Goal: Obtain resource: Download file/media

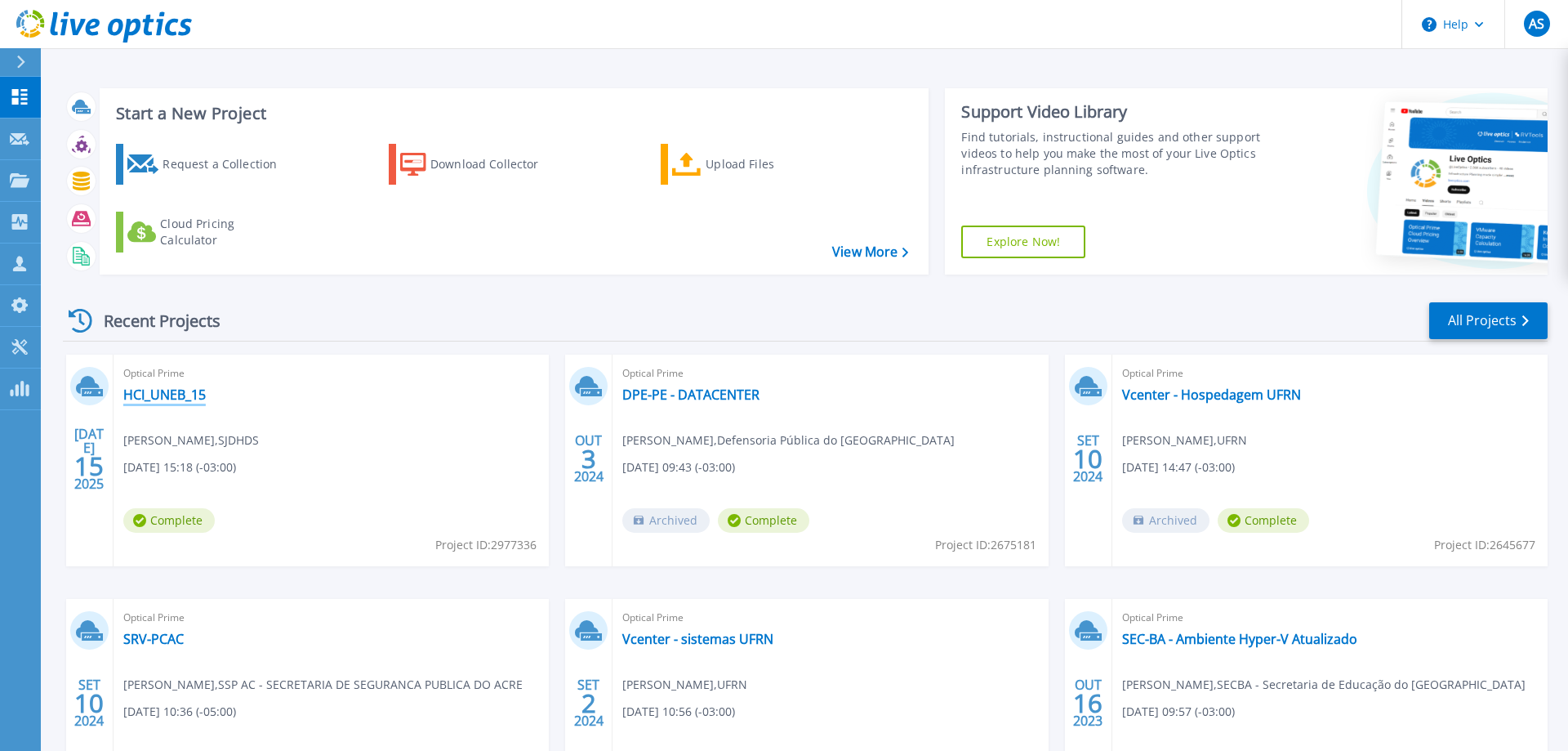
click at [174, 401] on link "HCI_UNEB_15" at bounding box center [164, 395] width 83 height 17
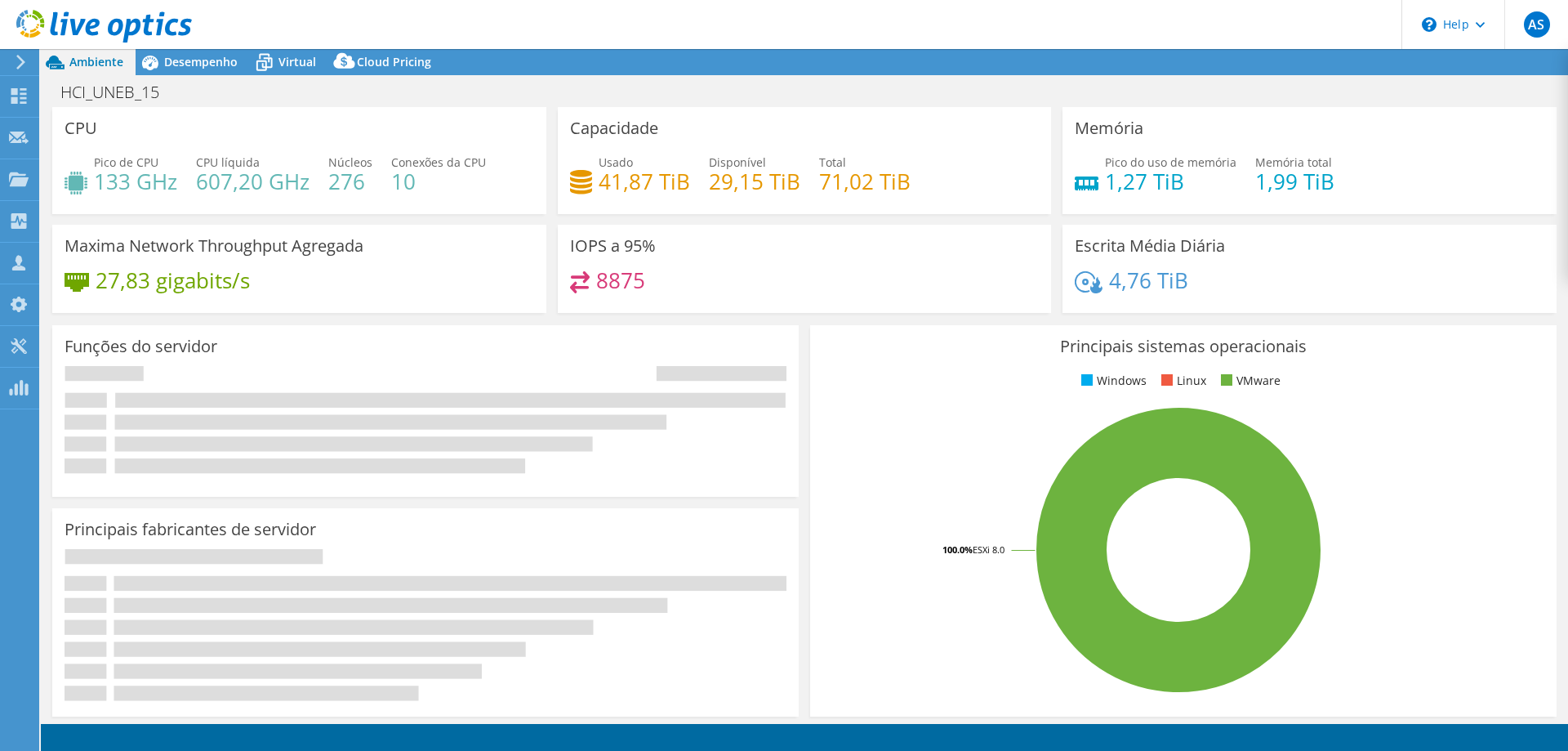
select select "USD"
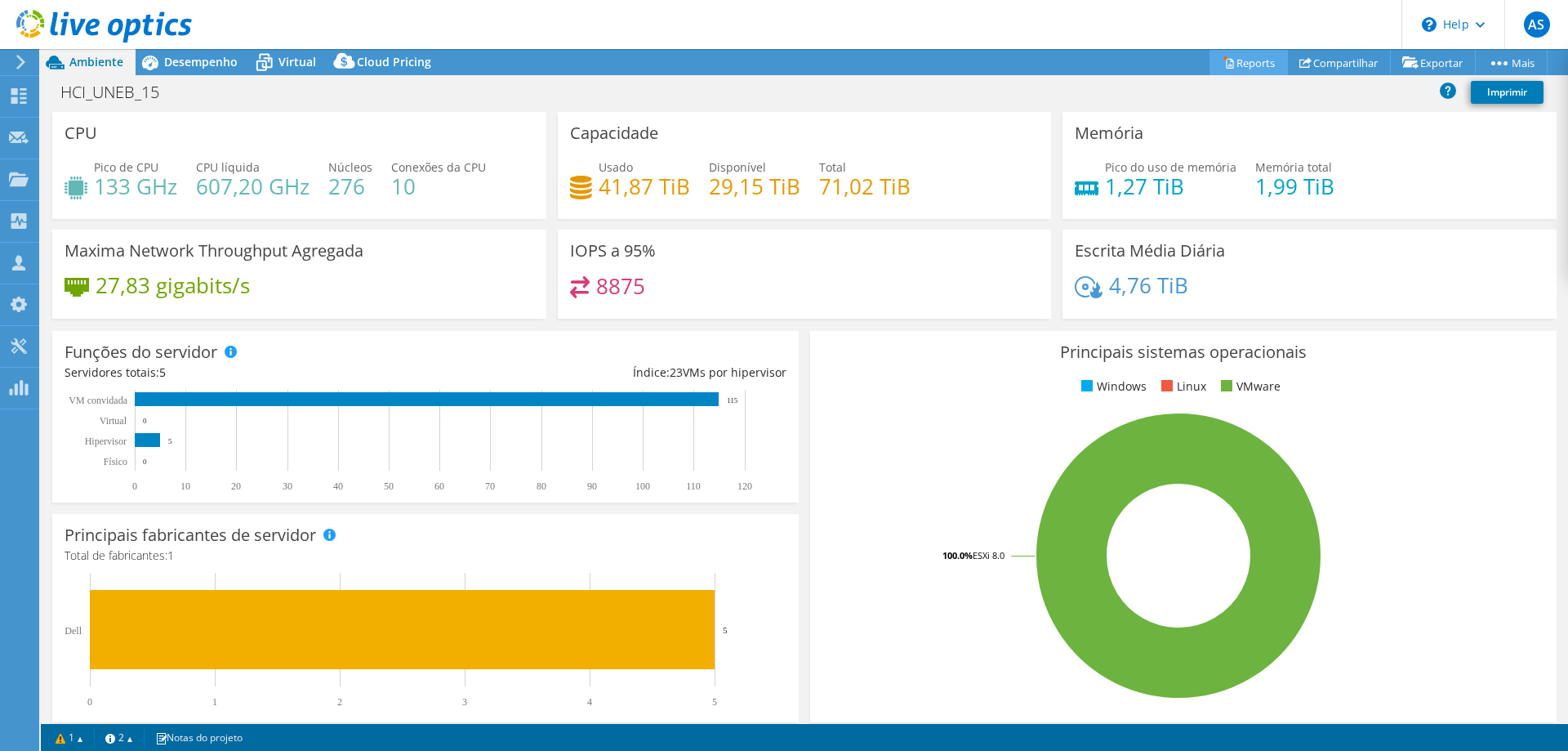
click at [1248, 60] on link "Reports" at bounding box center [1249, 63] width 78 height 25
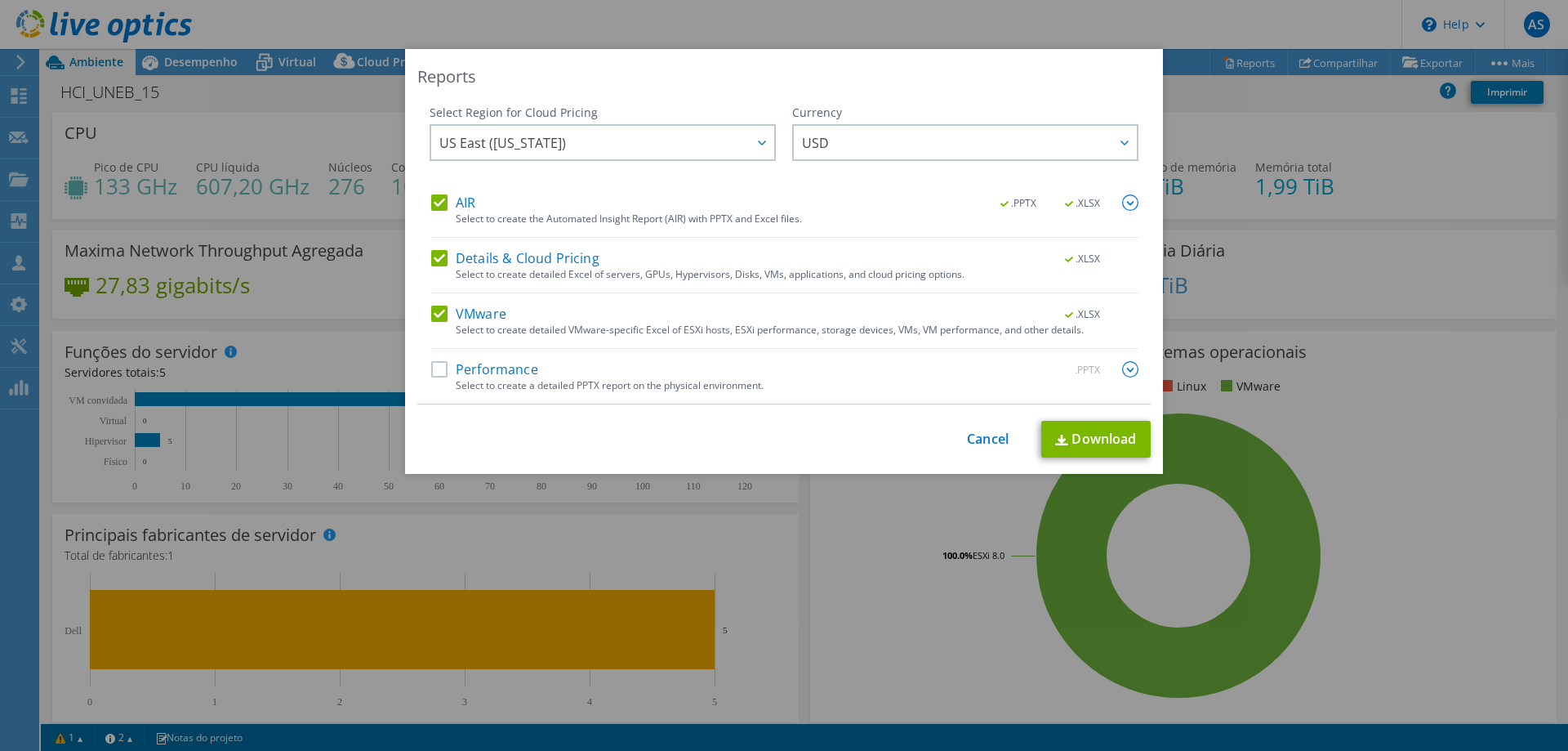
click at [434, 260] on label "Details & Cloud Pricing" at bounding box center [516, 259] width 169 height 17
click at [0, 0] on input "Details & Cloud Pricing" at bounding box center [0, 0] width 0 height 0
click at [438, 376] on label "Performance" at bounding box center [485, 370] width 107 height 17
click at [0, 0] on input "Performance" at bounding box center [0, 0] width 0 height 0
click at [1105, 443] on link "Download" at bounding box center [1096, 439] width 109 height 37
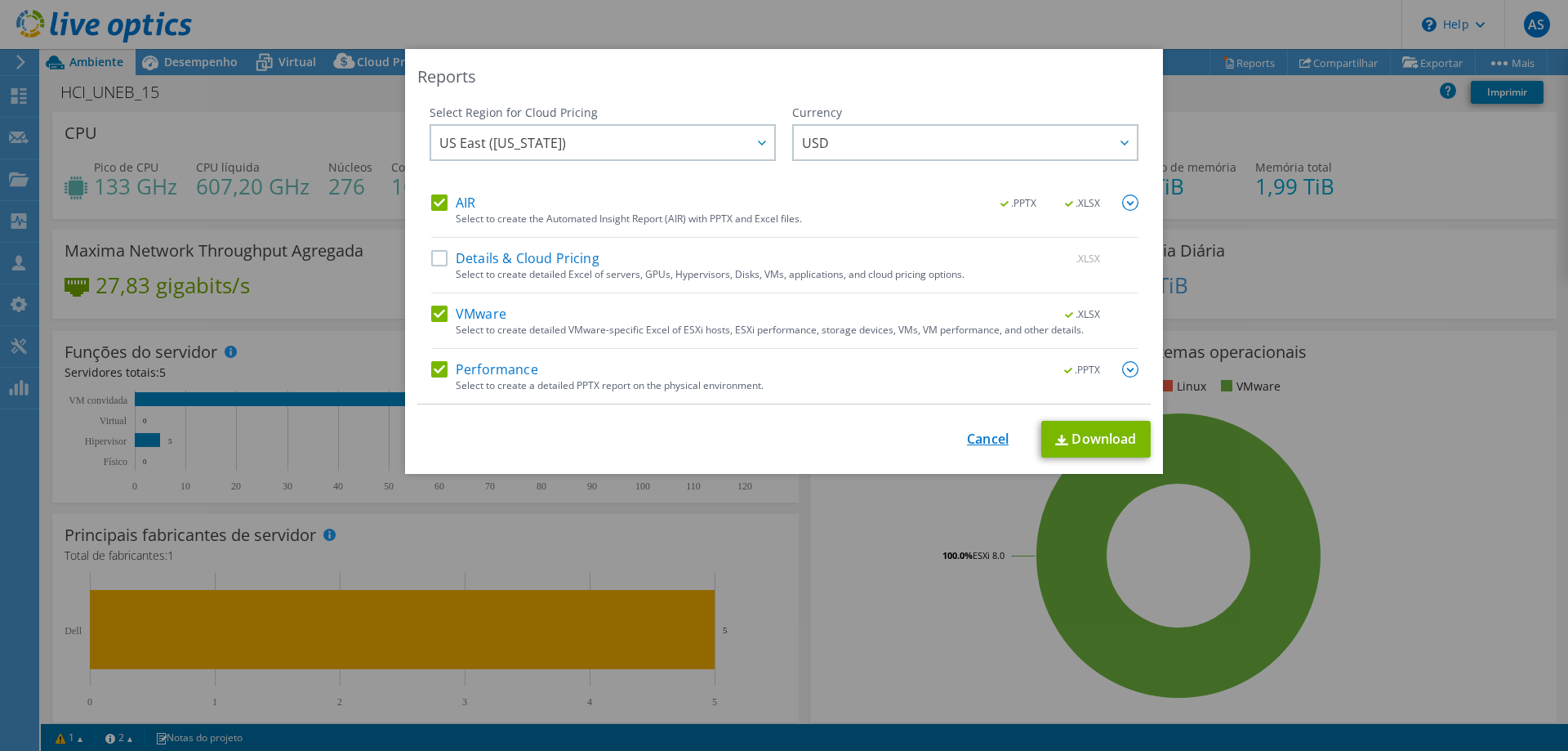
click at [982, 436] on link "Cancel" at bounding box center [988, 439] width 42 height 16
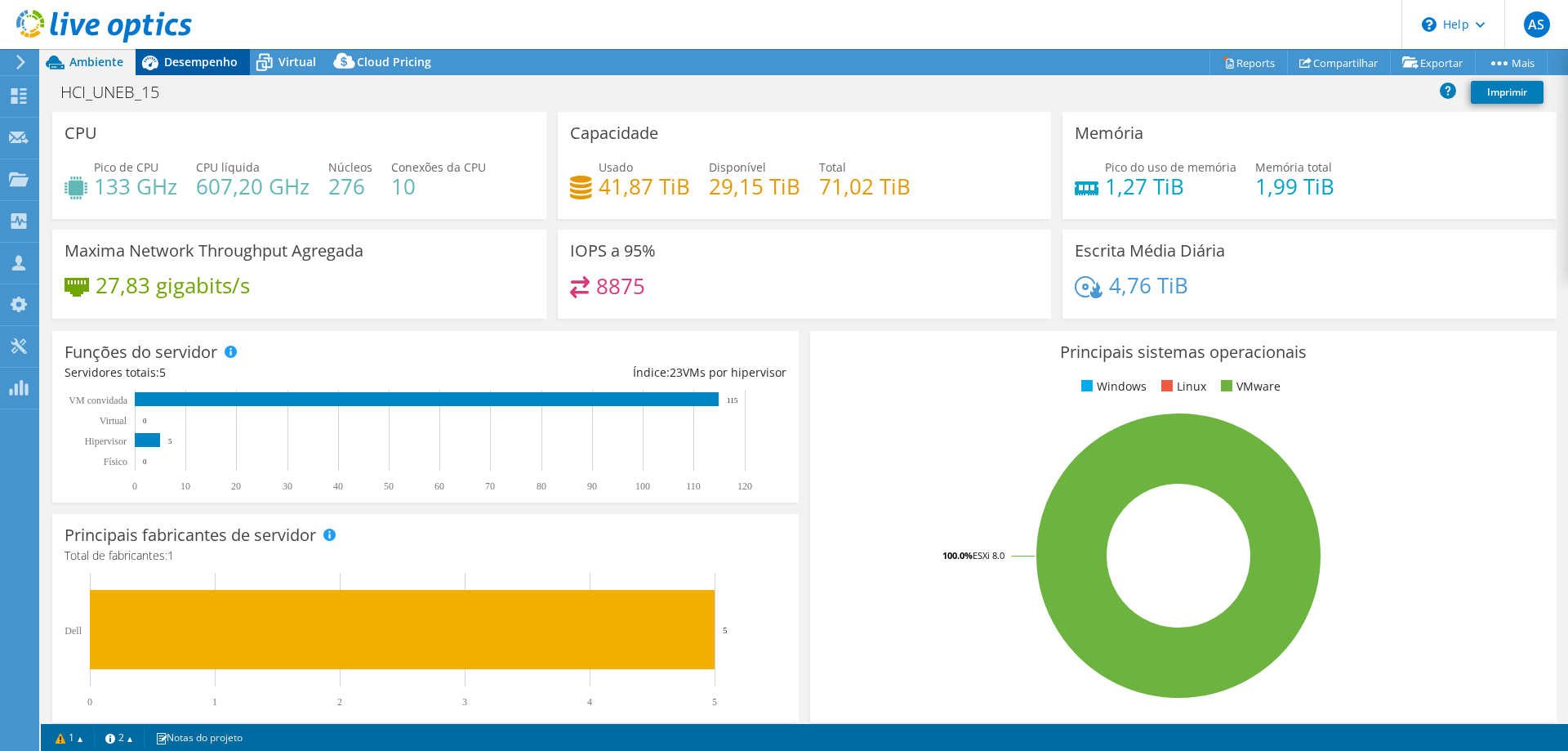
click at [199, 68] on span "Desempenho" at bounding box center [201, 62] width 73 height 16
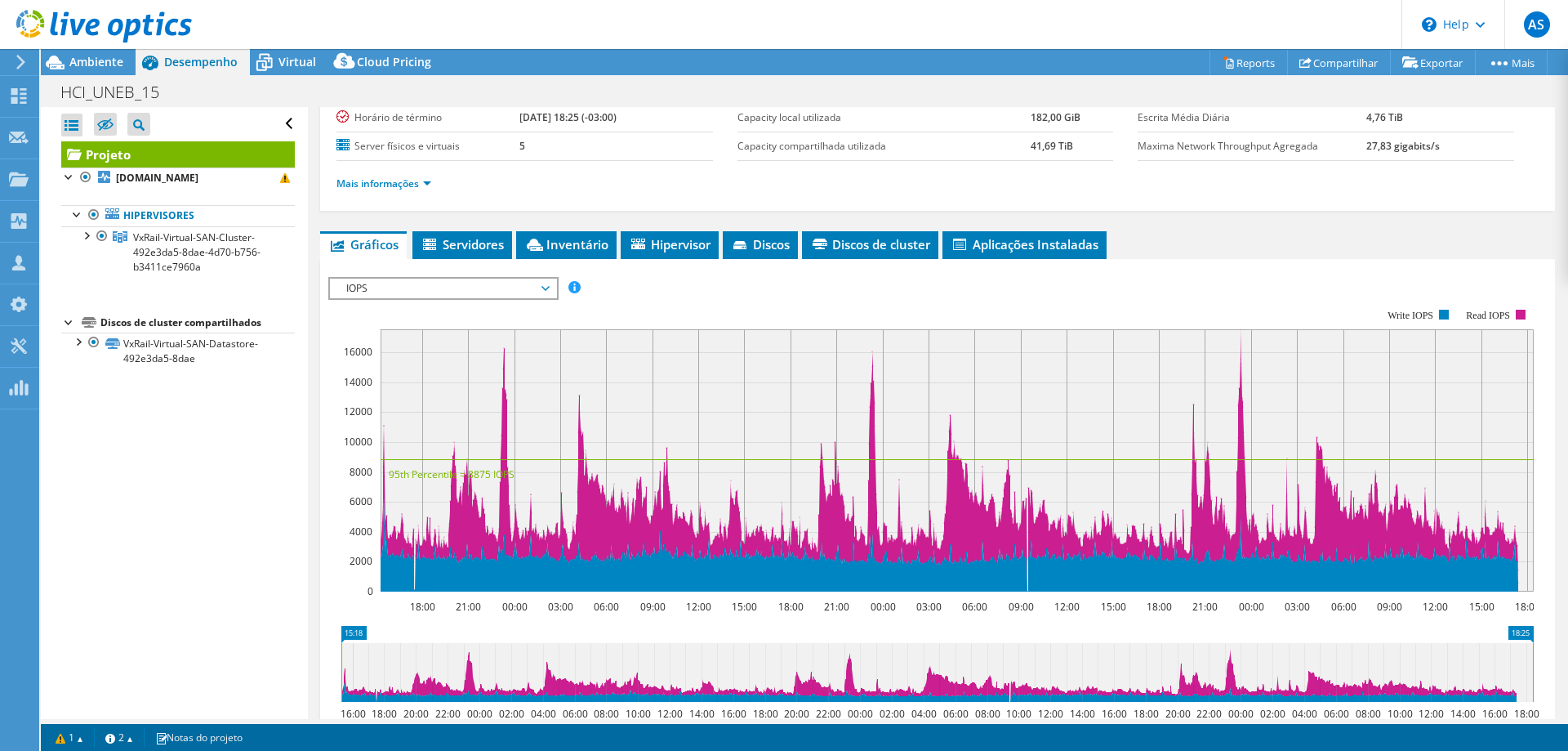
scroll to position [333, 0]
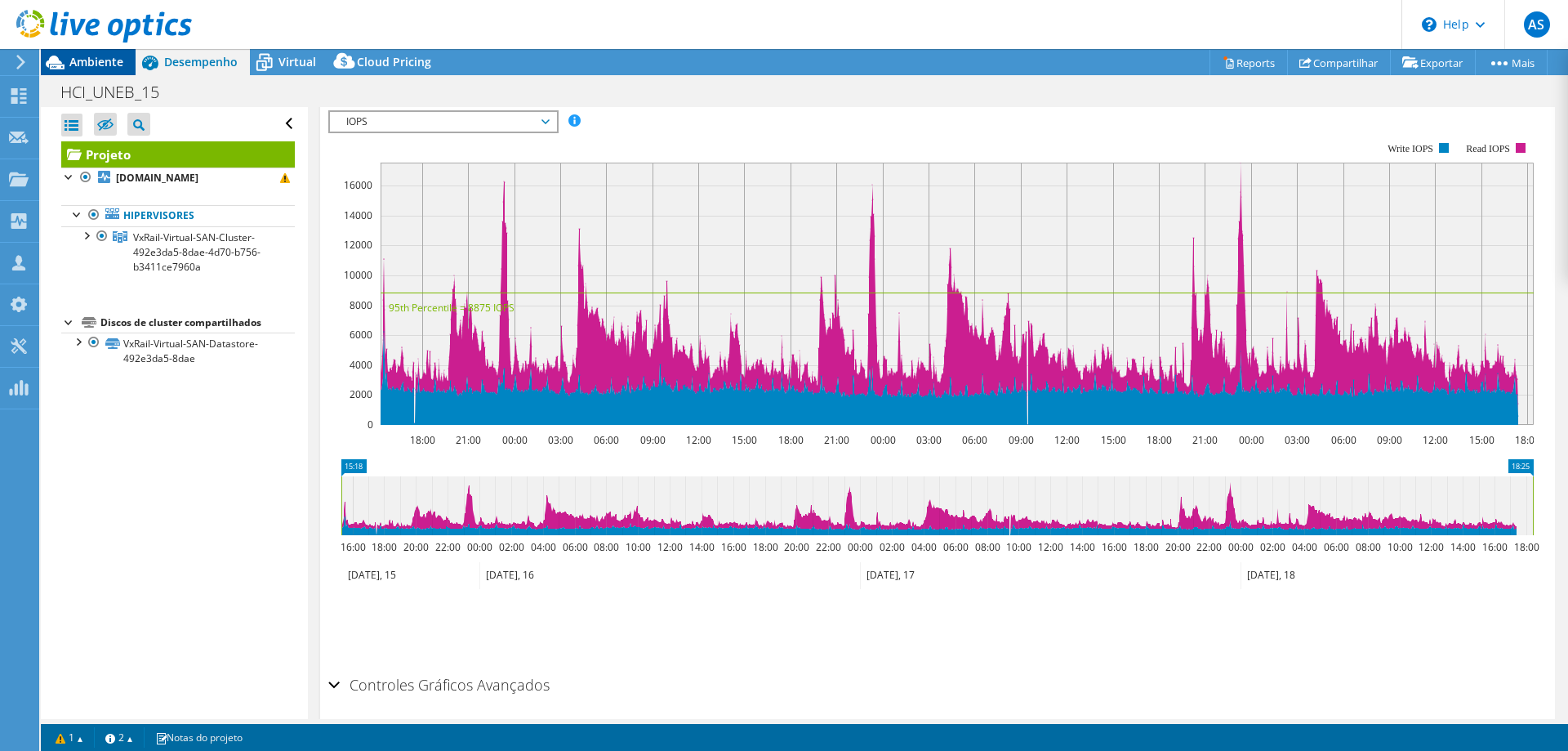
click at [88, 65] on span "Ambiente" at bounding box center [96, 62] width 54 height 16
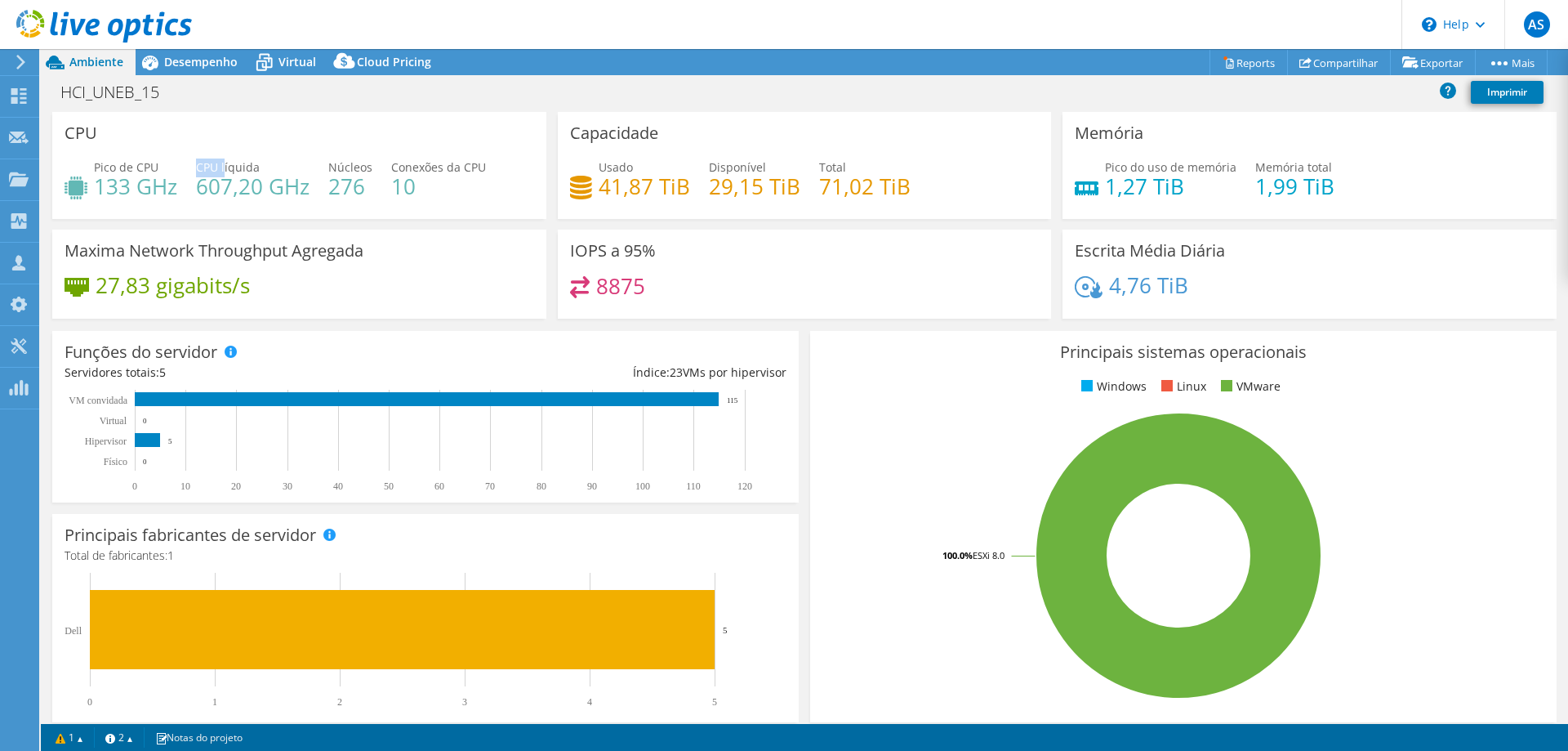
drag, startPoint x: 195, startPoint y: 161, endPoint x: 224, endPoint y: 161, distance: 29.0
click at [224, 161] on div "Pico de CPU 133 GHz CPU líquida 607,20 GHz Núcleos 276 Conexões da CPU 10" at bounding box center [299, 185] width 470 height 53
drag, startPoint x: 198, startPoint y: 189, endPoint x: 305, endPoint y: 189, distance: 107.0
click at [305, 189] on h4 "607,20 GHz" at bounding box center [253, 186] width 113 height 18
click at [245, 190] on h4 "607,20 GHz" at bounding box center [253, 186] width 113 height 18
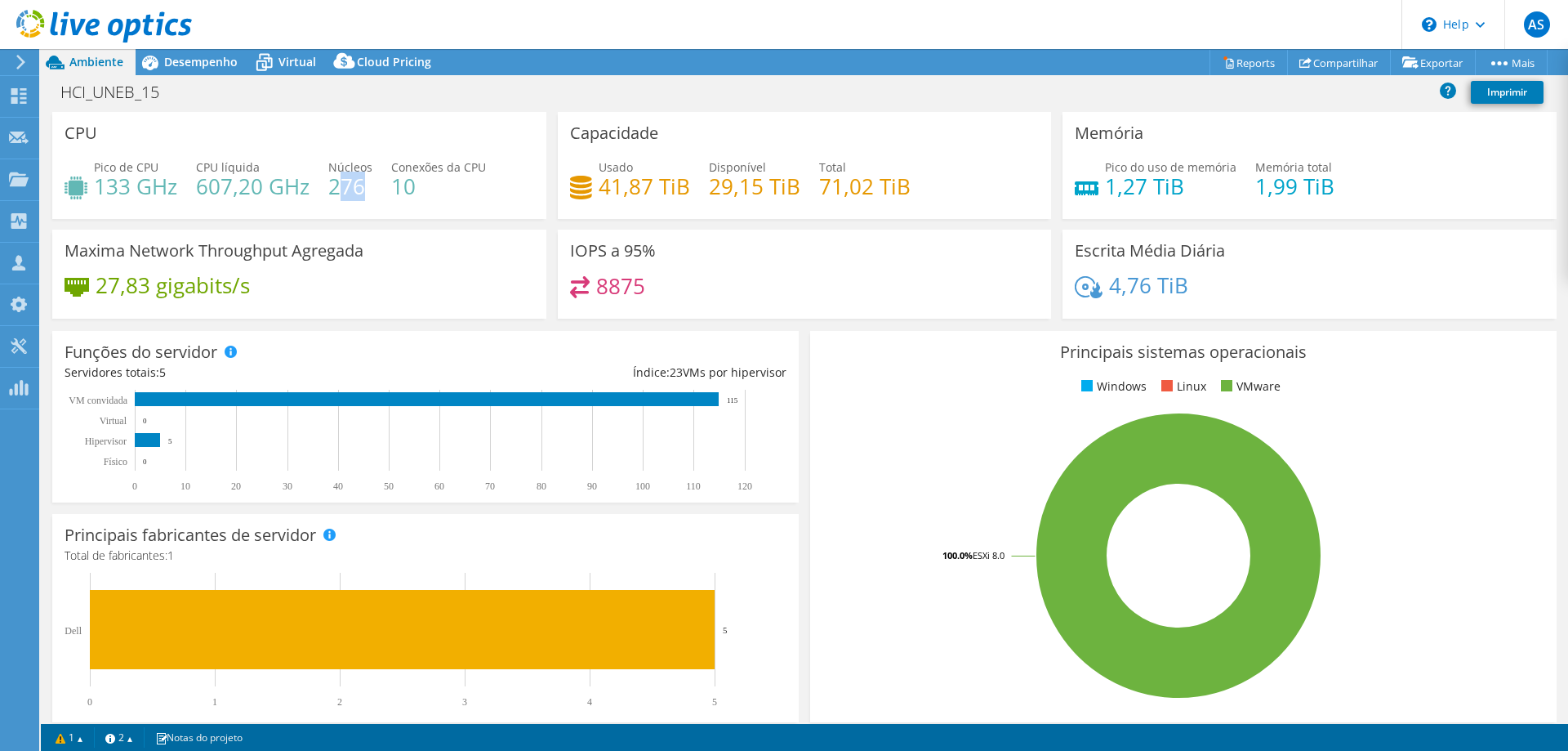
drag, startPoint x: 339, startPoint y: 189, endPoint x: 360, endPoint y: 189, distance: 21.0
click at [360, 189] on h4 "276" at bounding box center [350, 186] width 44 height 18
click at [398, 184] on h4 "10" at bounding box center [439, 186] width 95 height 18
drag, startPoint x: 1122, startPoint y: 191, endPoint x: 1145, endPoint y: 192, distance: 23.0
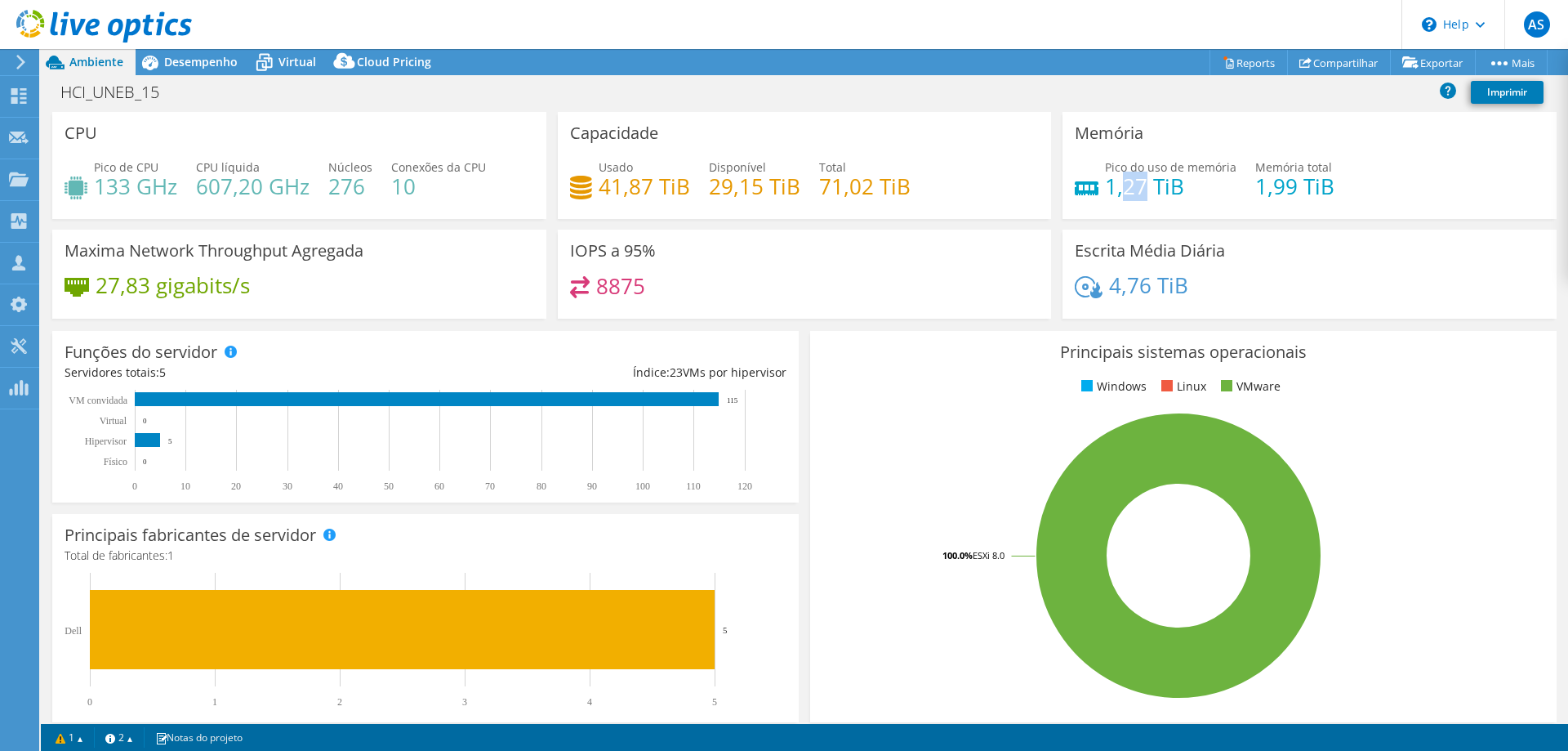
click at [1145, 192] on h4 "1,27 TiB" at bounding box center [1171, 186] width 132 height 18
click at [1110, 192] on h4 "1,27 TiB" at bounding box center [1171, 186] width 132 height 18
drag, startPoint x: 1258, startPoint y: 189, endPoint x: 1297, endPoint y: 189, distance: 39.0
click at [1297, 189] on h4 "1,99 TiB" at bounding box center [1295, 186] width 79 height 18
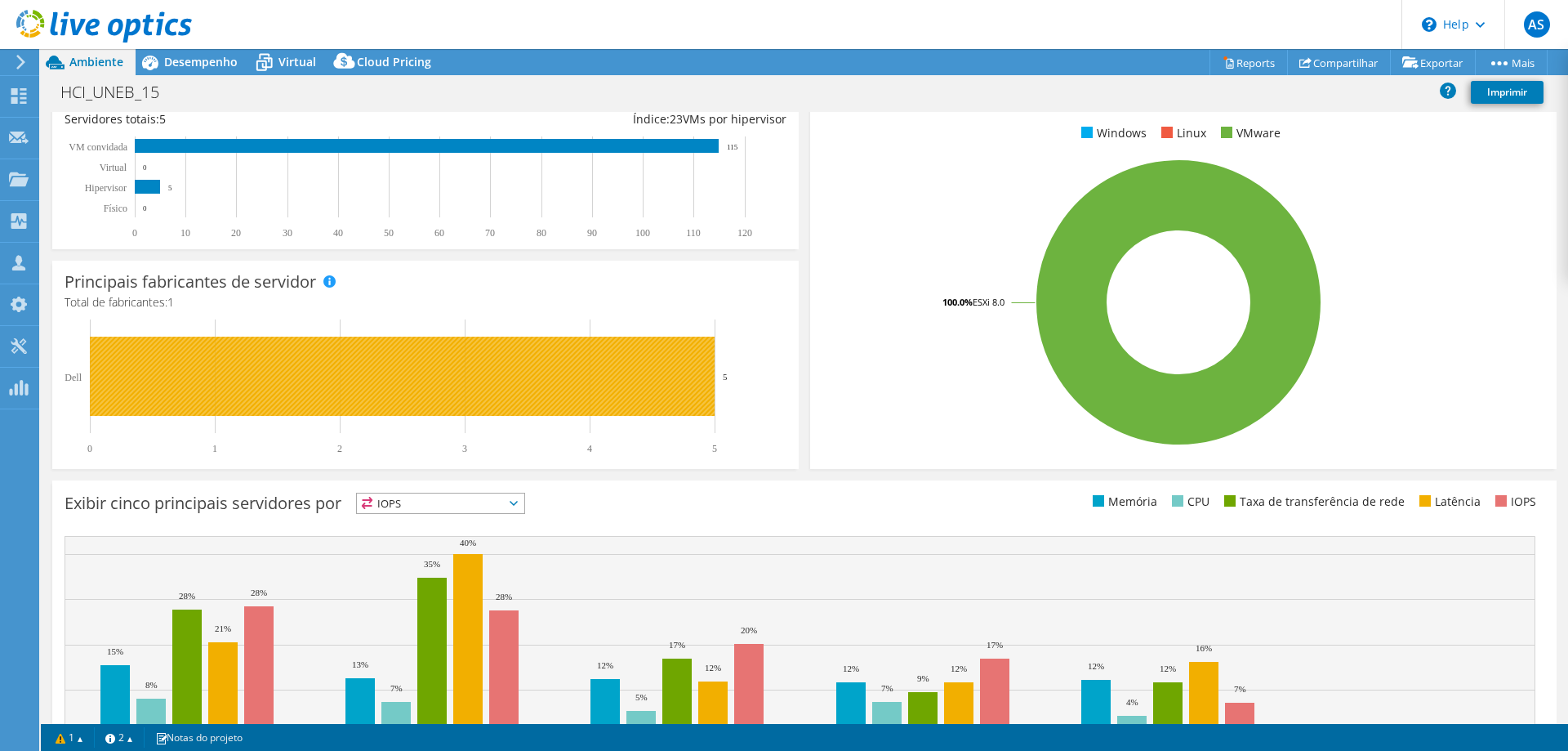
scroll to position [90, 0]
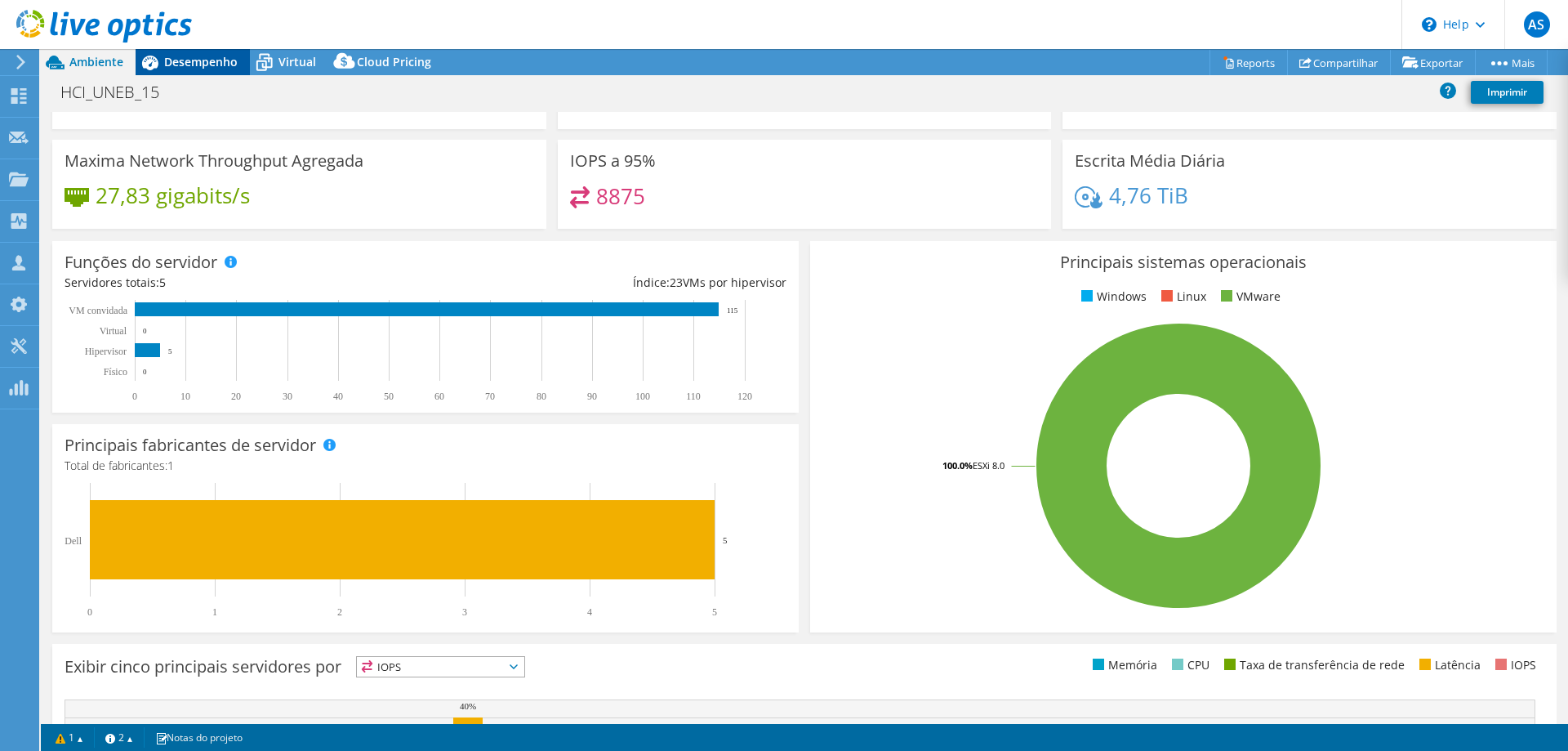
click at [208, 64] on span "Desempenho" at bounding box center [201, 62] width 73 height 16
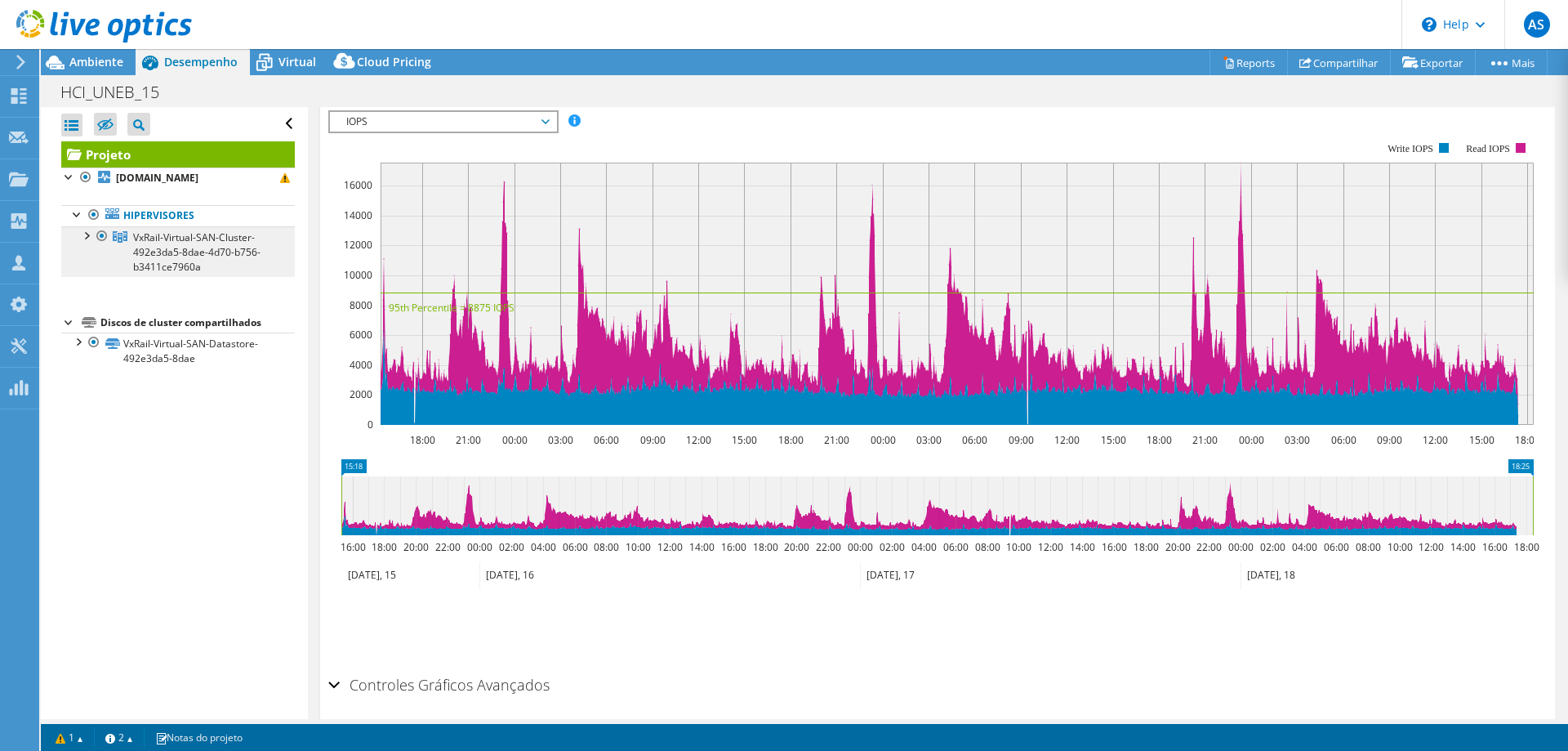
click at [164, 259] on span "VxRail-Virtual-SAN-Cluster-492e3da5-8dae-4d70-b756-b3411ce7960a" at bounding box center [197, 252] width 128 height 43
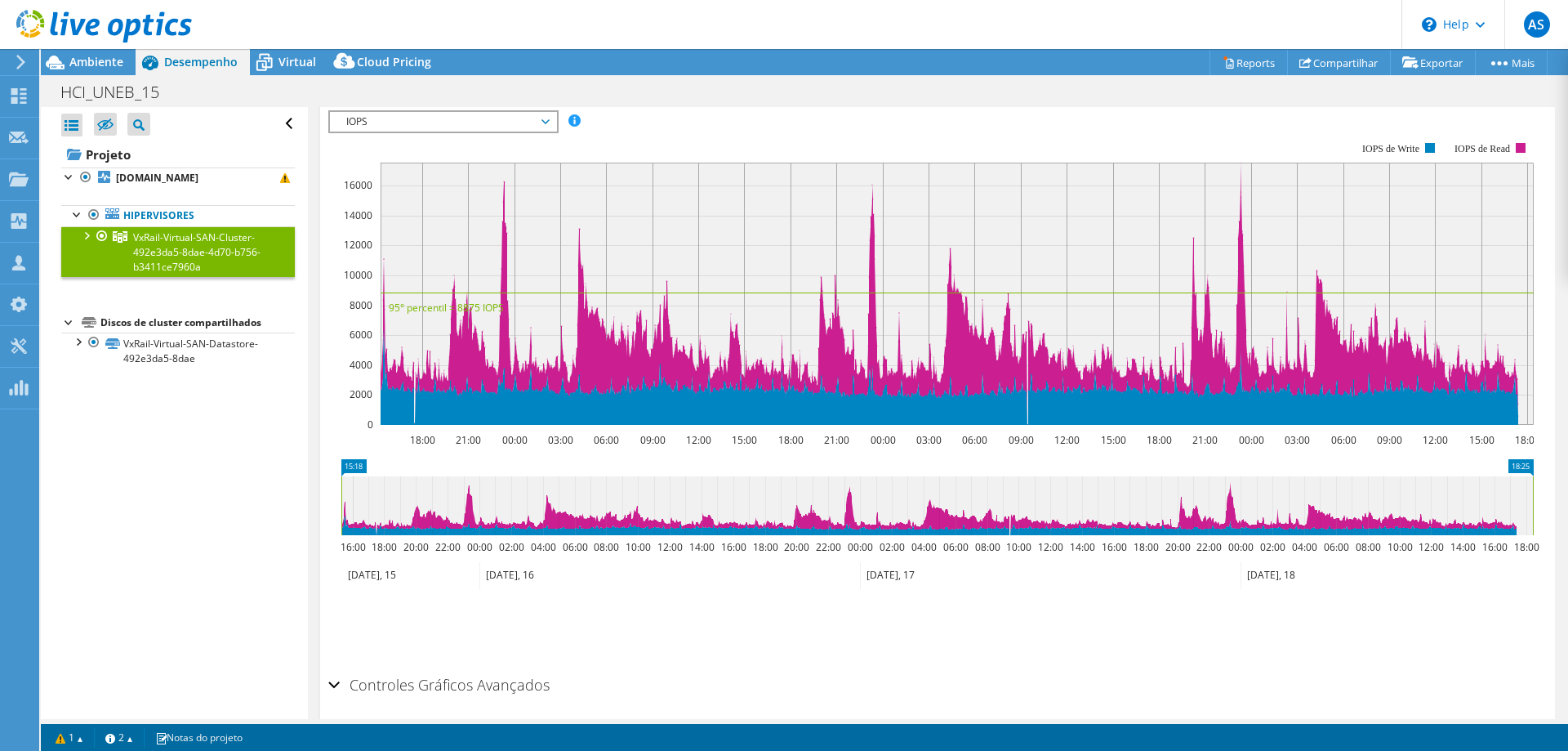
scroll to position [245, 0]
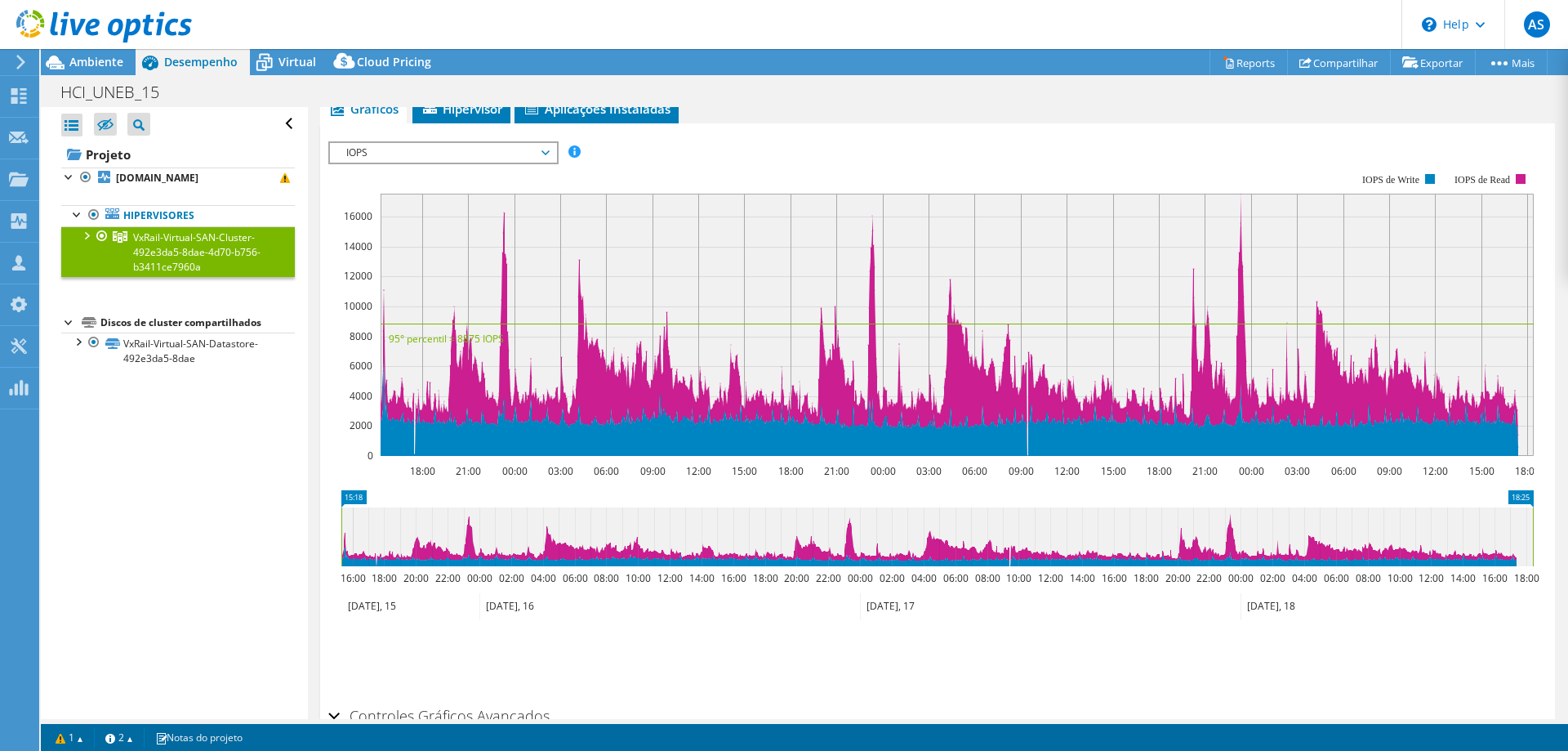
click at [447, 146] on span "IOPS" at bounding box center [443, 152] width 210 height 19
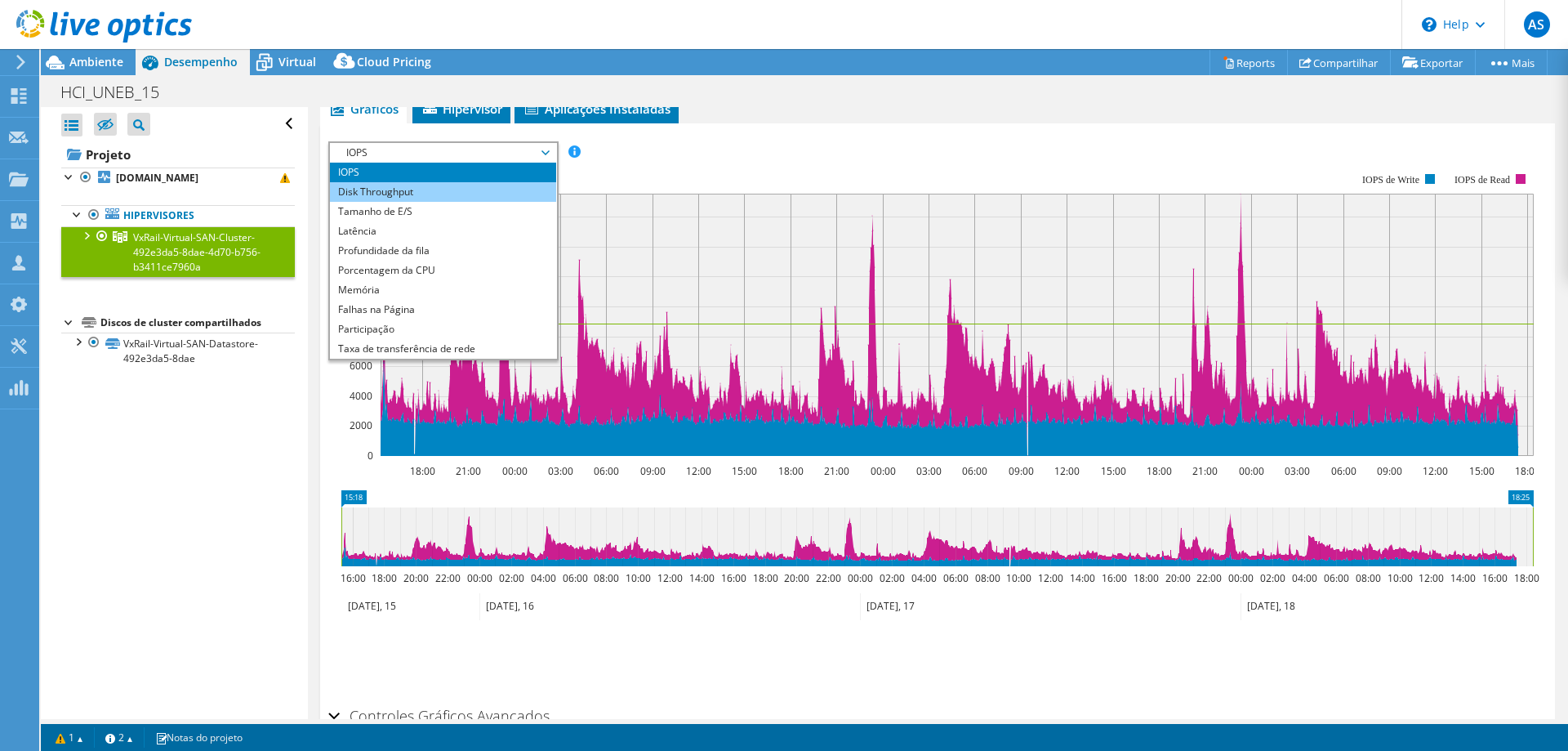
click at [410, 192] on li "Disk Throughput" at bounding box center [442, 191] width 226 height 19
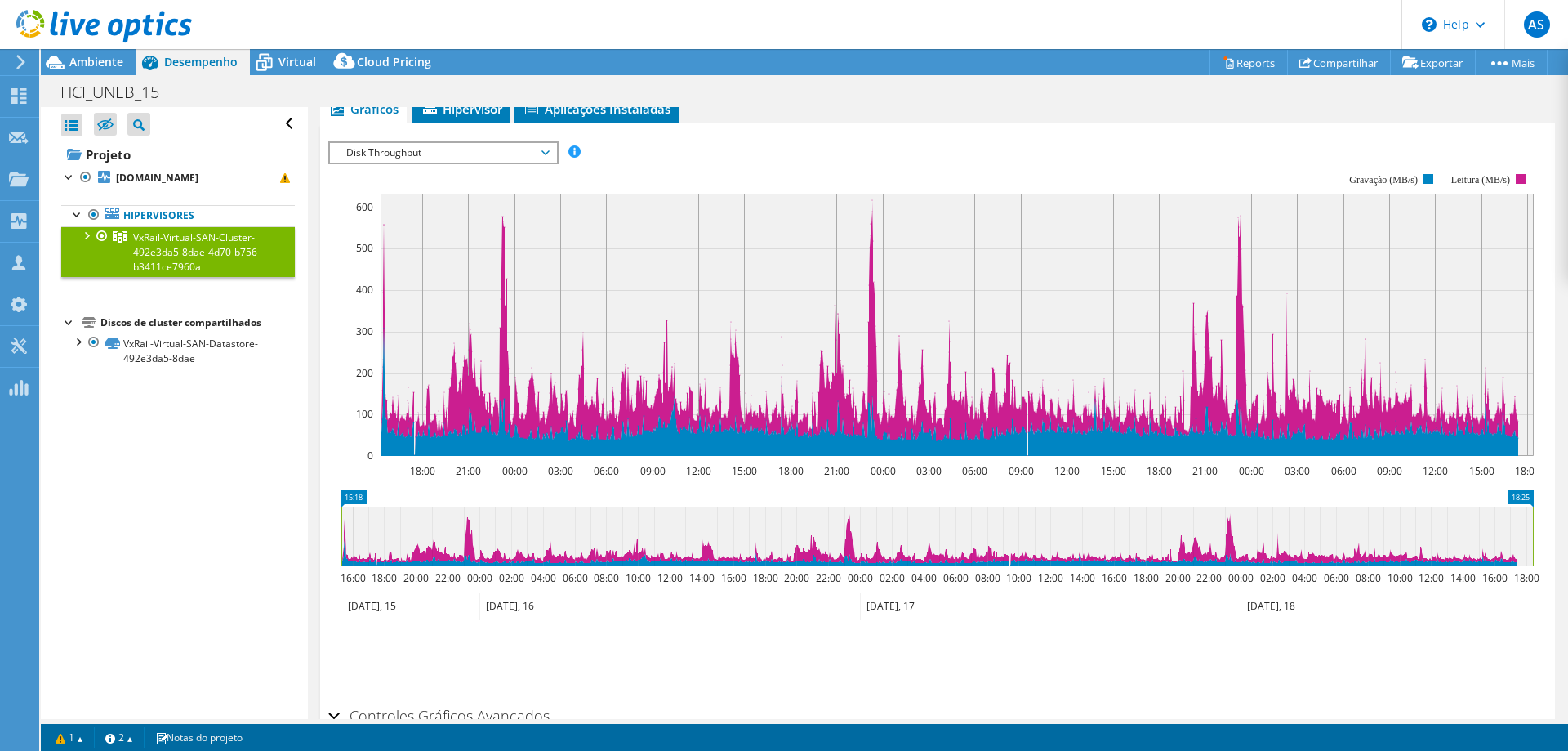
click at [465, 139] on div "IOPS Disk Throughput Tamanho de E/S Latência Profundidade da fila Porcentagem d…" at bounding box center [938, 416] width 1219 height 566
click at [451, 157] on span "Disk Throughput" at bounding box center [443, 152] width 210 height 19
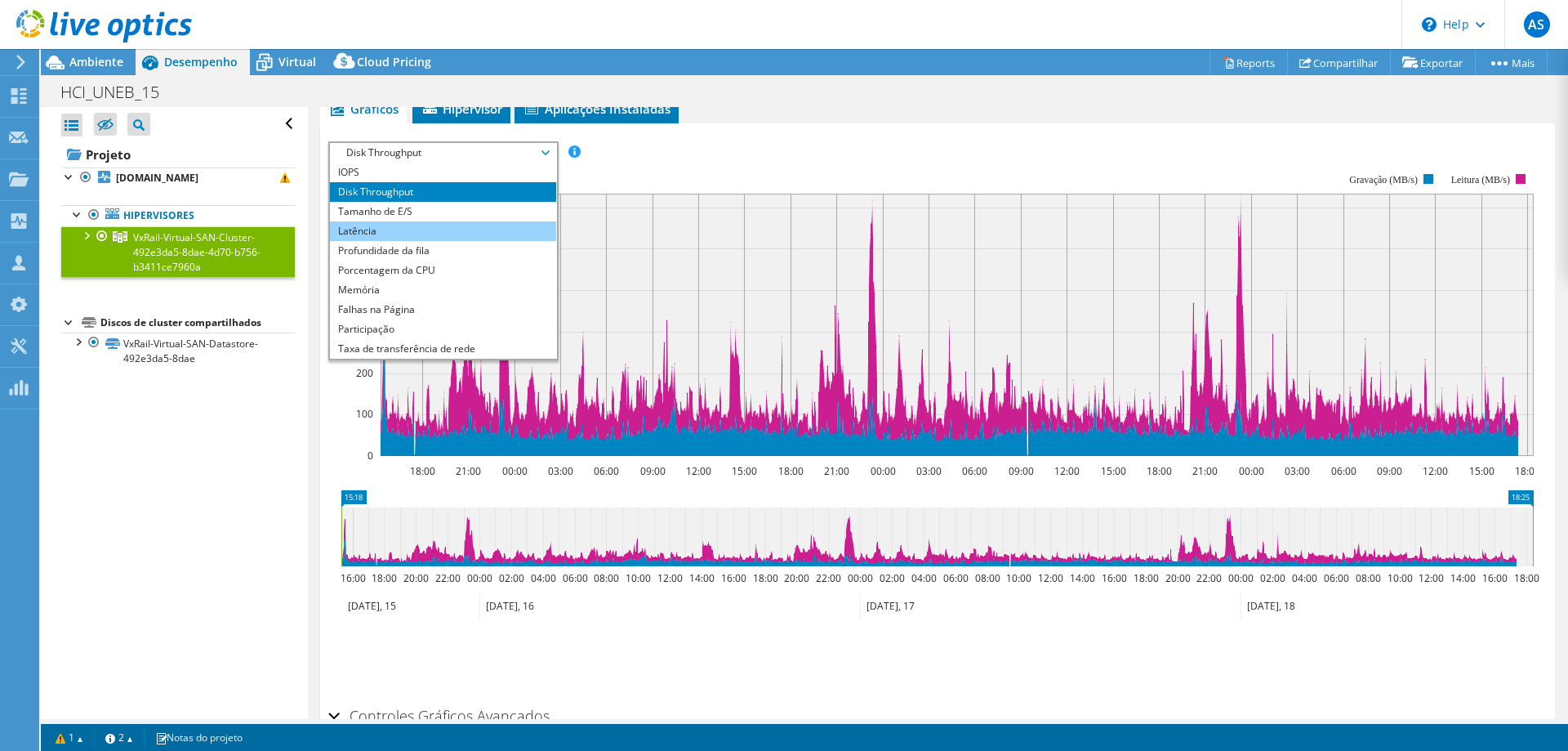
click at [377, 231] on li "Latência" at bounding box center [442, 230] width 226 height 19
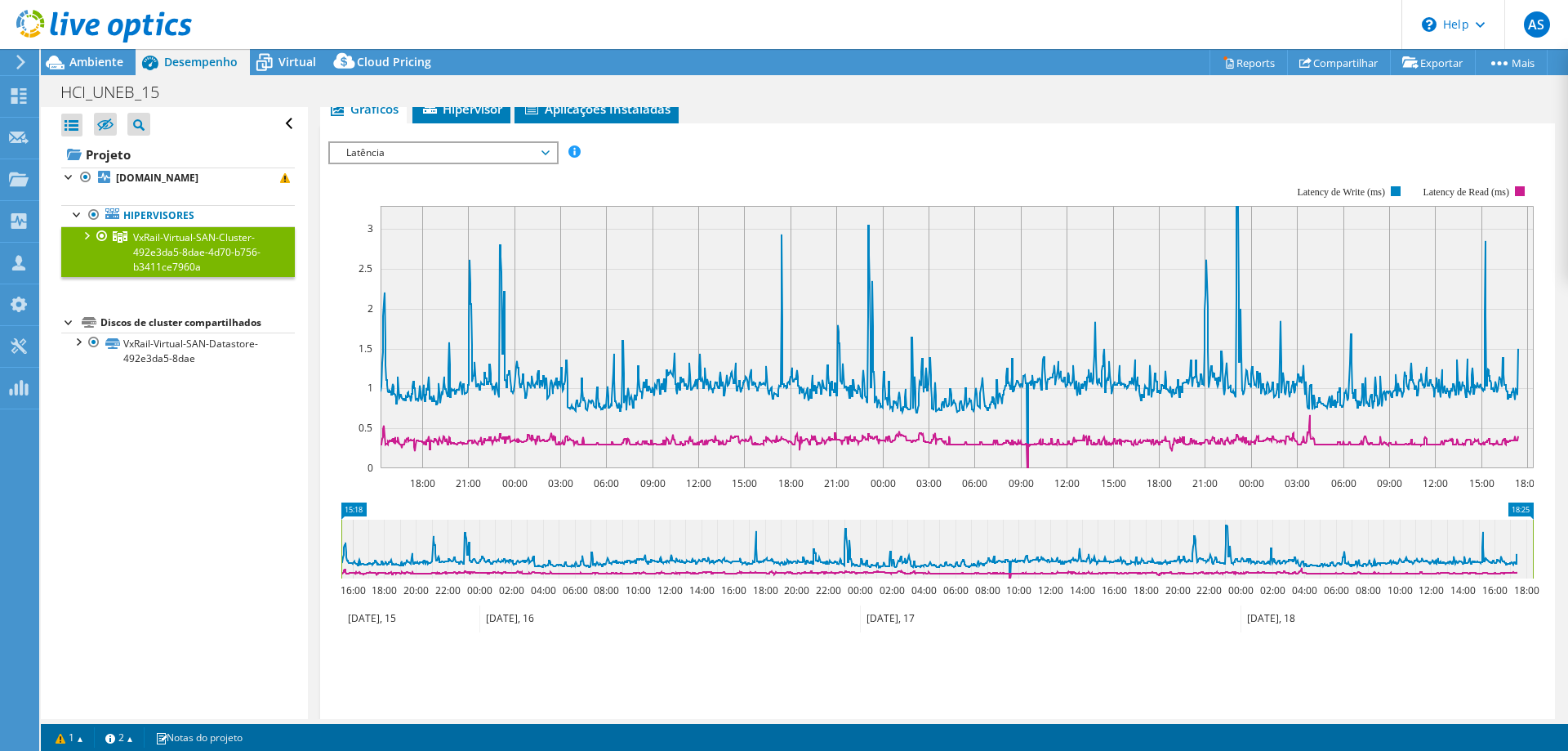
click at [446, 159] on span "Latência" at bounding box center [443, 152] width 210 height 19
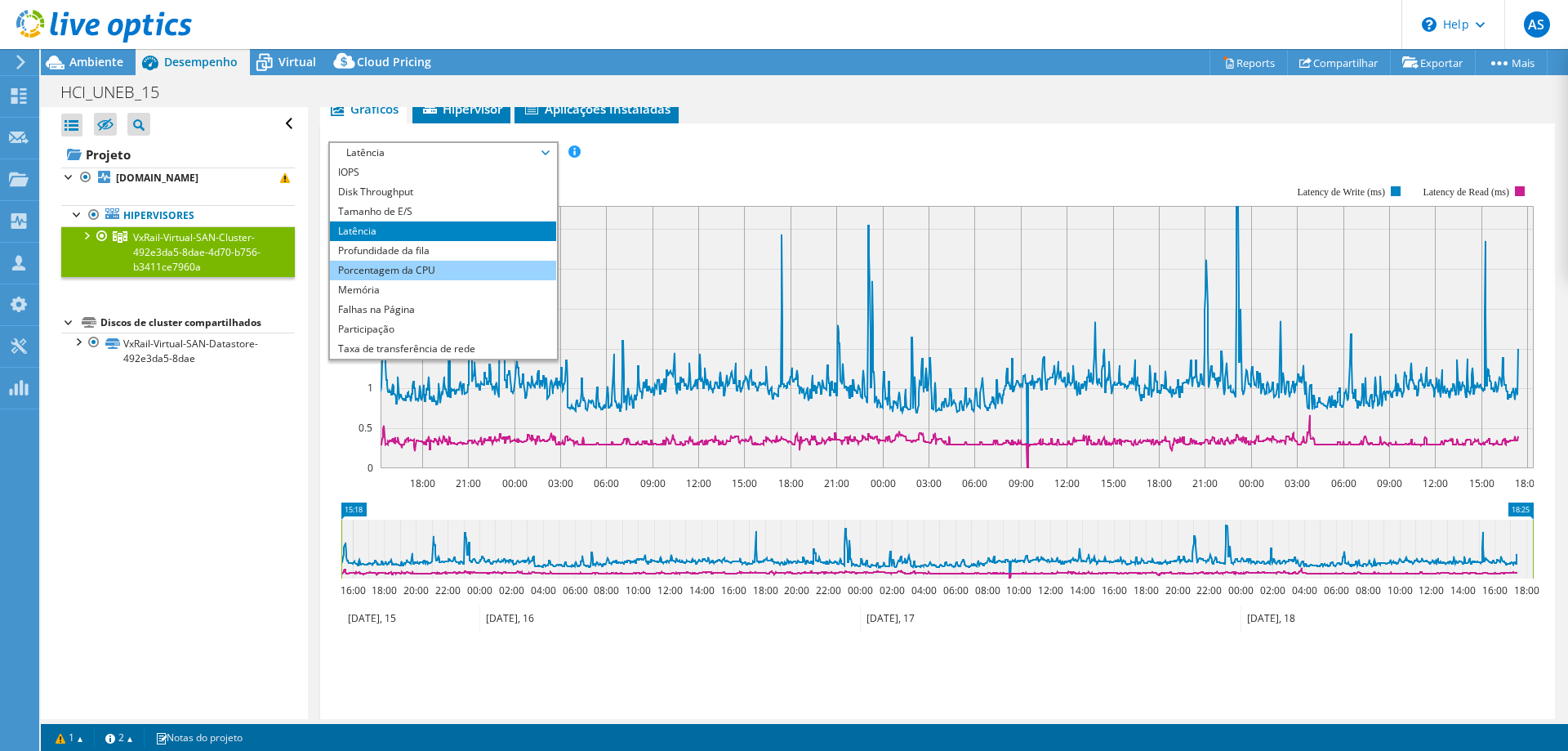
click at [421, 275] on li "Porcentagem da CPU" at bounding box center [442, 270] width 226 height 19
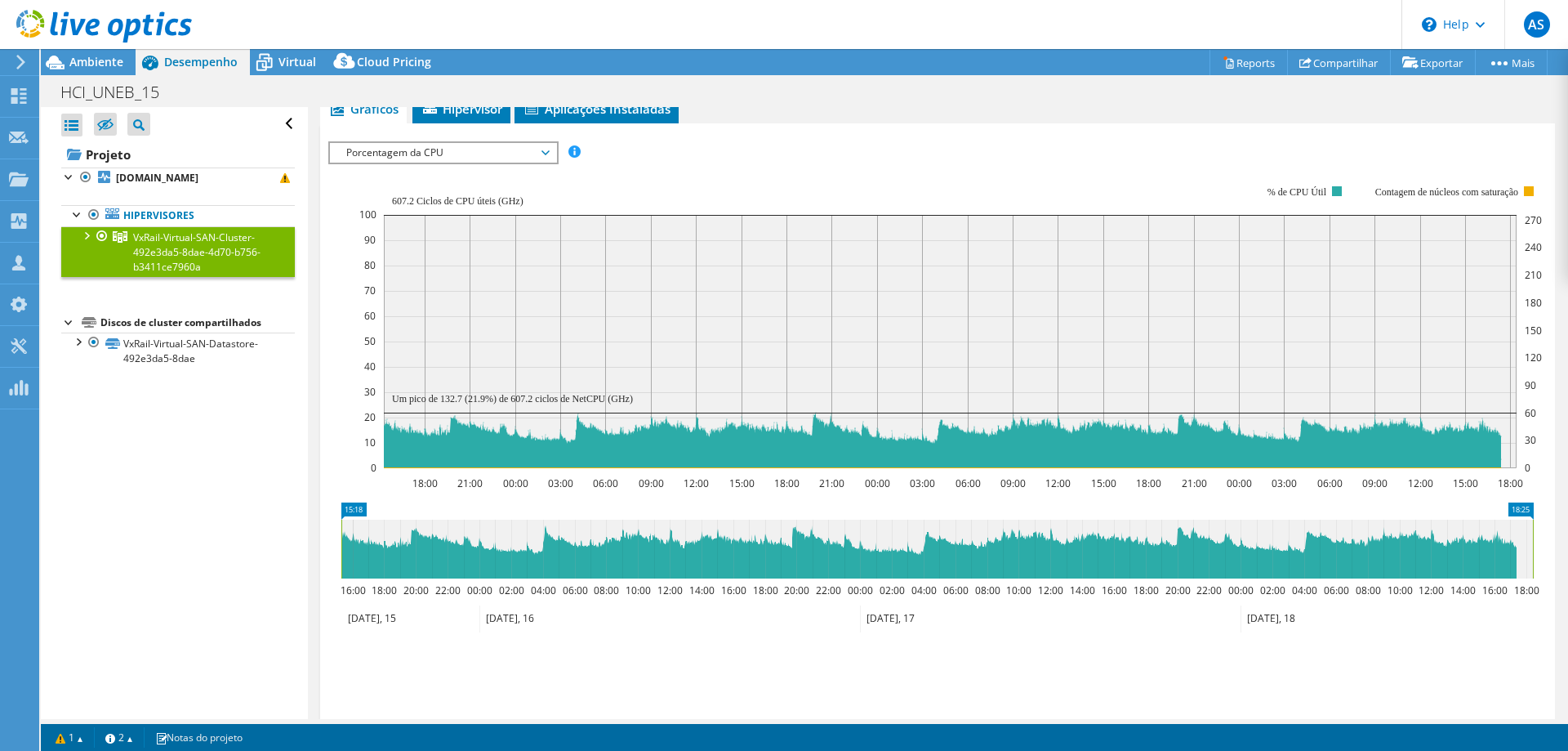
click at [492, 143] on span "Porcentagem da CPU" at bounding box center [443, 152] width 210 height 19
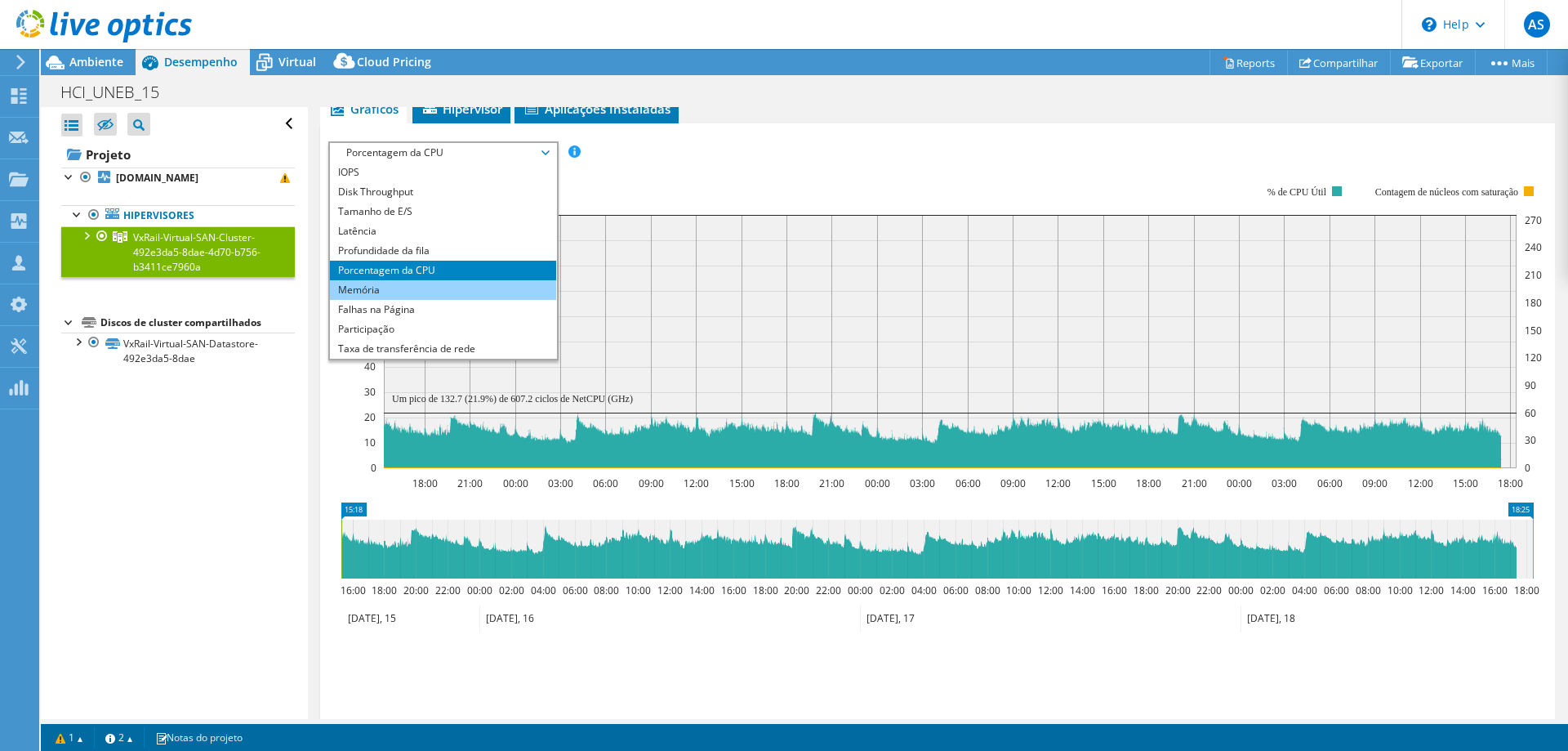
click at [384, 292] on li "Memória" at bounding box center [442, 290] width 226 height 19
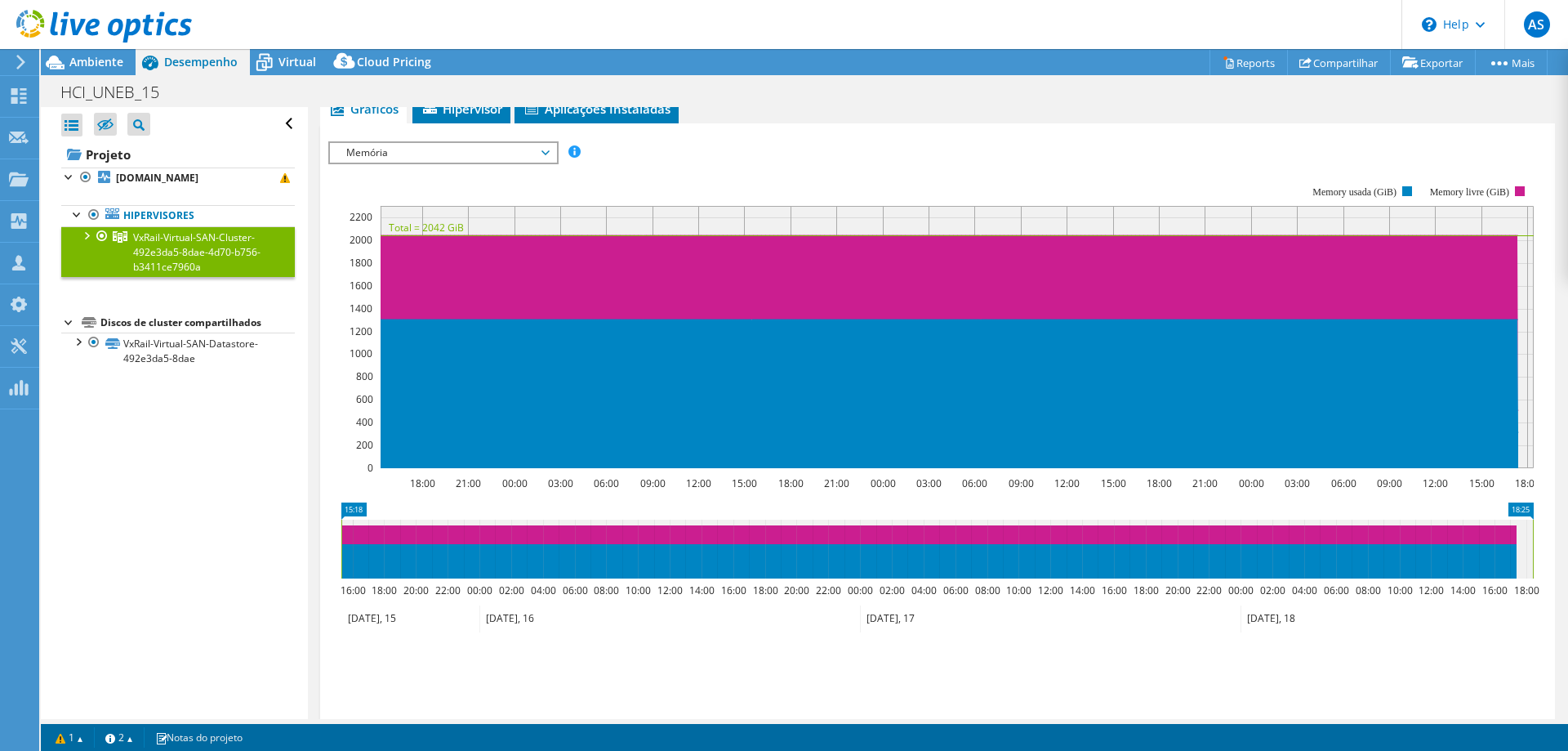
scroll to position [162, 0]
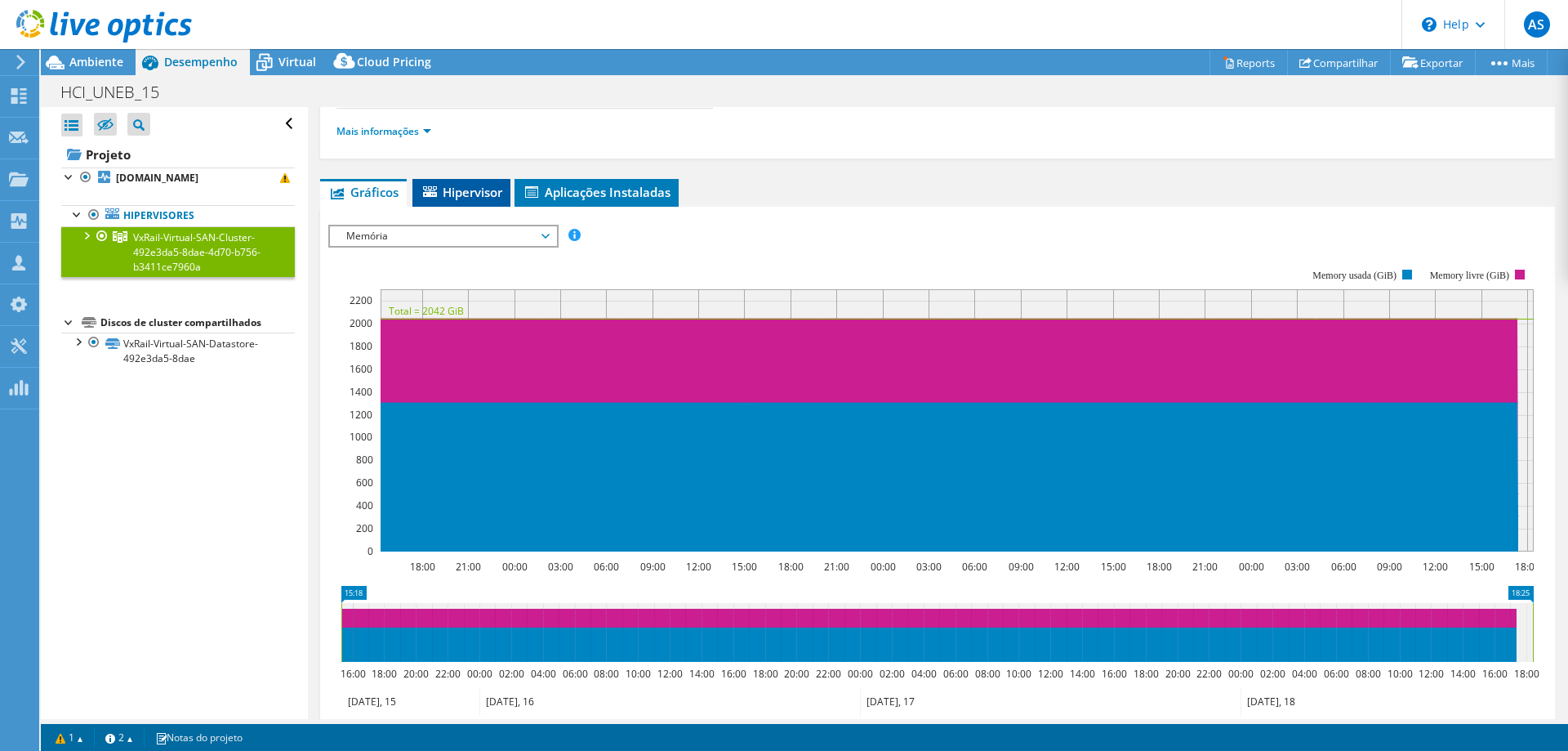
click at [487, 185] on span "Hipervisor" at bounding box center [461, 192] width 82 height 17
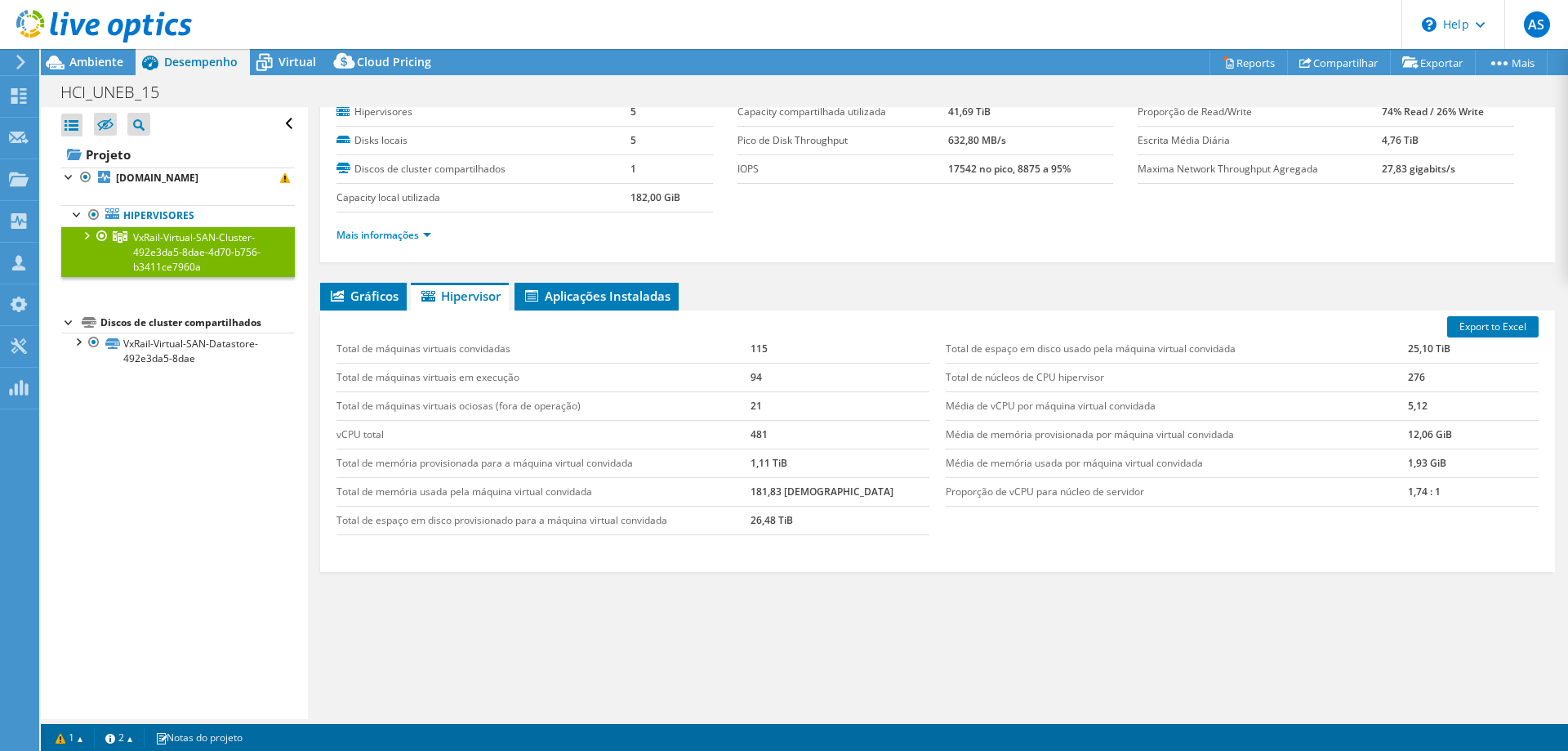
scroll to position [0, 0]
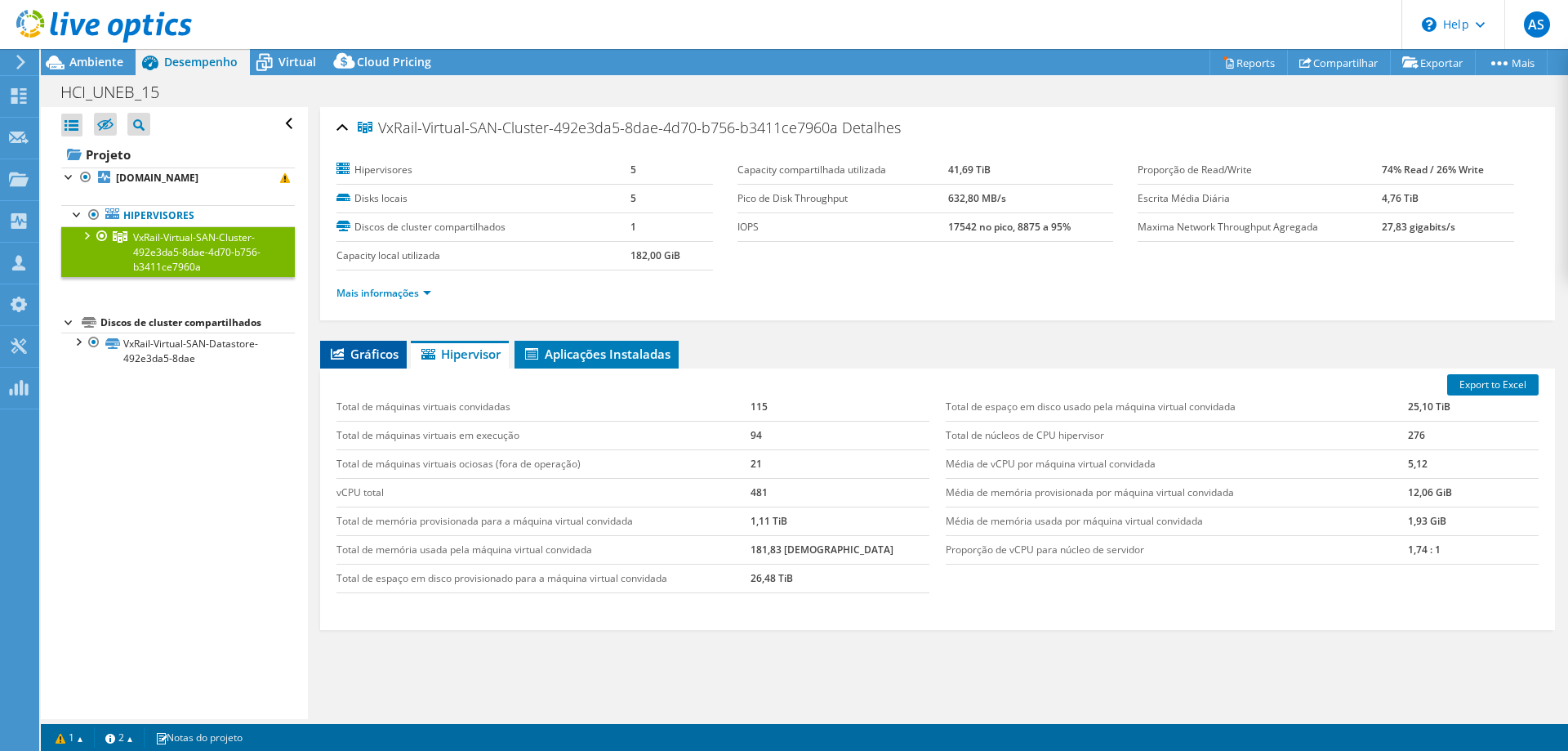
click at [367, 357] on span "Gráficos" at bounding box center [364, 354] width 70 height 17
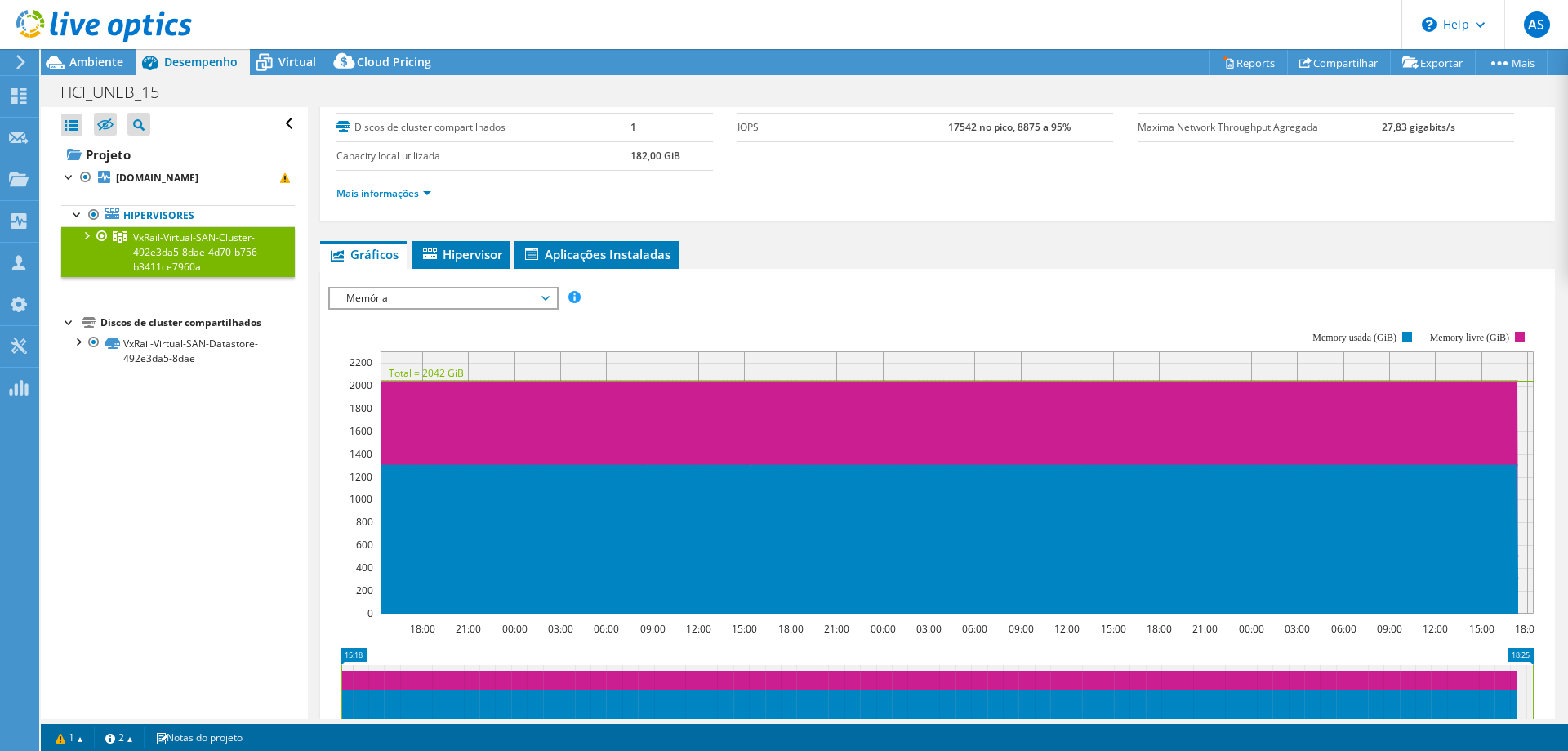
scroll to position [167, 0]
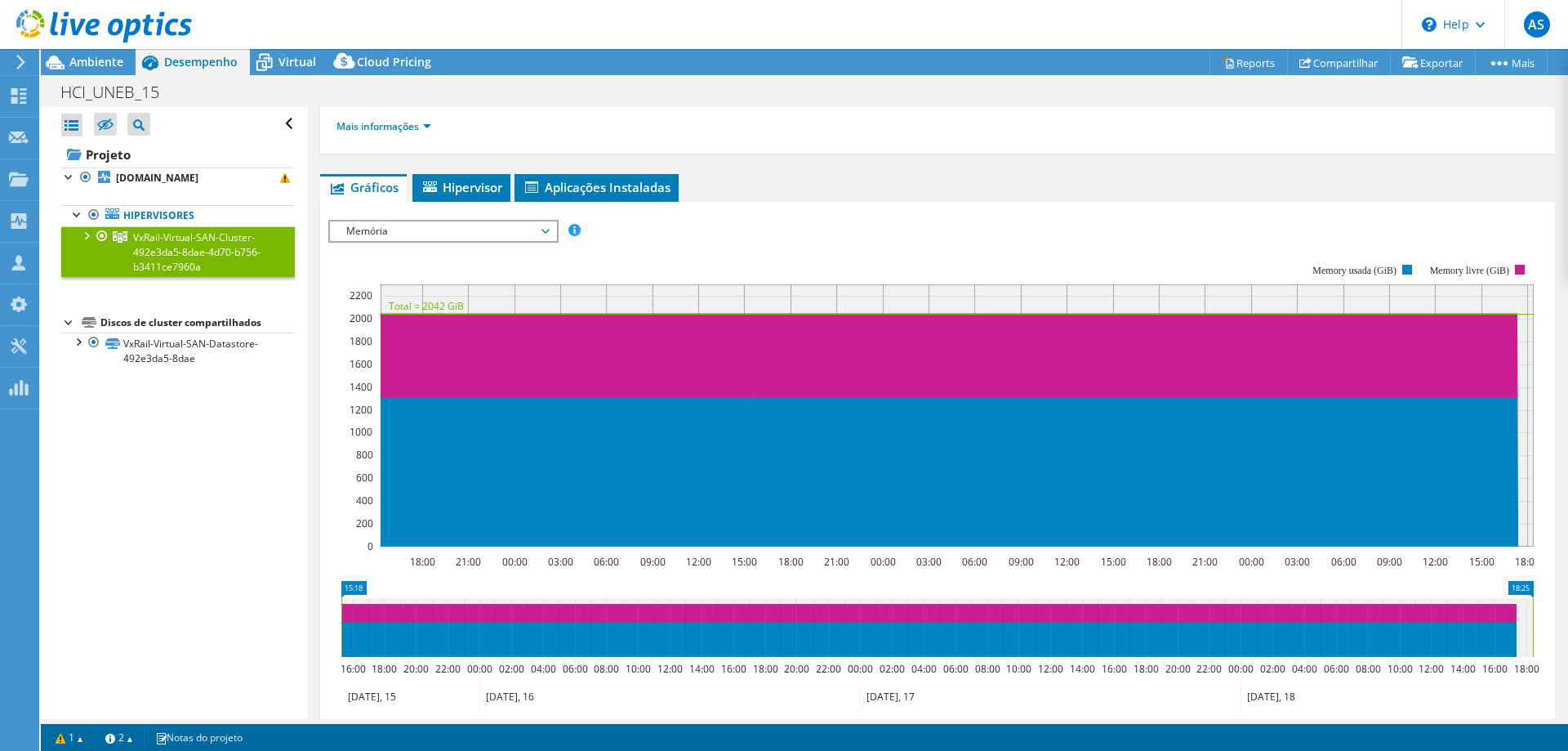
click at [496, 236] on span "Memória" at bounding box center [443, 230] width 210 height 19
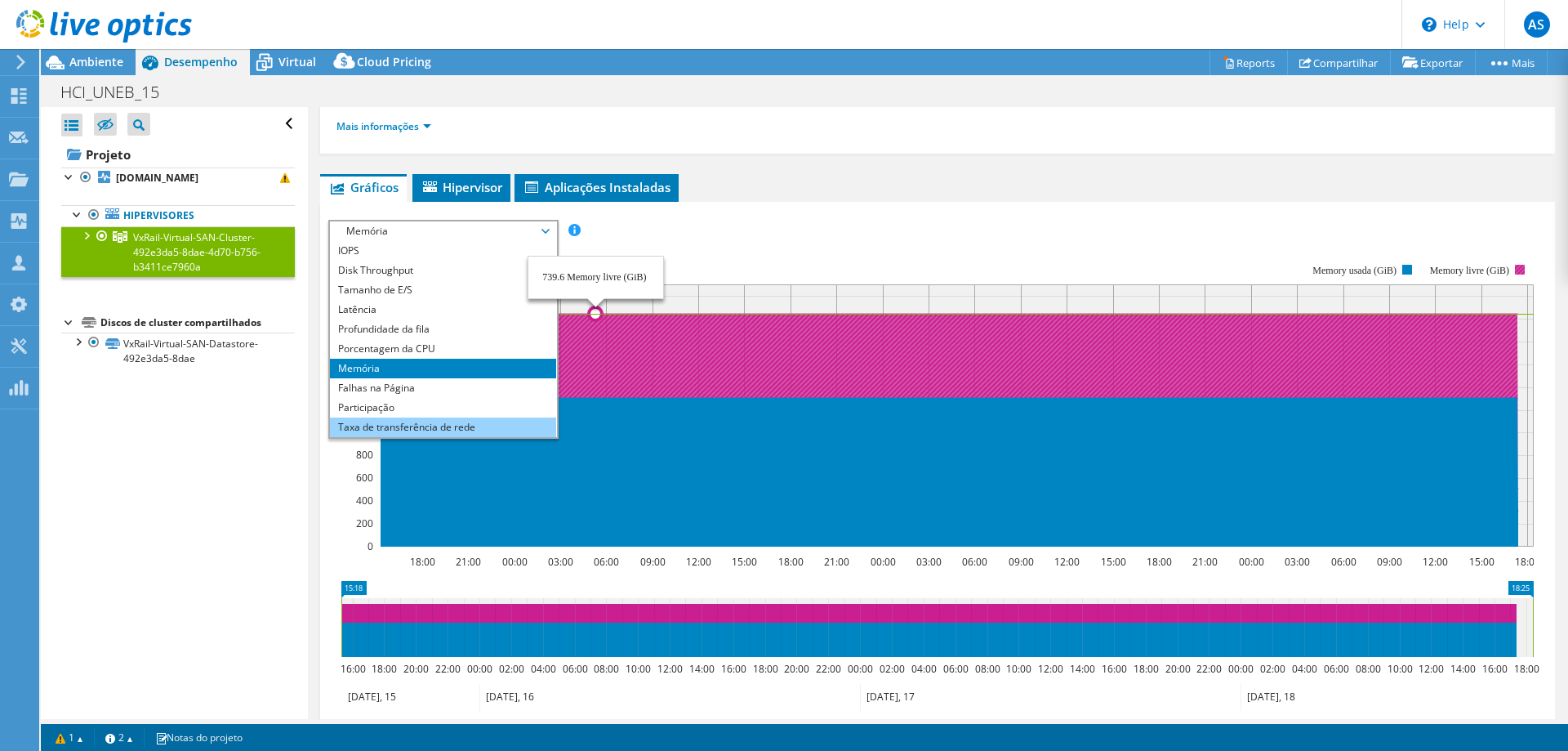
click at [497, 425] on li "Taxa de transferência de rede" at bounding box center [442, 426] width 226 height 19
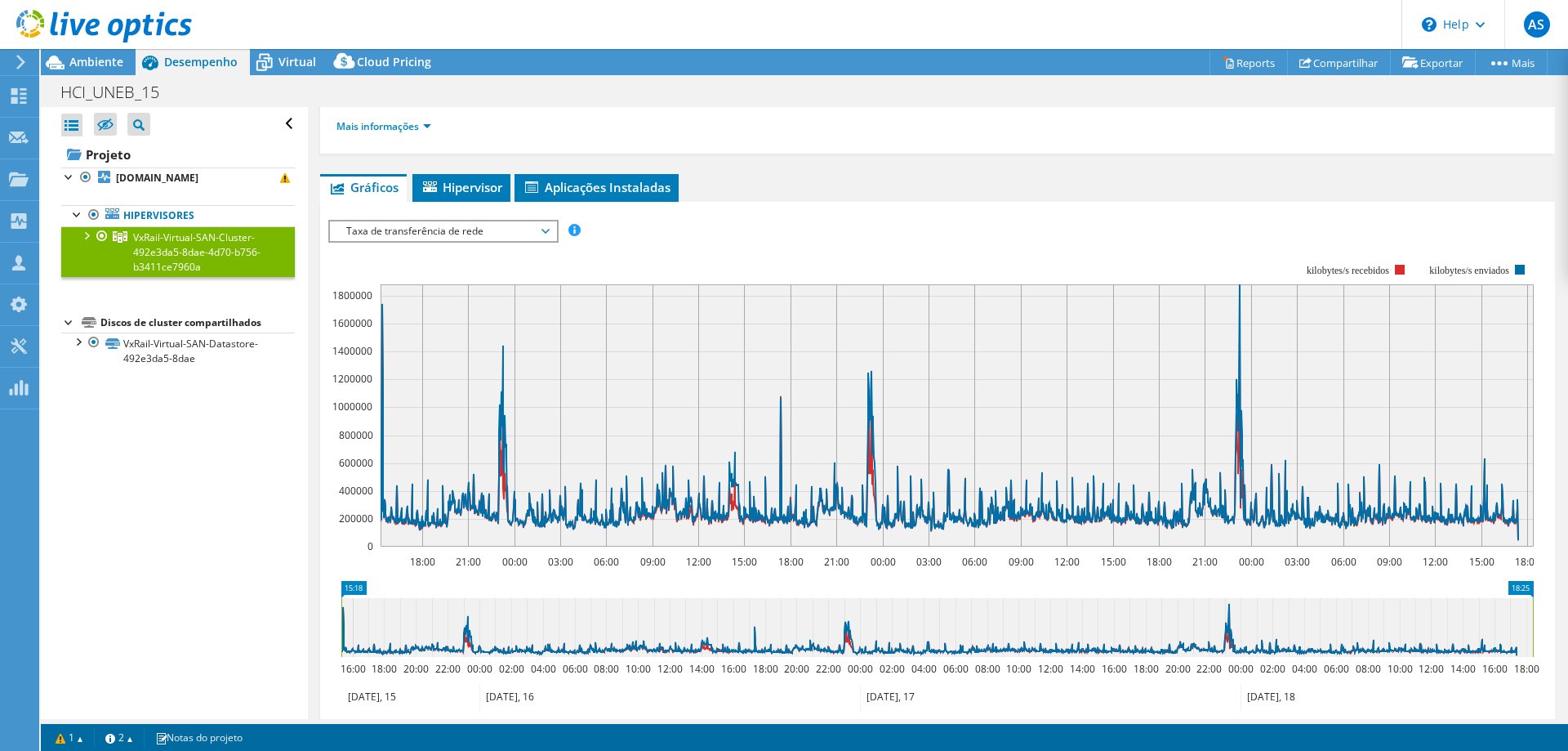
click at [416, 234] on span "Taxa de transferência de rede" at bounding box center [443, 230] width 210 height 19
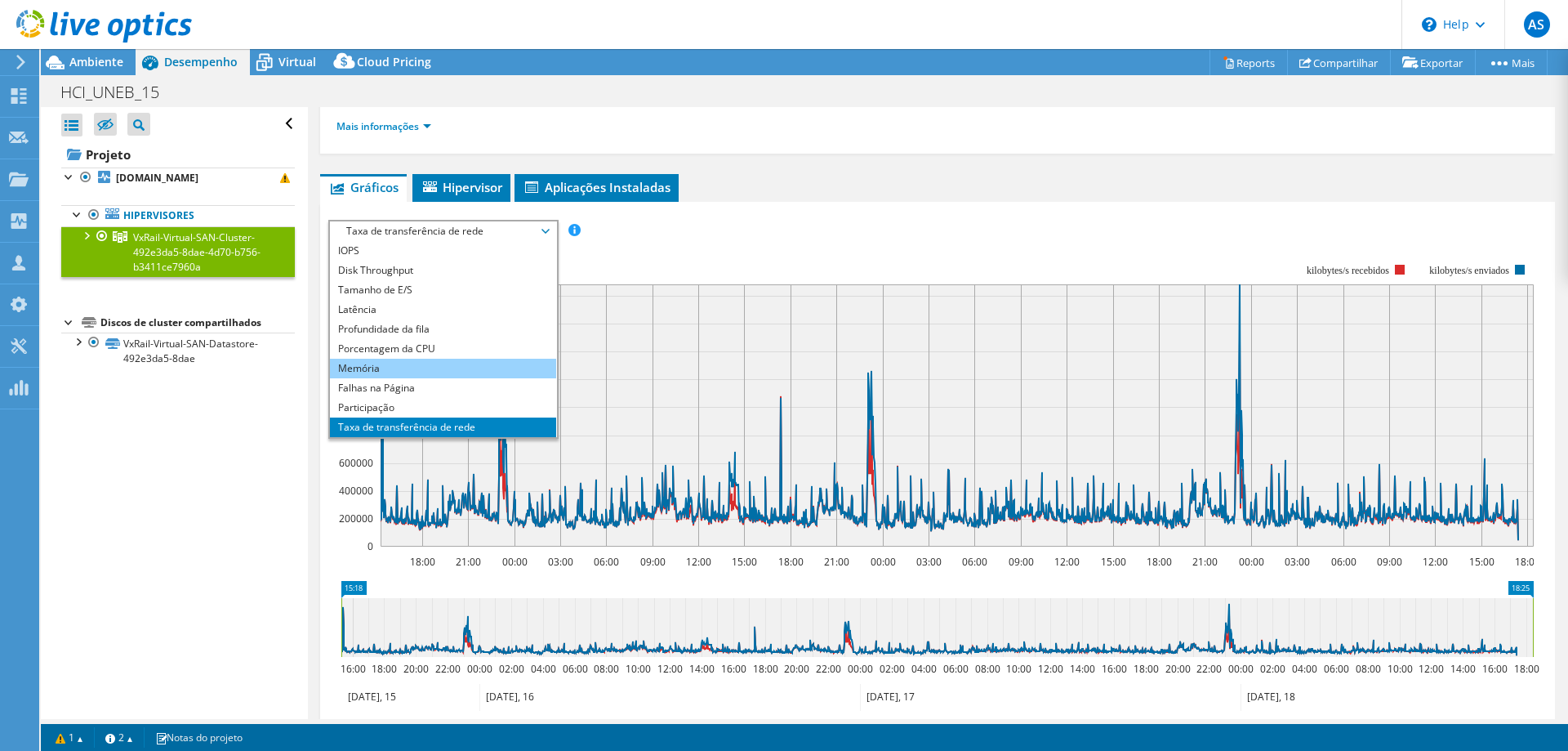
click at [392, 365] on li "Memória" at bounding box center [442, 368] width 226 height 19
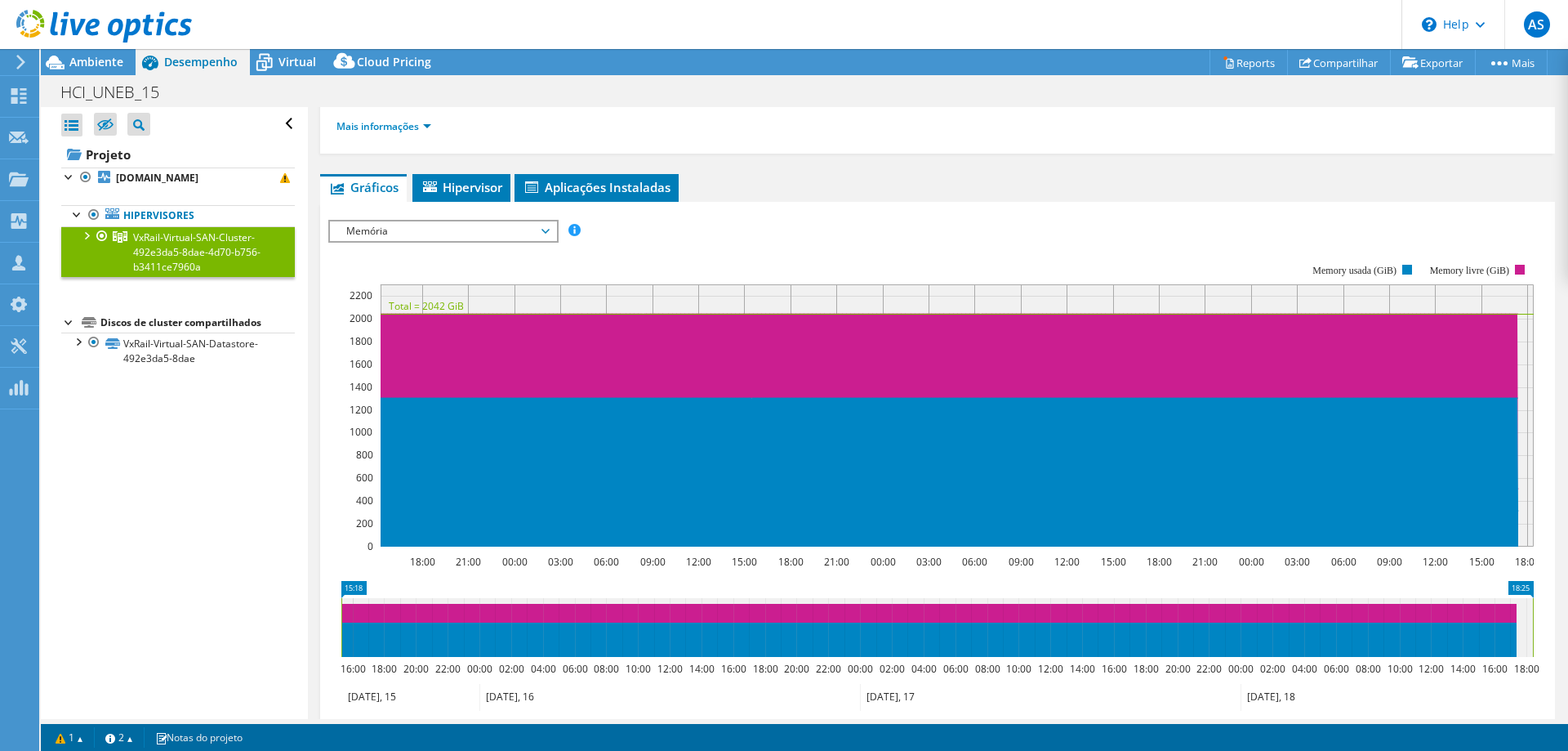
click at [406, 134] on li "Mais informações" at bounding box center [388, 127] width 104 height 18
click at [406, 130] on link "Mais informações" at bounding box center [384, 126] width 95 height 14
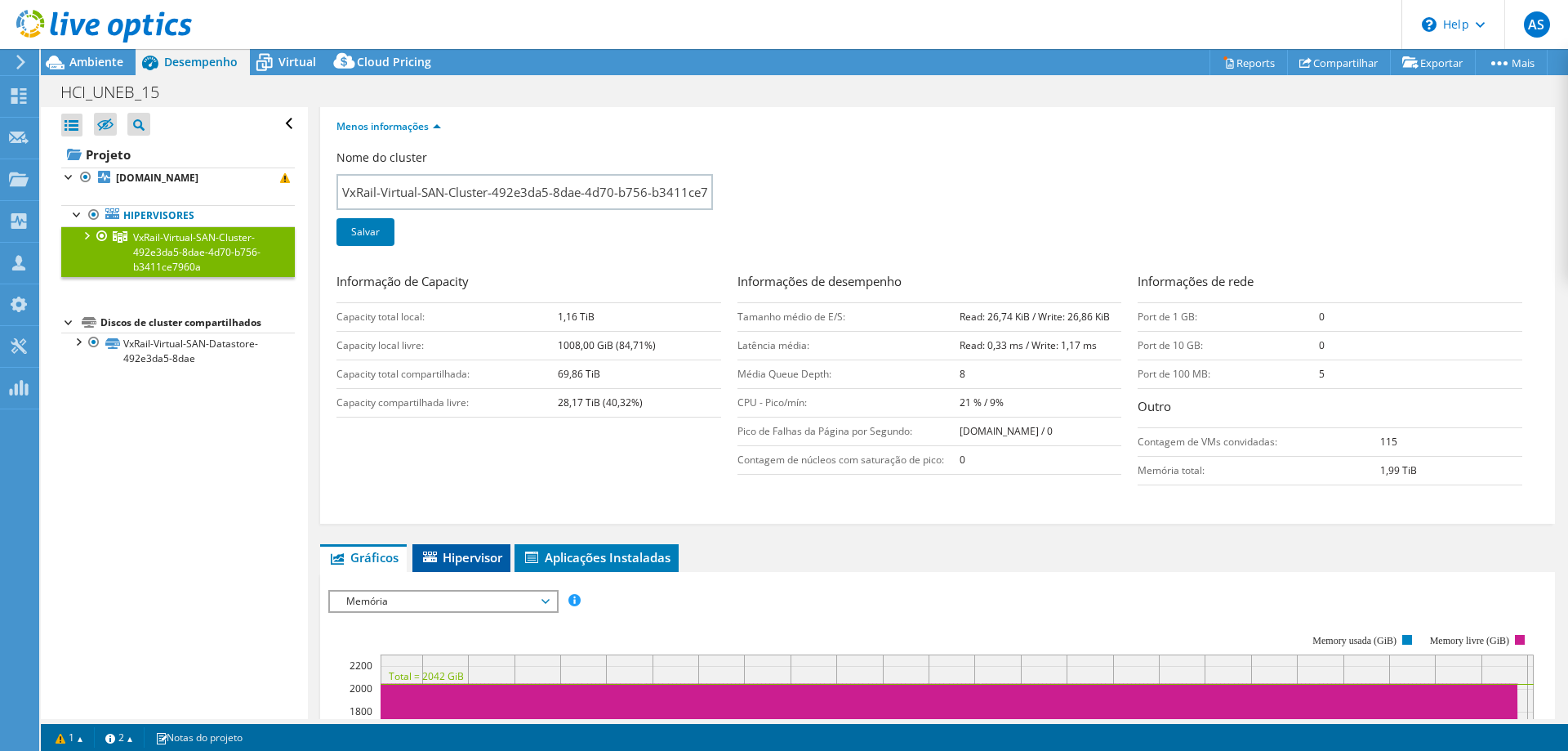
click at [461, 547] on li "Hipervisor" at bounding box center [461, 557] width 98 height 28
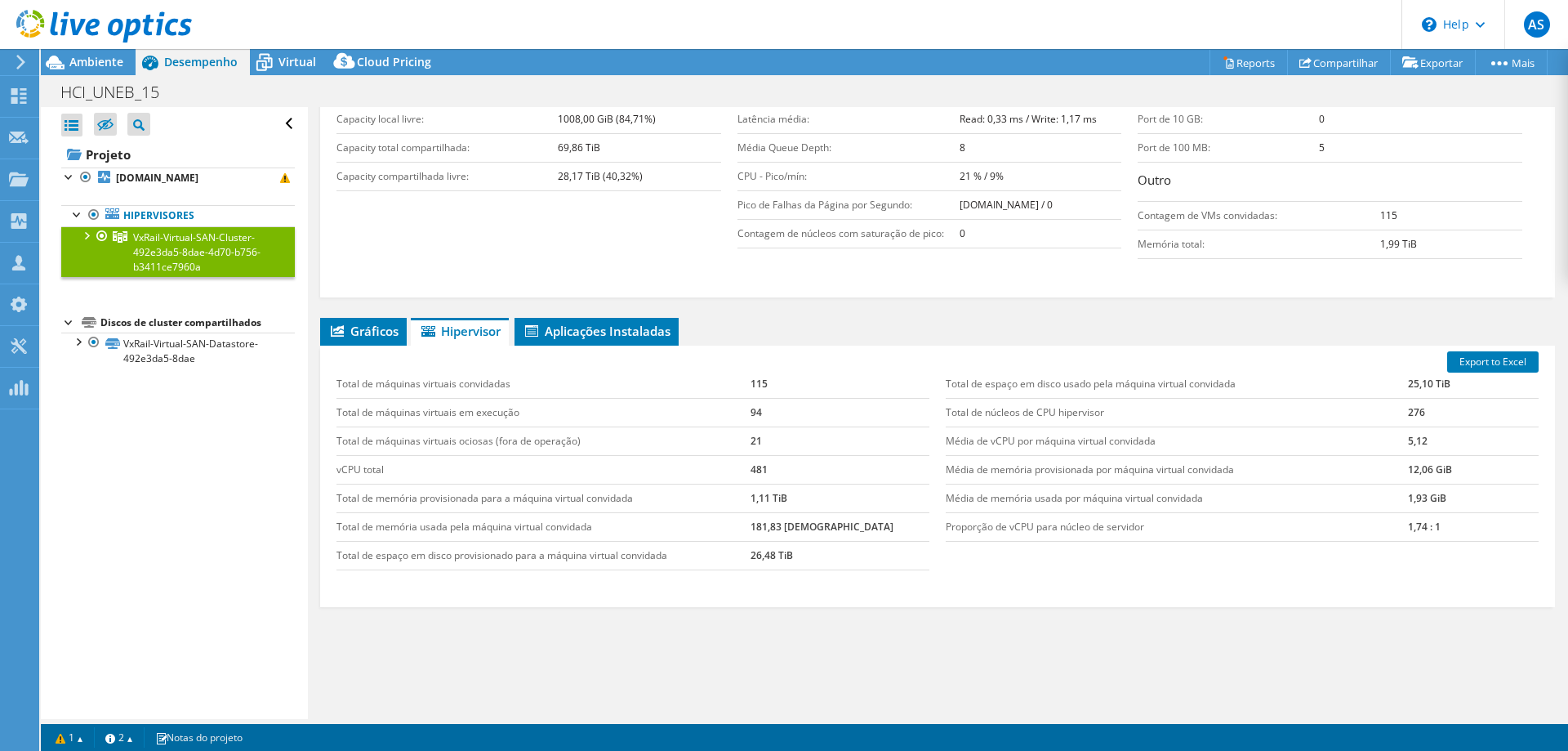
scroll to position [427, 0]
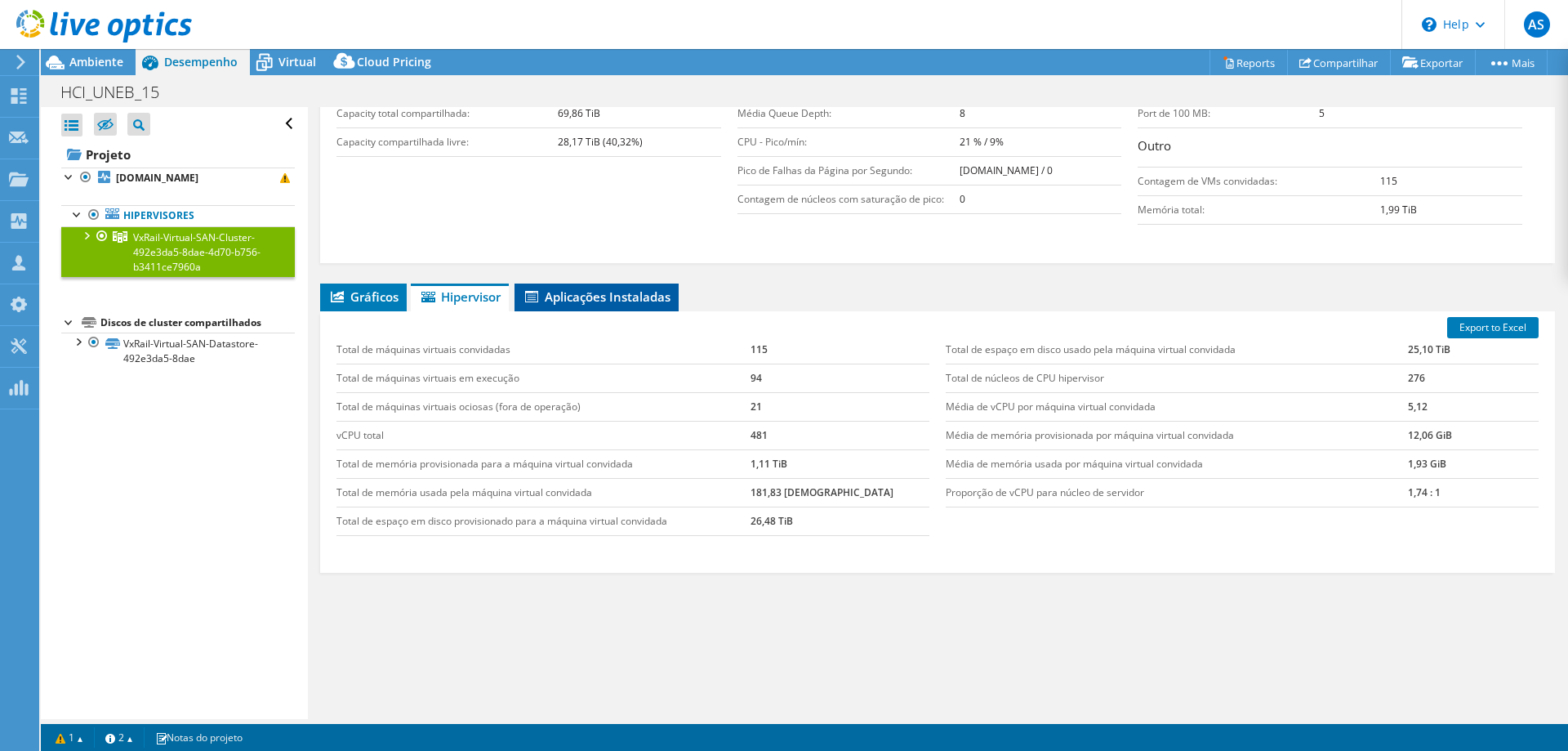
click at [595, 295] on span "Aplicações Instaladas" at bounding box center [596, 297] width 148 height 17
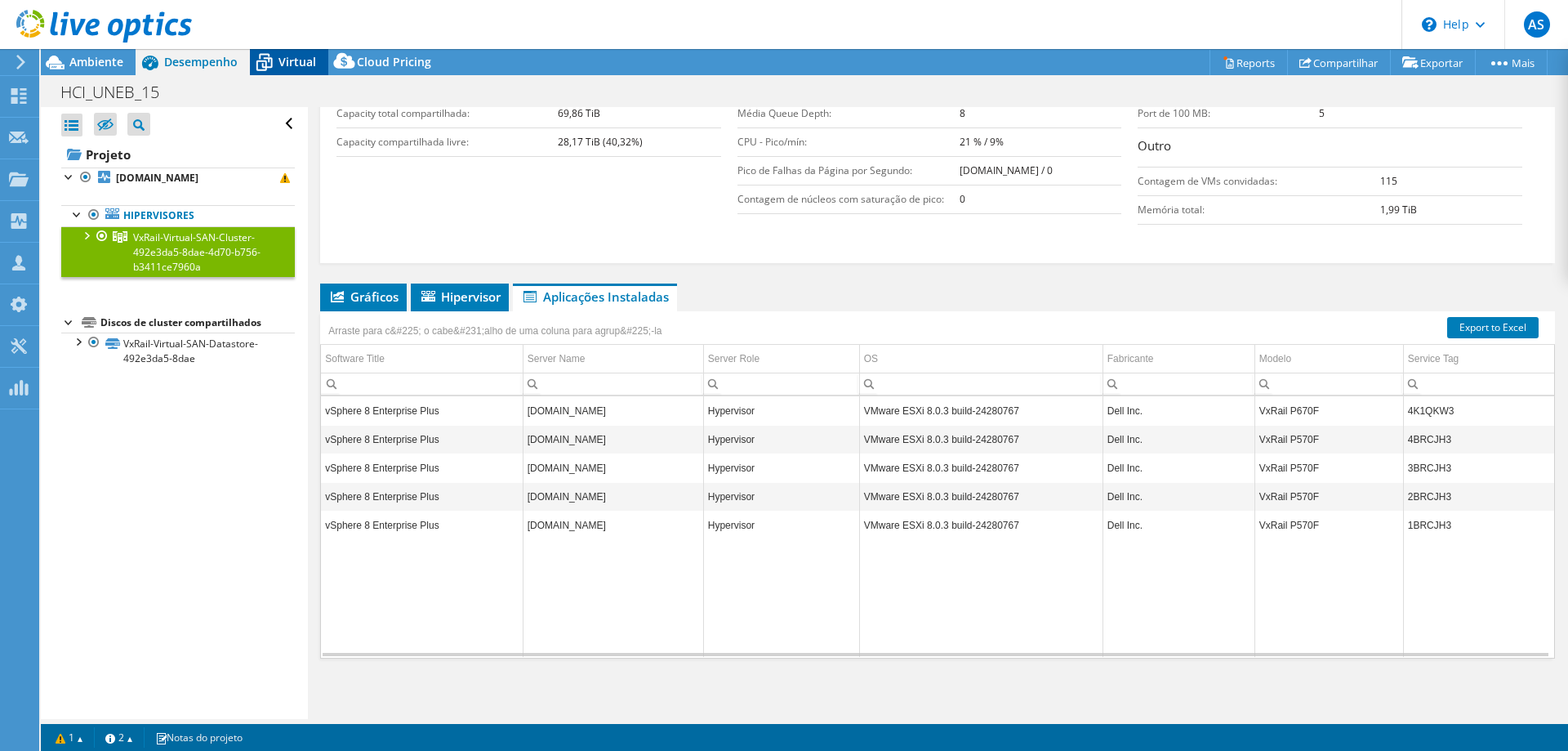
click at [287, 69] on span "Virtual" at bounding box center [297, 62] width 38 height 16
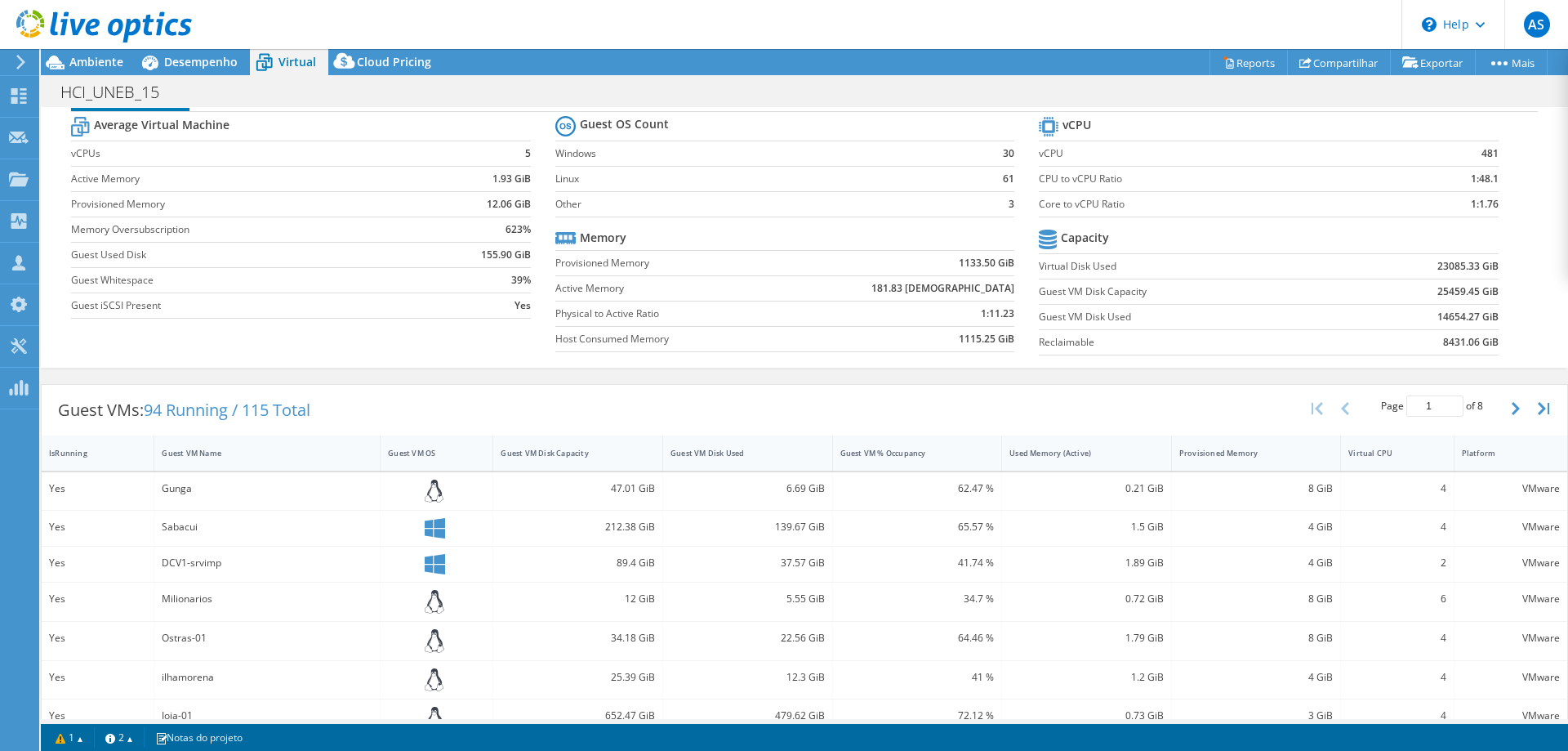
scroll to position [0, 0]
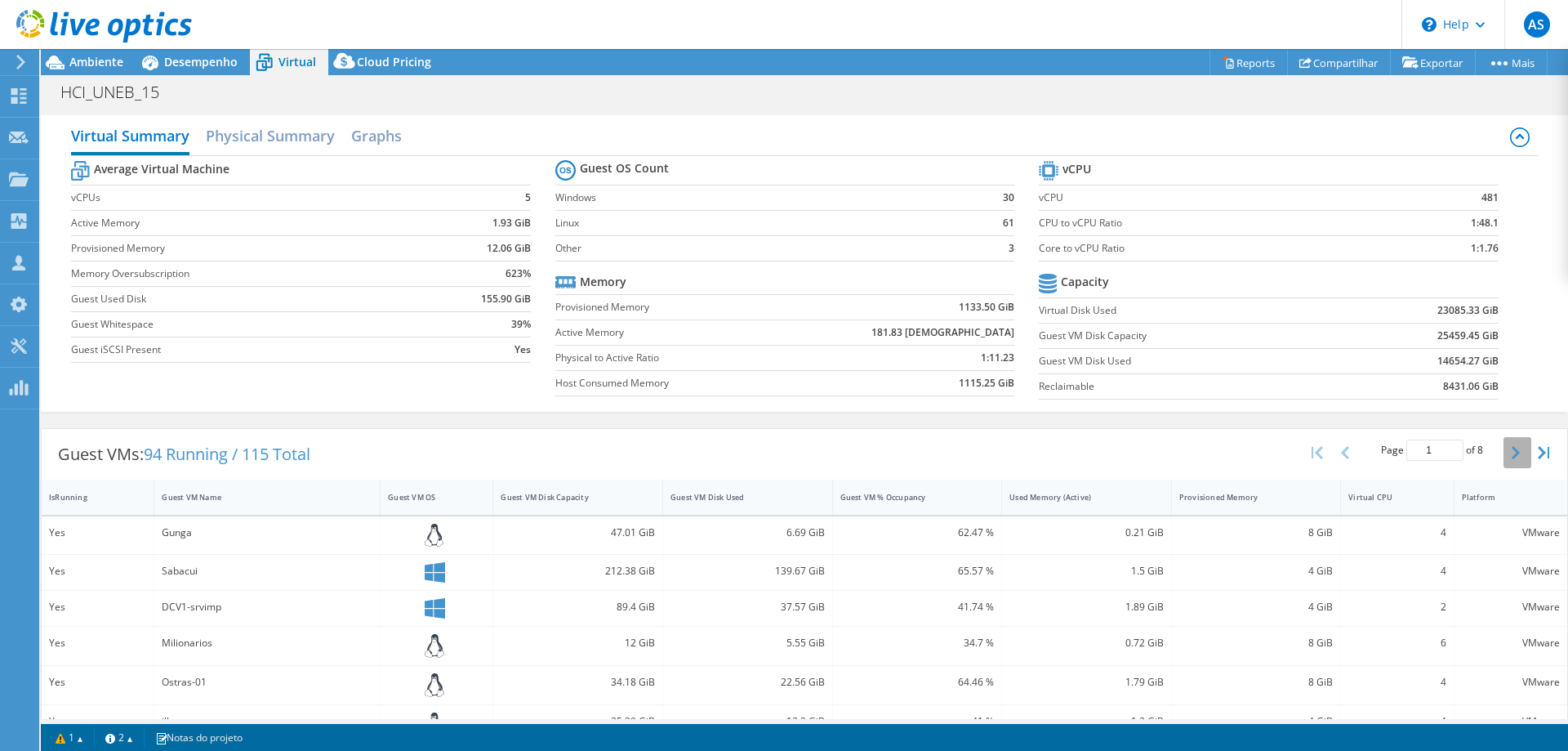
click at [1520, 455] on button "button" at bounding box center [1517, 452] width 28 height 31
click at [1517, 455] on icon "button" at bounding box center [1516, 452] width 8 height 13
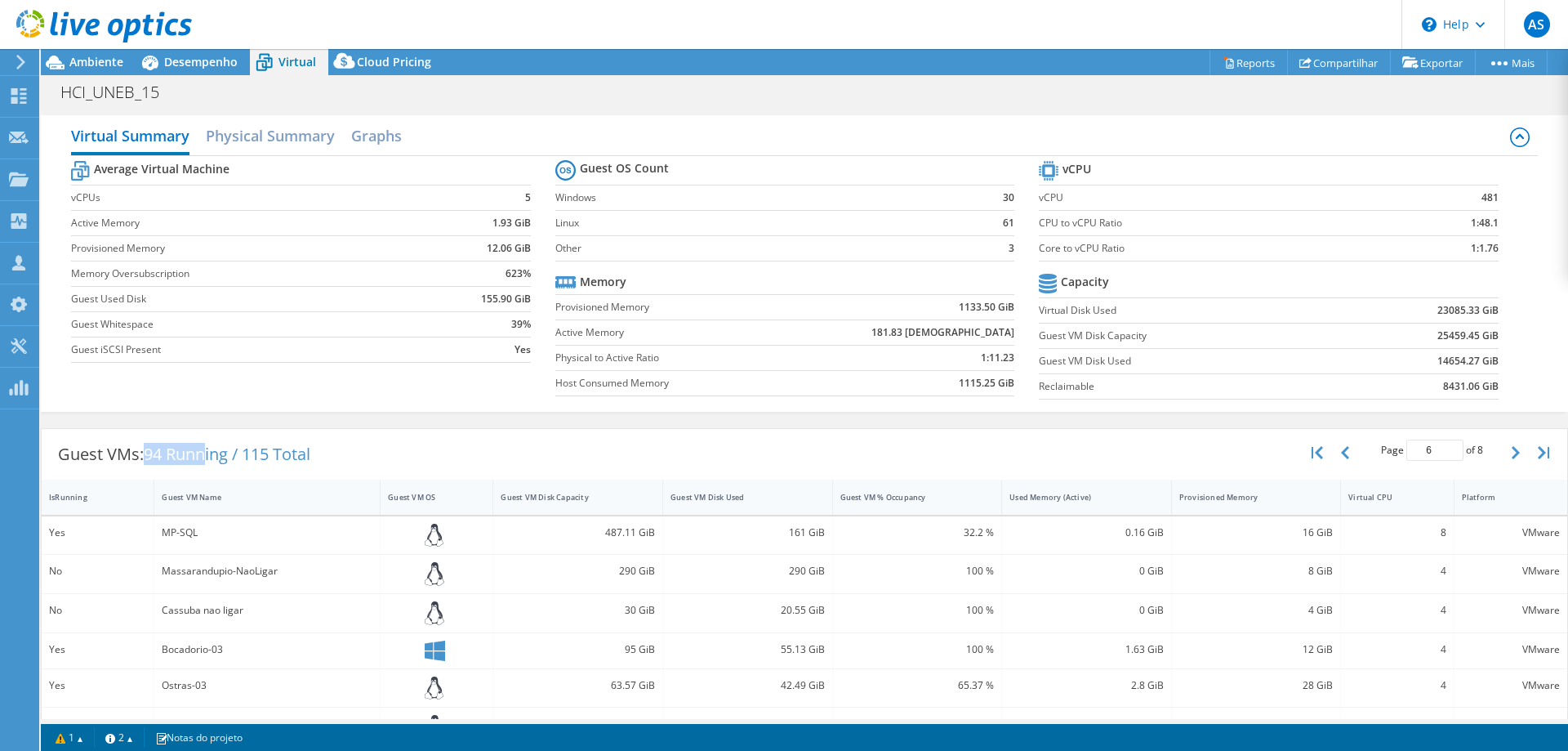
drag, startPoint x: 149, startPoint y: 456, endPoint x: 212, endPoint y: 456, distance: 63.0
click at [212, 456] on span "94 Running / 115 Total" at bounding box center [227, 454] width 167 height 22
drag, startPoint x: 258, startPoint y: 455, endPoint x: 319, endPoint y: 456, distance: 61.0
click at [319, 456] on div "Guest VMs: 94 Running / 115 Total" at bounding box center [184, 454] width 285 height 51
click at [327, 456] on div "Guest VMs: 94 Running / 115 Total" at bounding box center [184, 454] width 285 height 51
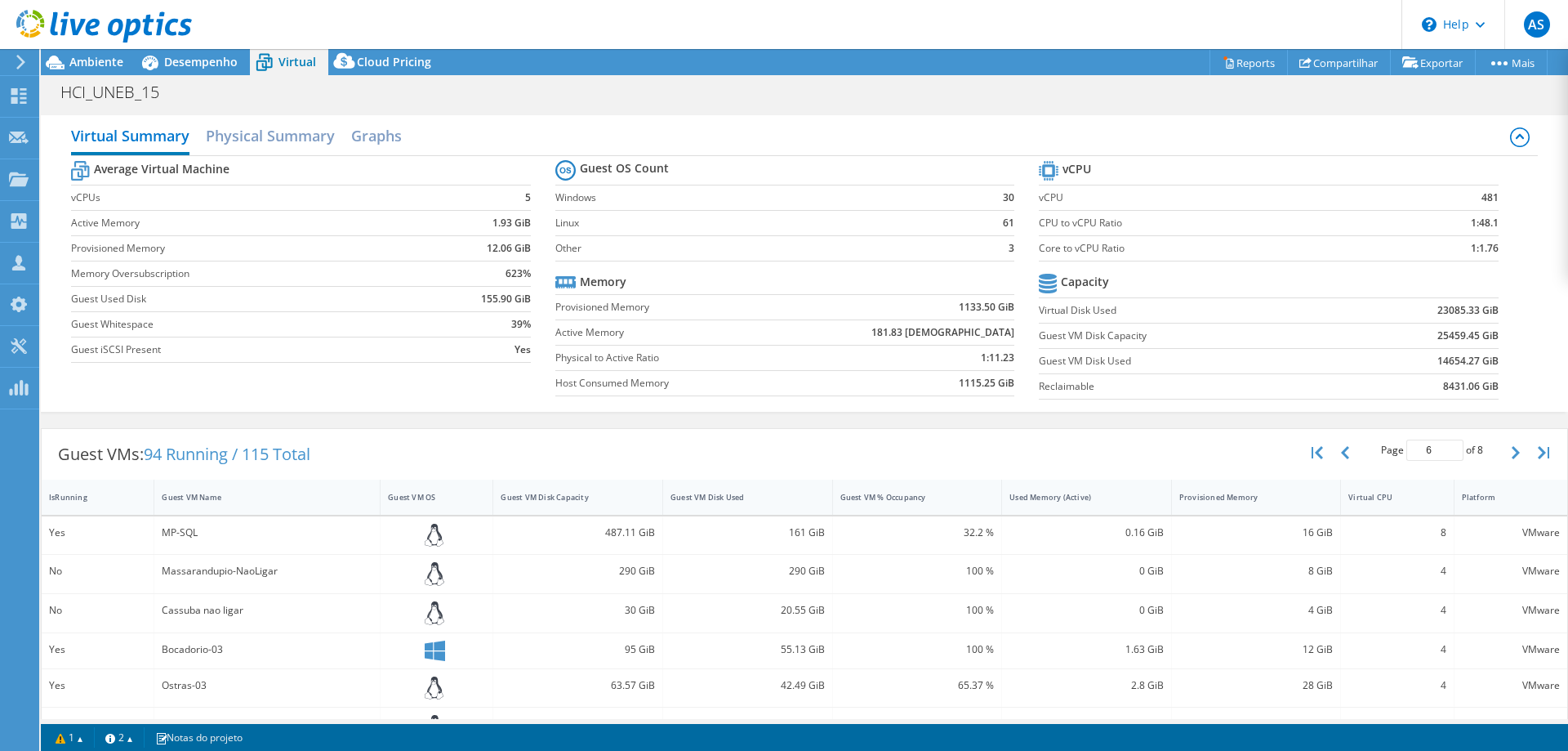
click at [531, 224] on section "Average Virtual Machine vCPUs 5 Active Memory 1.93 GiB Provisioned Memory 12.06…" at bounding box center [313, 264] width 484 height 214
click at [531, 223] on section "Average Virtual Machine vCPUs 5 Active Memory 1.93 GiB Provisioned Memory 12.06…" at bounding box center [313, 264] width 484 height 214
click at [522, 223] on b "1.93 GiB" at bounding box center [512, 223] width 38 height 17
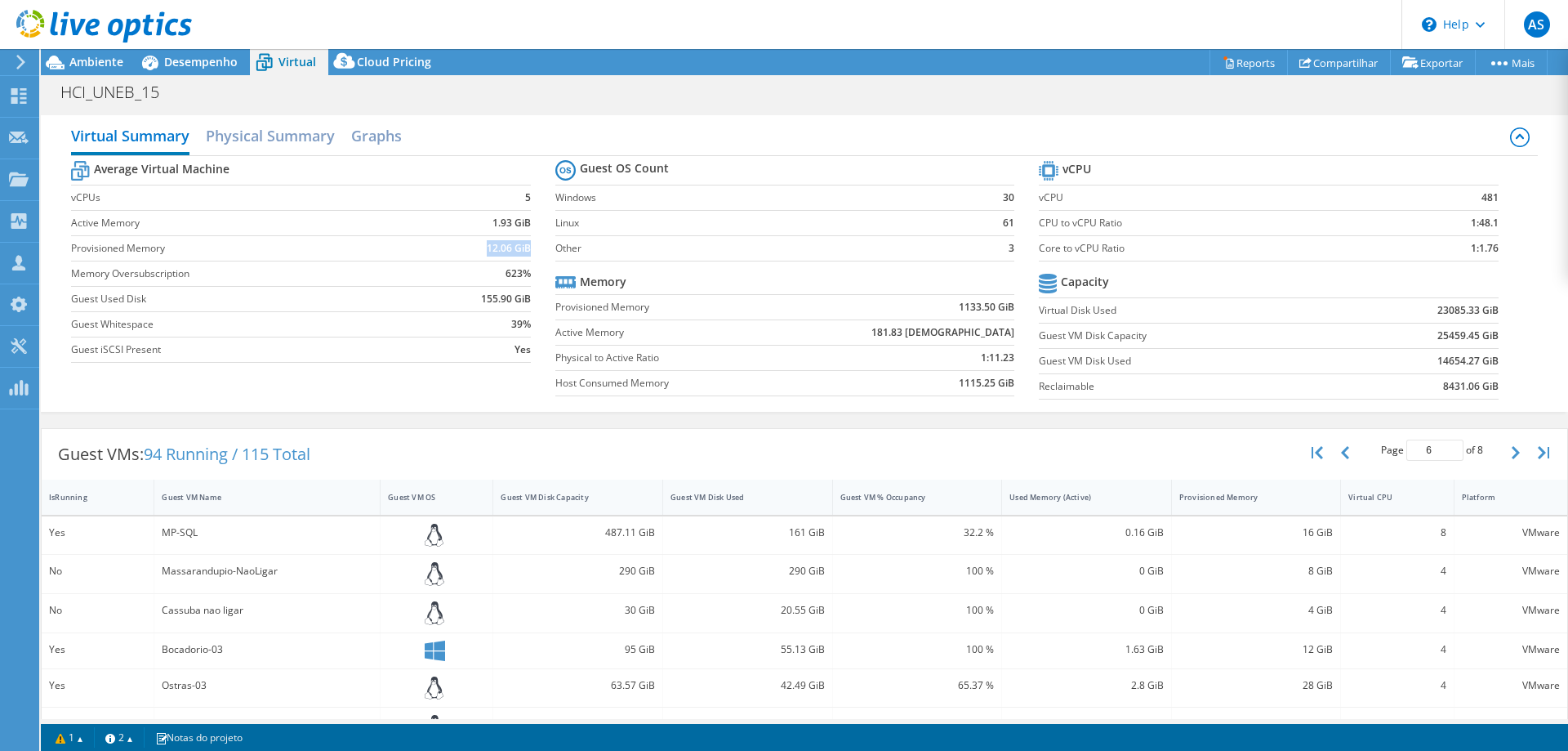
click at [529, 250] on section "Average Virtual Machine vCPUs 5 Active Memory 1.93 GiB Provisioned Memory 12.06…" at bounding box center [313, 264] width 484 height 214
click at [529, 277] on section "Average Virtual Machine vCPUs 5 Active Memory 1.93 GiB Provisioned Memory 12.06…" at bounding box center [313, 264] width 484 height 214
click at [529, 277] on b "623%" at bounding box center [518, 274] width 25 height 17
click at [509, 271] on b "623%" at bounding box center [518, 274] width 25 height 17
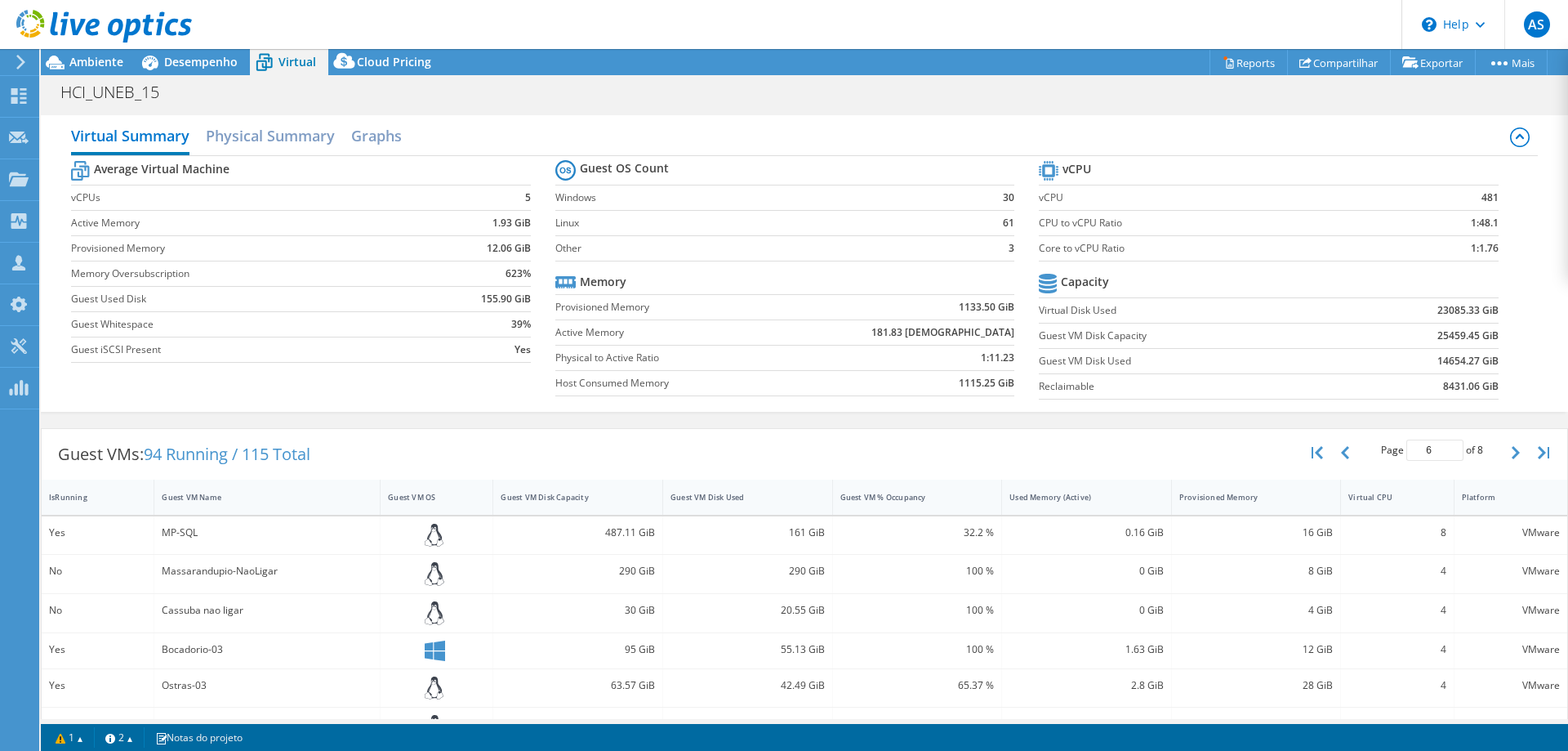
click at [510, 270] on b "623%" at bounding box center [518, 274] width 25 height 17
click at [1043, 385] on label "Reclaimable" at bounding box center [1189, 386] width 300 height 17
drag, startPoint x: 1040, startPoint y: 384, endPoint x: 1498, endPoint y: 386, distance: 458.0
click at [1498, 386] on tr "Reclaimable 8431.06 GiB" at bounding box center [1268, 386] width 459 height 25
click at [1476, 392] on b "8431.06 GiB" at bounding box center [1471, 386] width 56 height 17
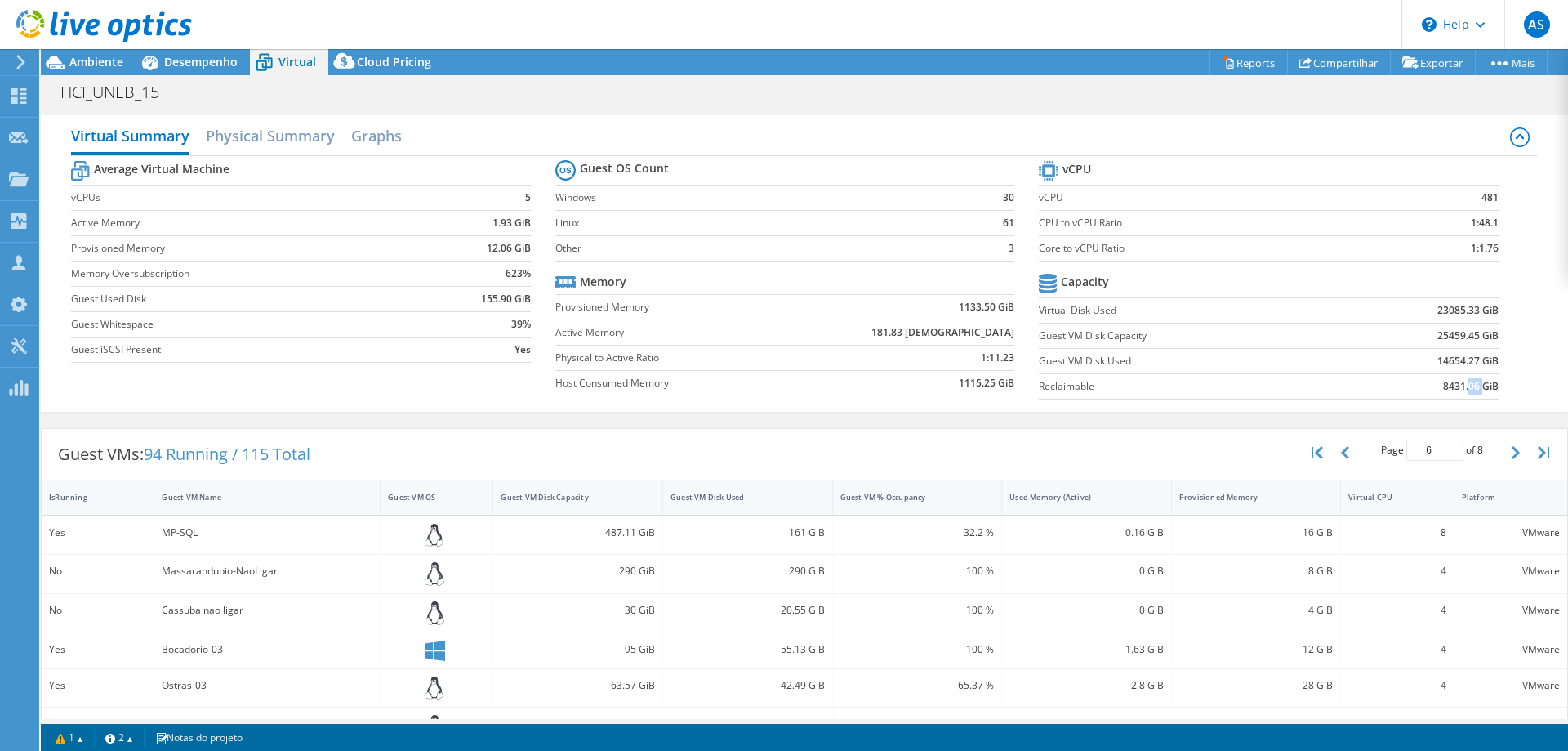
click at [1476, 392] on b "8431.06 GiB" at bounding box center [1471, 386] width 56 height 17
click at [1488, 387] on b "8431.06 GiB" at bounding box center [1471, 386] width 56 height 17
click at [1446, 387] on b "8431.06 GiB" at bounding box center [1471, 386] width 56 height 17
click at [1474, 390] on b "8431.06 GiB" at bounding box center [1471, 386] width 56 height 17
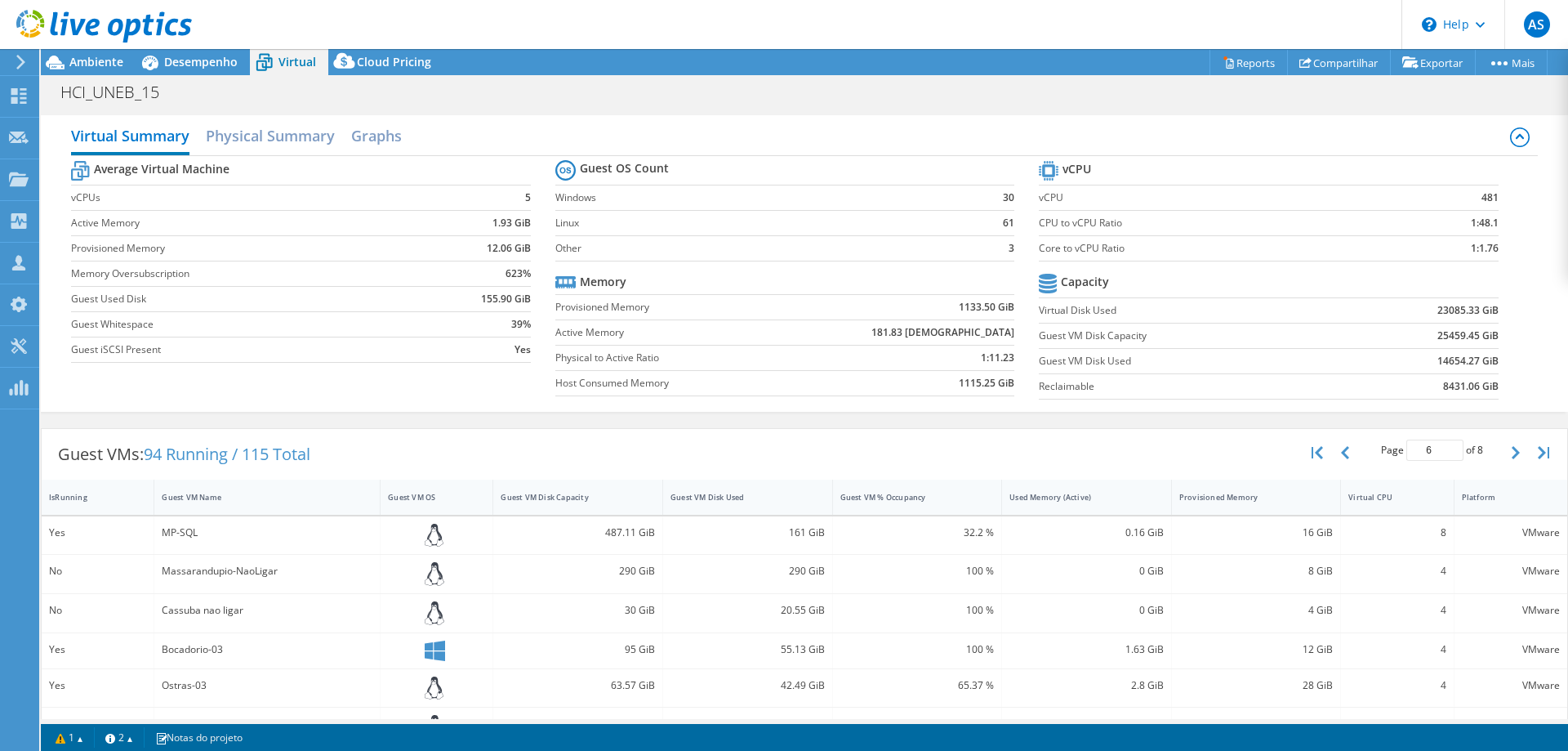
click at [1474, 390] on b "8431.06 GiB" at bounding box center [1471, 386] width 56 height 17
click at [1475, 389] on b "8431.06 GiB" at bounding box center [1471, 386] width 56 height 17
drag, startPoint x: 1442, startPoint y: 386, endPoint x: 1495, endPoint y: 383, distance: 53.1
click at [1495, 383] on td "8431.06 GiB" at bounding box center [1419, 386] width 159 height 25
click at [286, 138] on h2 "Physical Summary" at bounding box center [270, 137] width 129 height 36
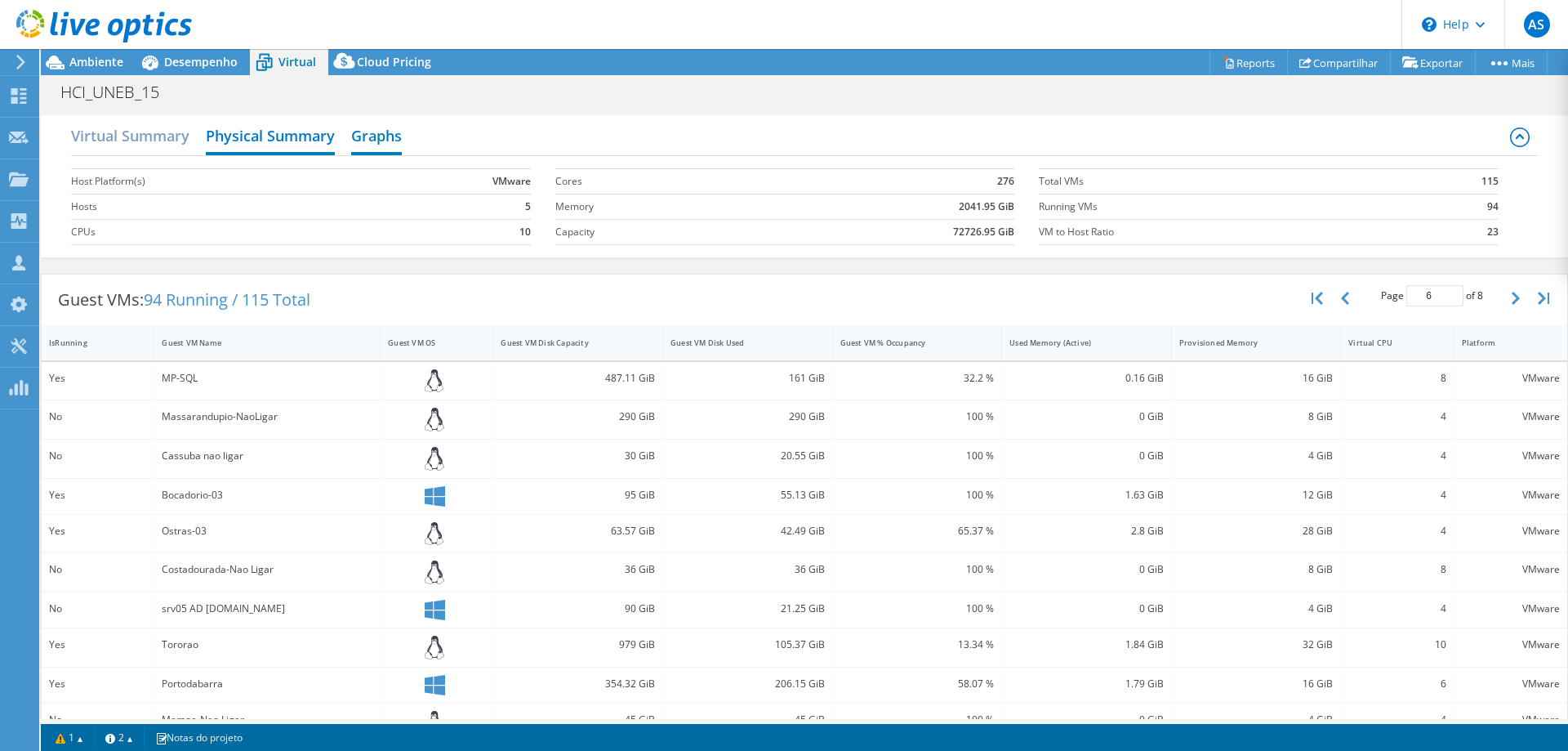
click at [384, 139] on h2 "Graphs" at bounding box center [376, 137] width 51 height 36
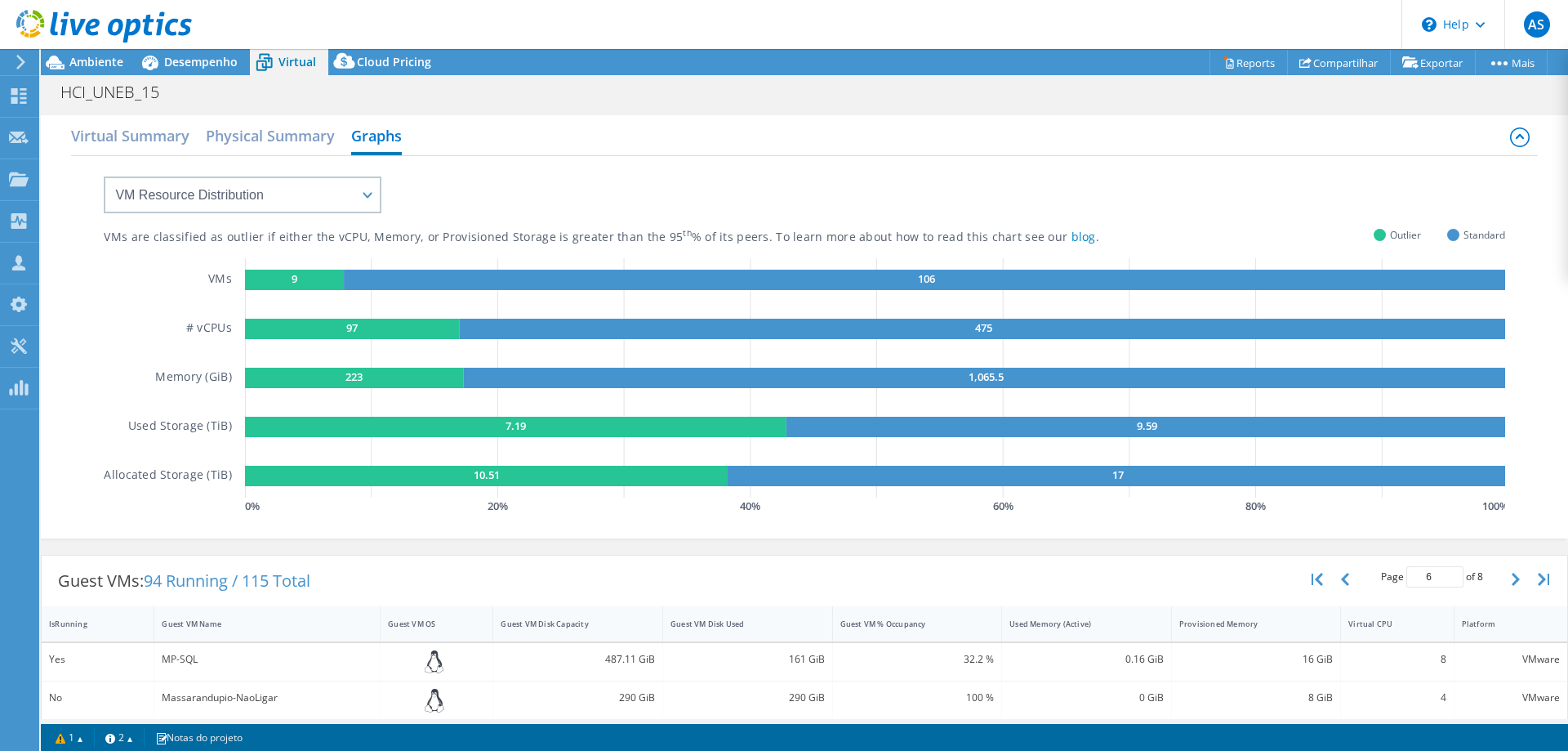
click at [1248, 97] on div "HCI_UNEB_15 Imprimir" at bounding box center [804, 92] width 1528 height 30
click at [1243, 67] on link "Reports" at bounding box center [1249, 63] width 78 height 25
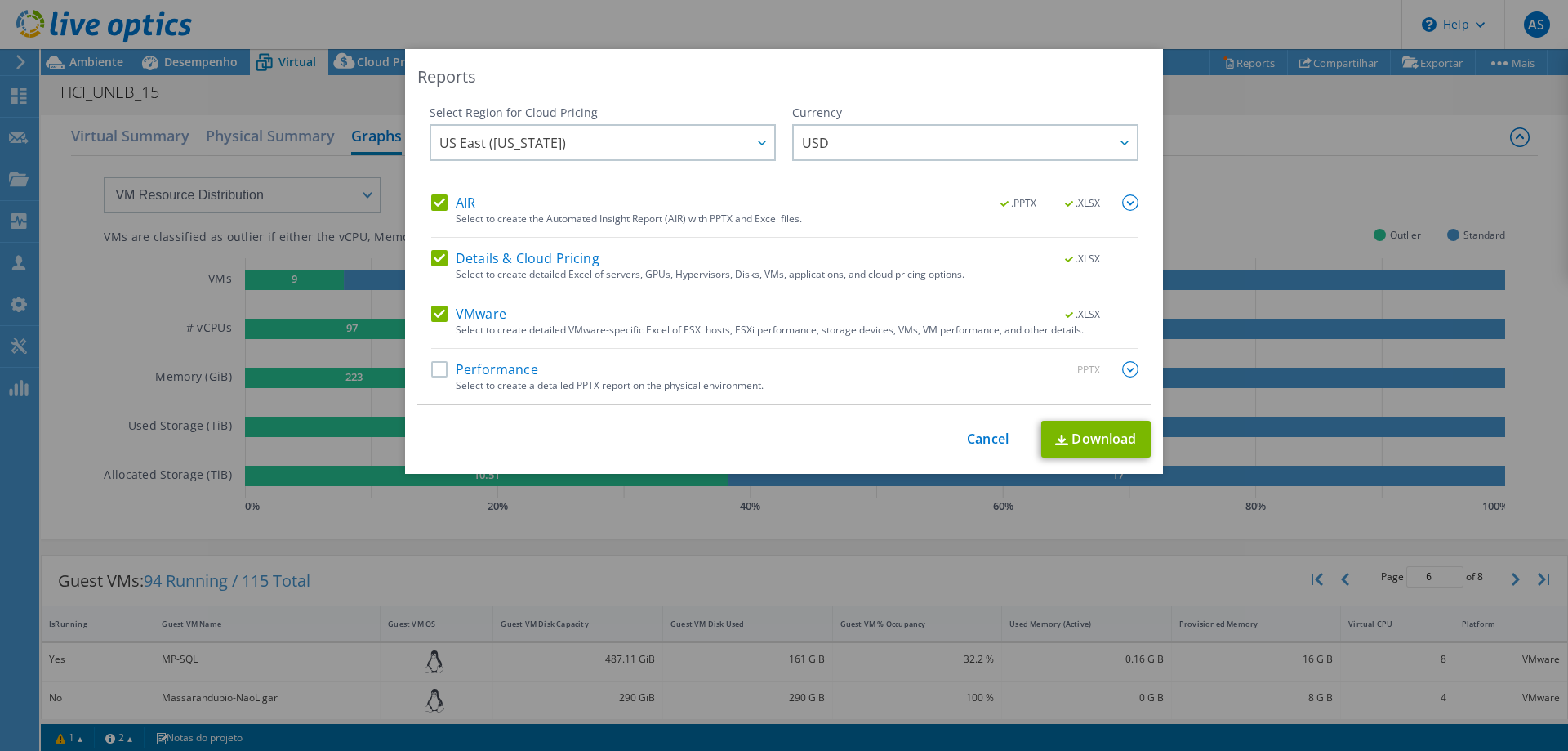
click at [444, 261] on label "Details & Cloud Pricing" at bounding box center [516, 259] width 169 height 17
click at [0, 0] on input "Details & Cloud Pricing" at bounding box center [0, 0] width 0 height 0
drag, startPoint x: 633, startPoint y: 330, endPoint x: 1082, endPoint y: 331, distance: 449.0
click at [1082, 331] on div "Select to create detailed VMware-specific Excel of ESXi hosts, ESXi performance…" at bounding box center [797, 330] width 683 height 12
click at [984, 445] on link "Cancel" at bounding box center [988, 439] width 42 height 16
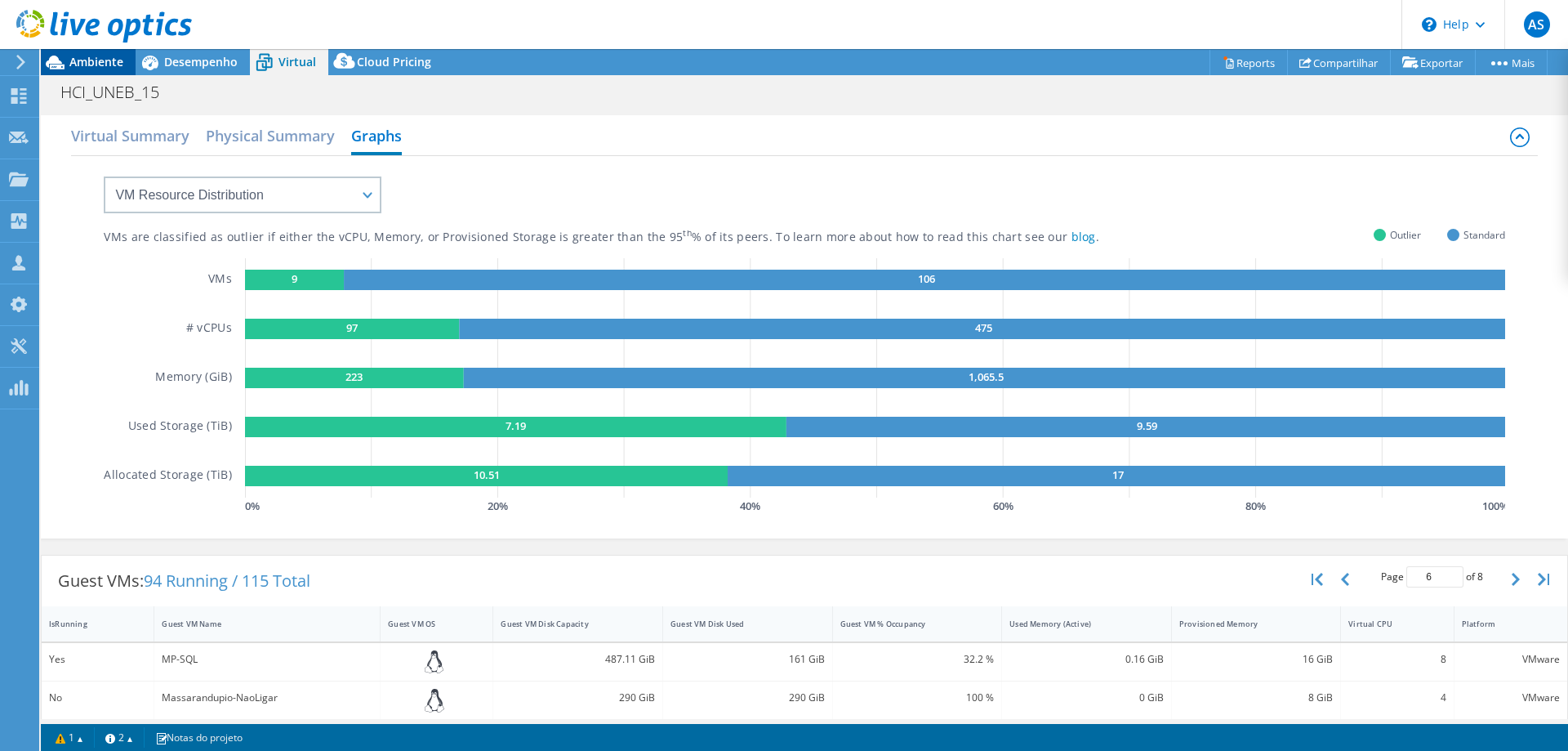
click at [105, 56] on span "Ambiente" at bounding box center [96, 62] width 54 height 16
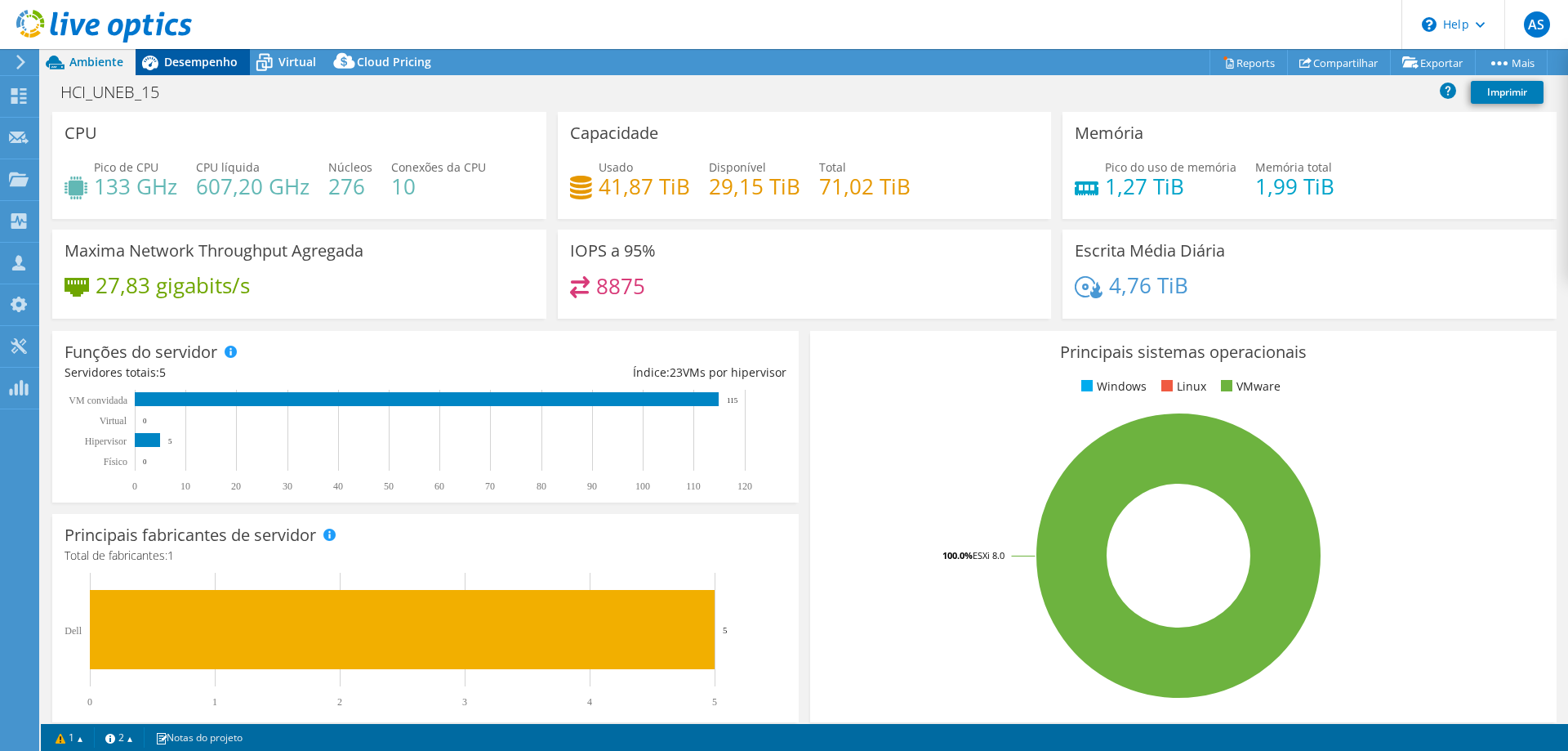
click at [194, 58] on span "Desempenho" at bounding box center [201, 62] width 73 height 16
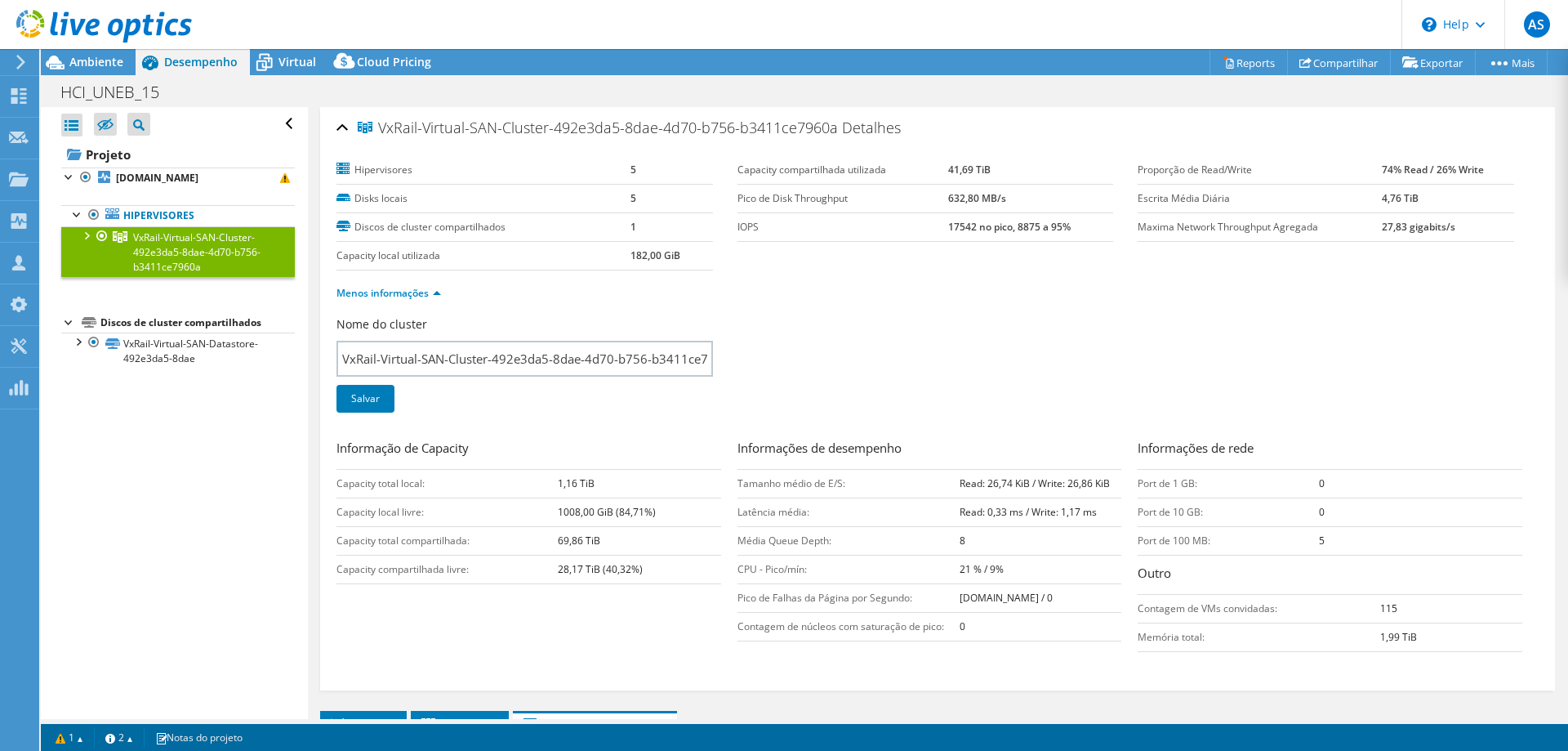
click at [1382, 173] on tr "Proporção de Read/Write 74% Read / 26% Write" at bounding box center [1326, 170] width 376 height 28
click at [1384, 173] on b "74% Read / 26% Write" at bounding box center [1433, 169] width 102 height 14
drag, startPoint x: 1386, startPoint y: 173, endPoint x: 1414, endPoint y: 171, distance: 28.1
click at [1414, 171] on b "74% Read / 26% Write" at bounding box center [1433, 169] width 102 height 14
drag, startPoint x: 1434, startPoint y: 173, endPoint x: 1481, endPoint y: 169, distance: 47.2
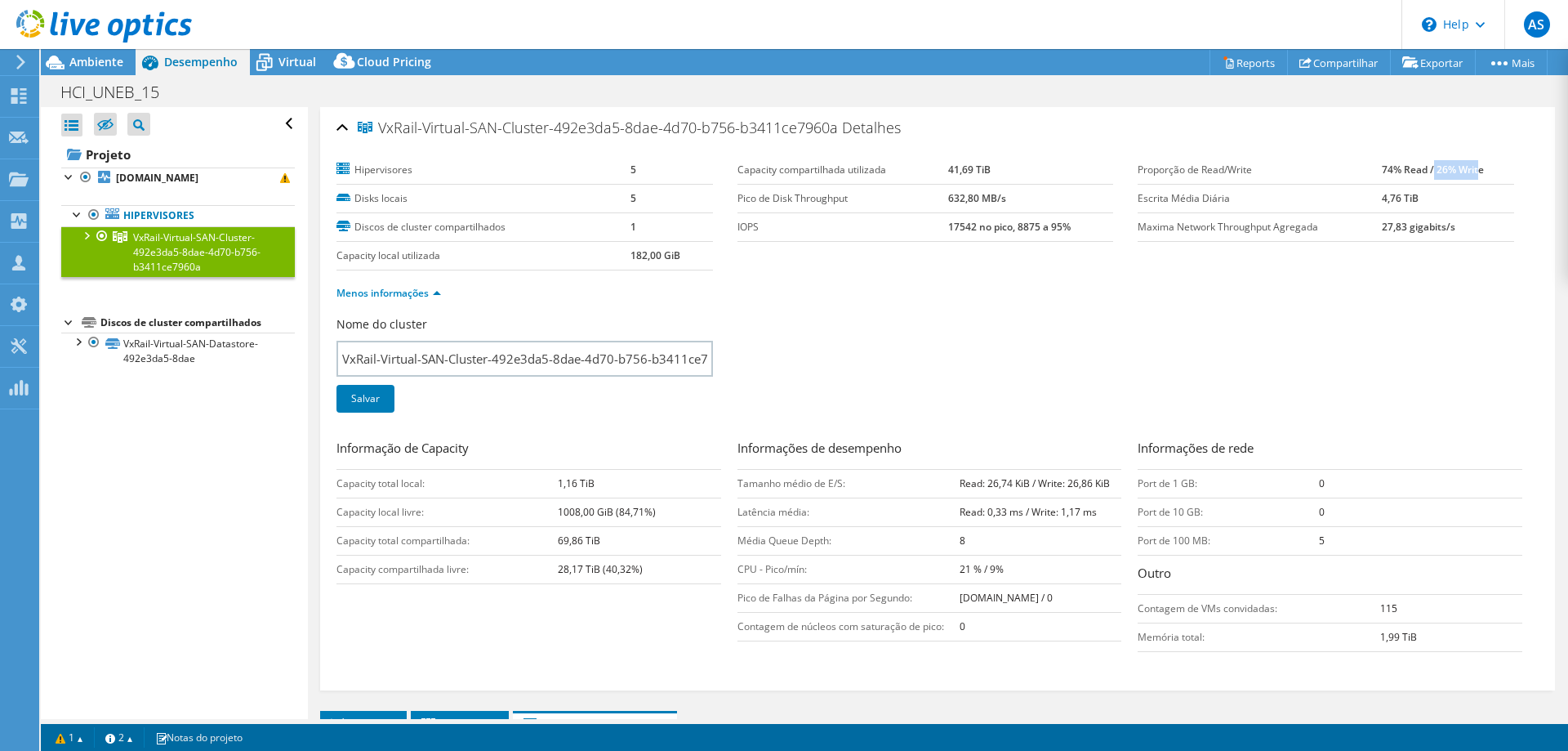
click at [1481, 169] on b "74% Read / 26% Write" at bounding box center [1433, 169] width 102 height 14
click at [288, 63] on span "Virtual" at bounding box center [297, 62] width 38 height 16
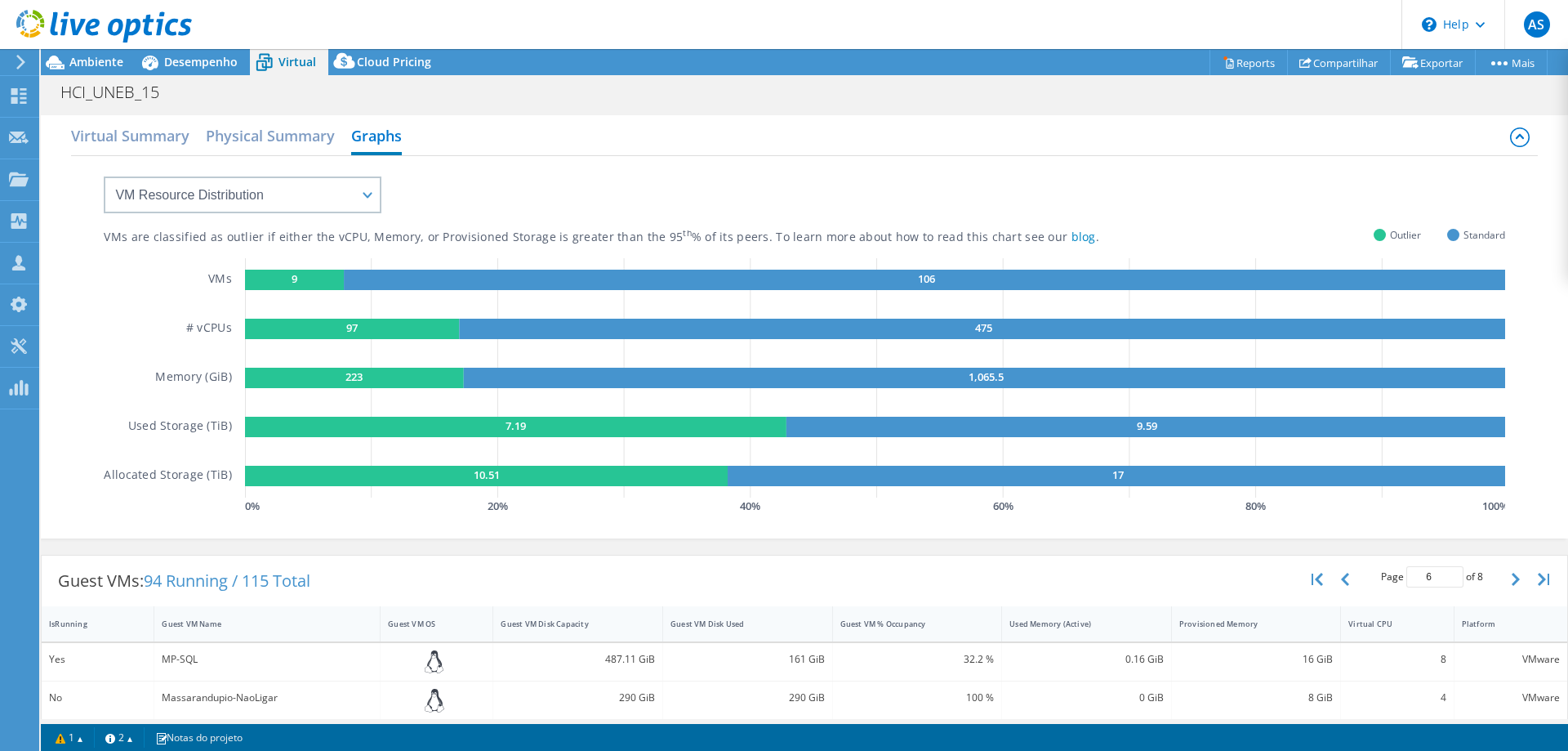
scroll to position [333, 0]
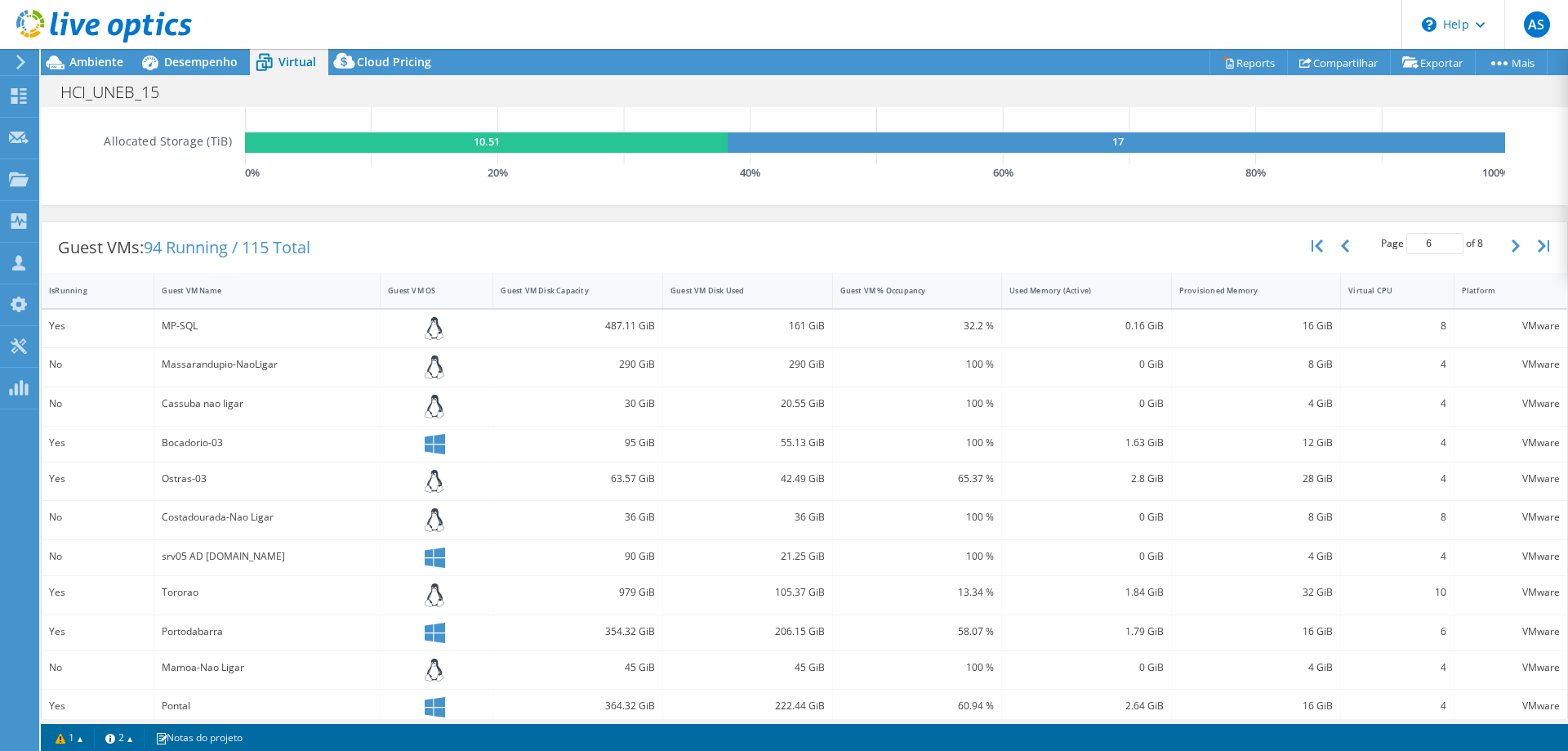
click at [198, 320] on div "MP-SQL" at bounding box center [267, 326] width 211 height 18
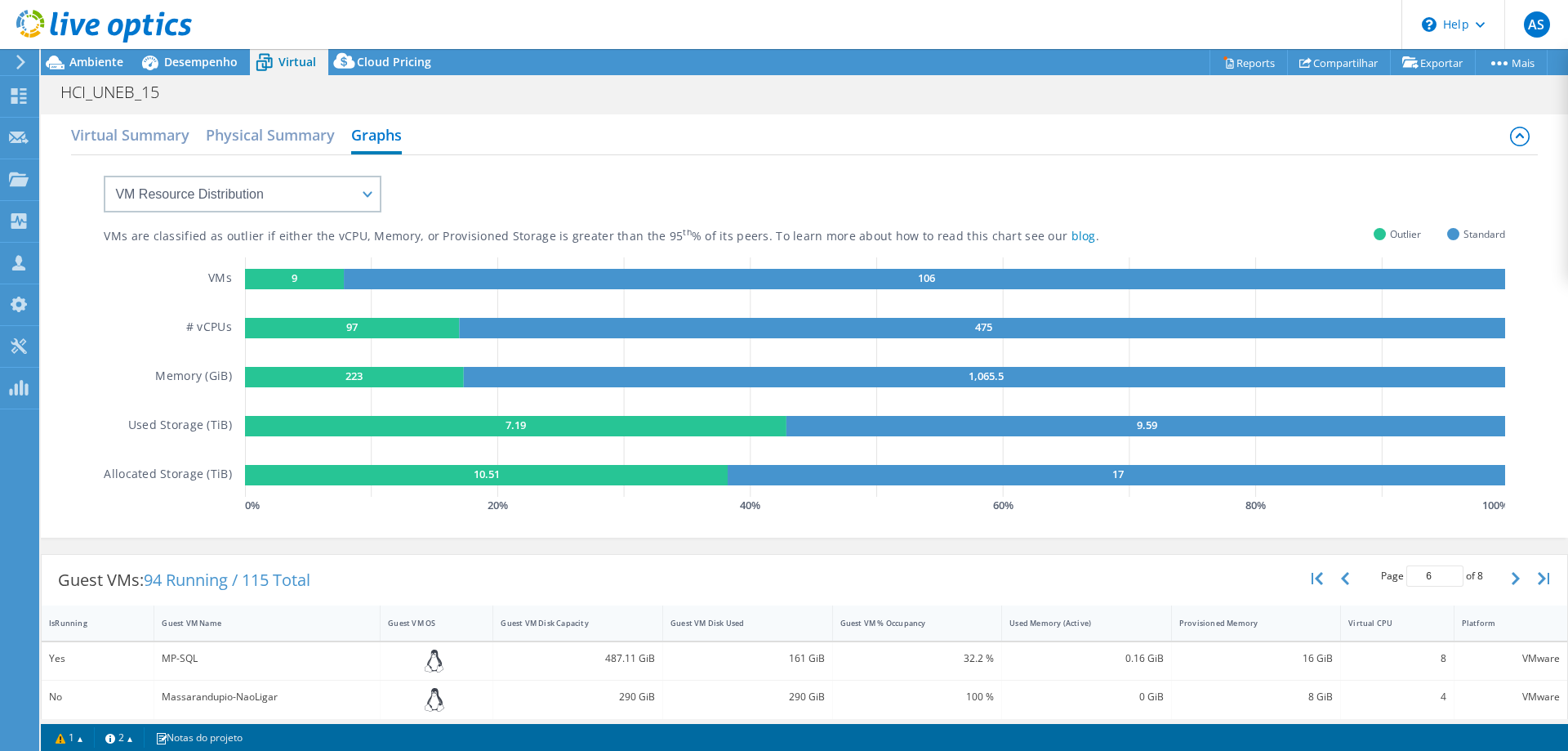
scroll to position [0, 0]
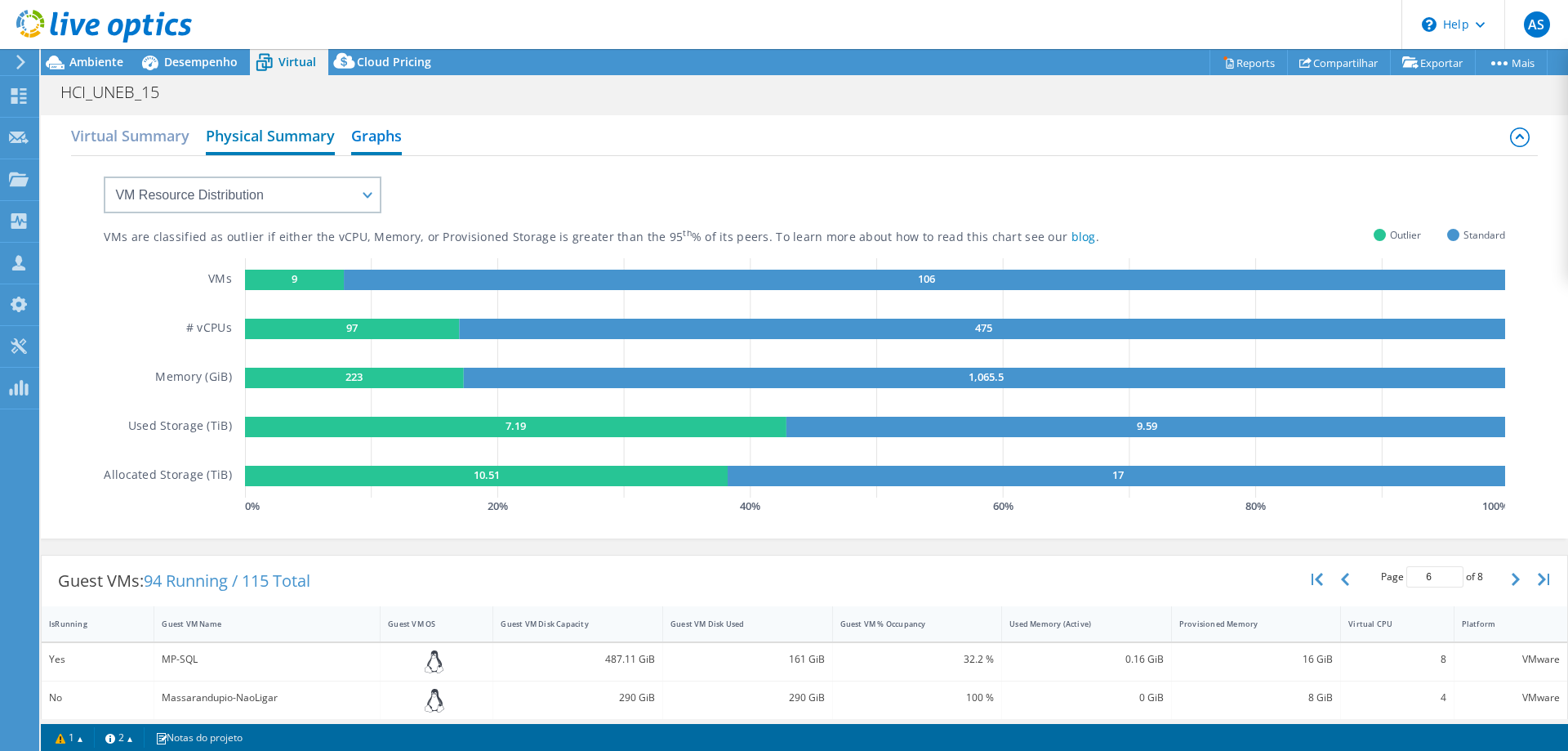
click at [239, 137] on h2 "Physical Summary" at bounding box center [270, 137] width 129 height 36
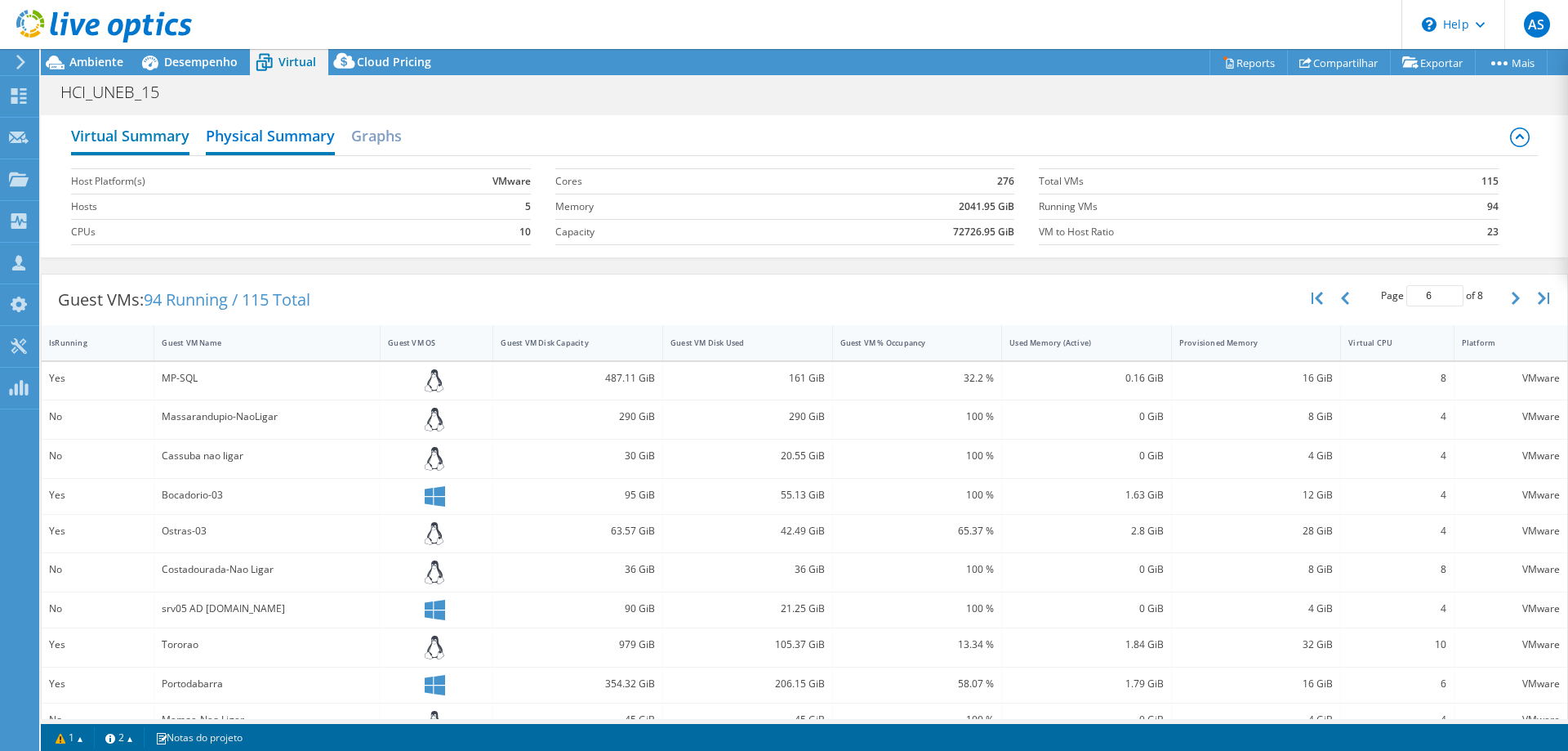
click at [171, 137] on h2 "Virtual Summary" at bounding box center [130, 137] width 118 height 36
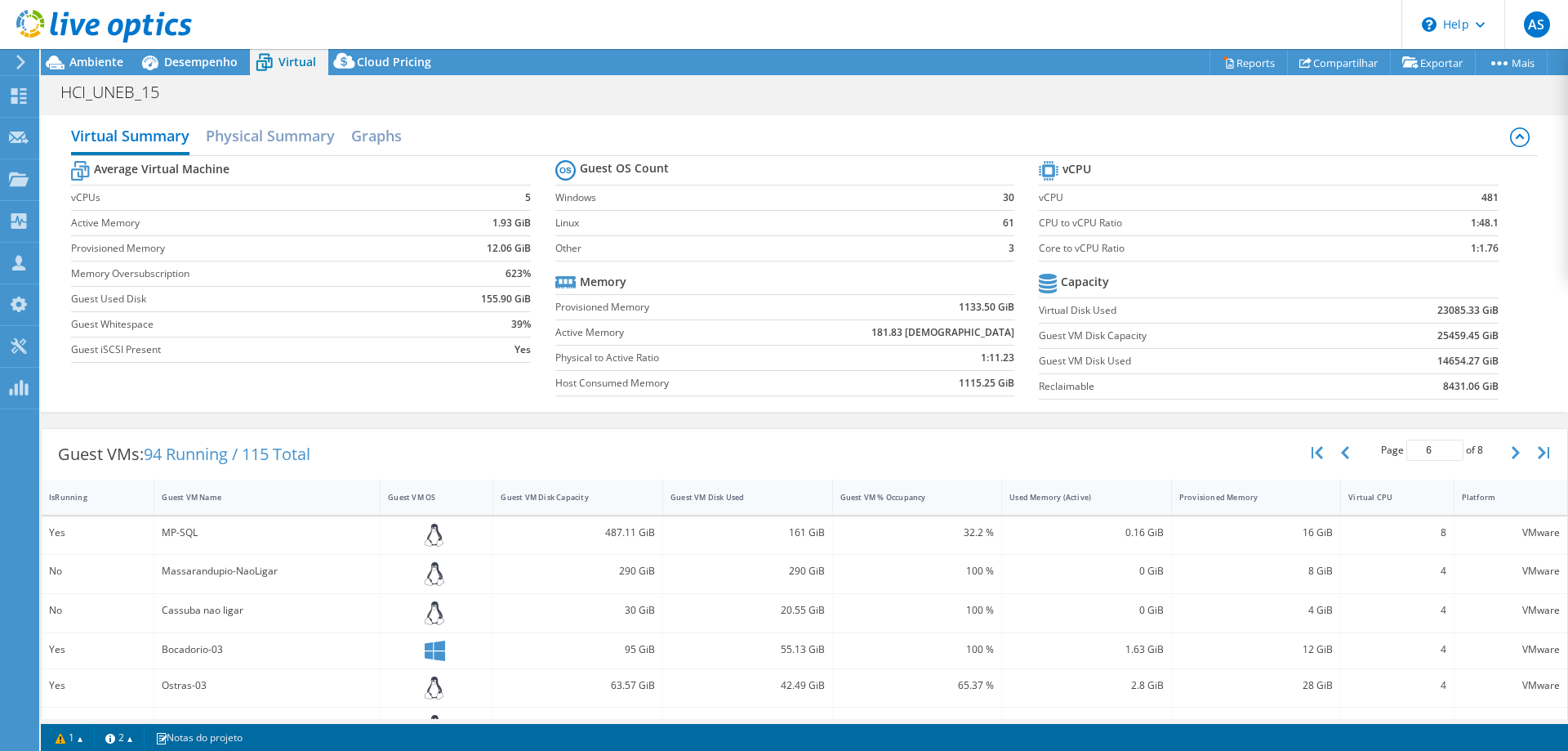
click at [169, 522] on div "MP-SQL" at bounding box center [267, 536] width 226 height 38
click at [175, 532] on div "MP-SQL" at bounding box center [267, 532] width 211 height 18
drag, startPoint x: 500, startPoint y: 544, endPoint x: 849, endPoint y: 535, distance: 349.1
click at [663, 535] on div "487.11 GiB" at bounding box center [578, 536] width 170 height 38
click at [987, 525] on div "32.2 %" at bounding box center [917, 532] width 154 height 18
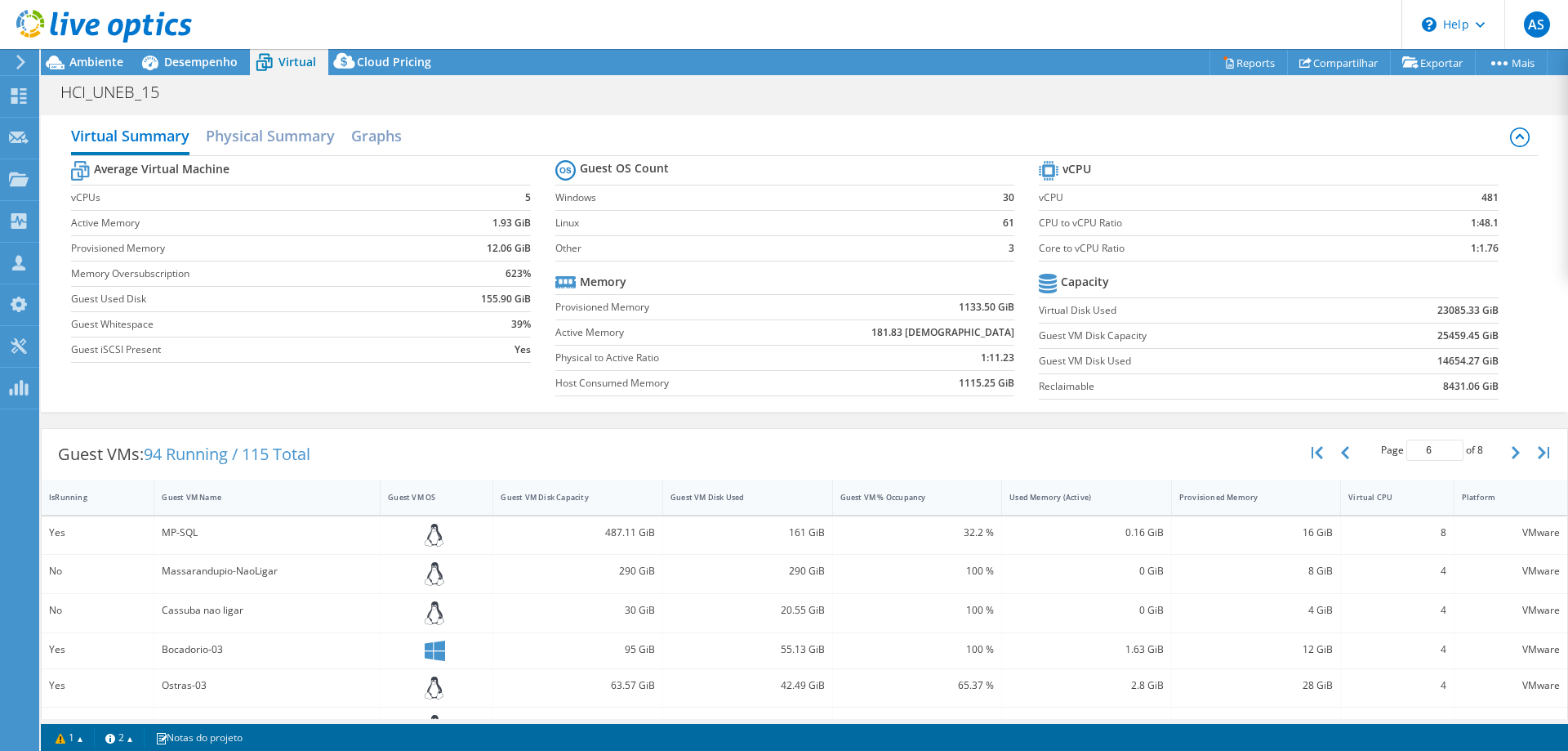
click at [971, 537] on div "32.2 %" at bounding box center [917, 532] width 154 height 18
click at [1127, 537] on div "0.16 GiB" at bounding box center [1087, 532] width 154 height 18
drag, startPoint x: 175, startPoint y: 612, endPoint x: 444, endPoint y: 608, distance: 269.0
click at [273, 612] on div "Cassuba nao ligar" at bounding box center [267, 610] width 211 height 18
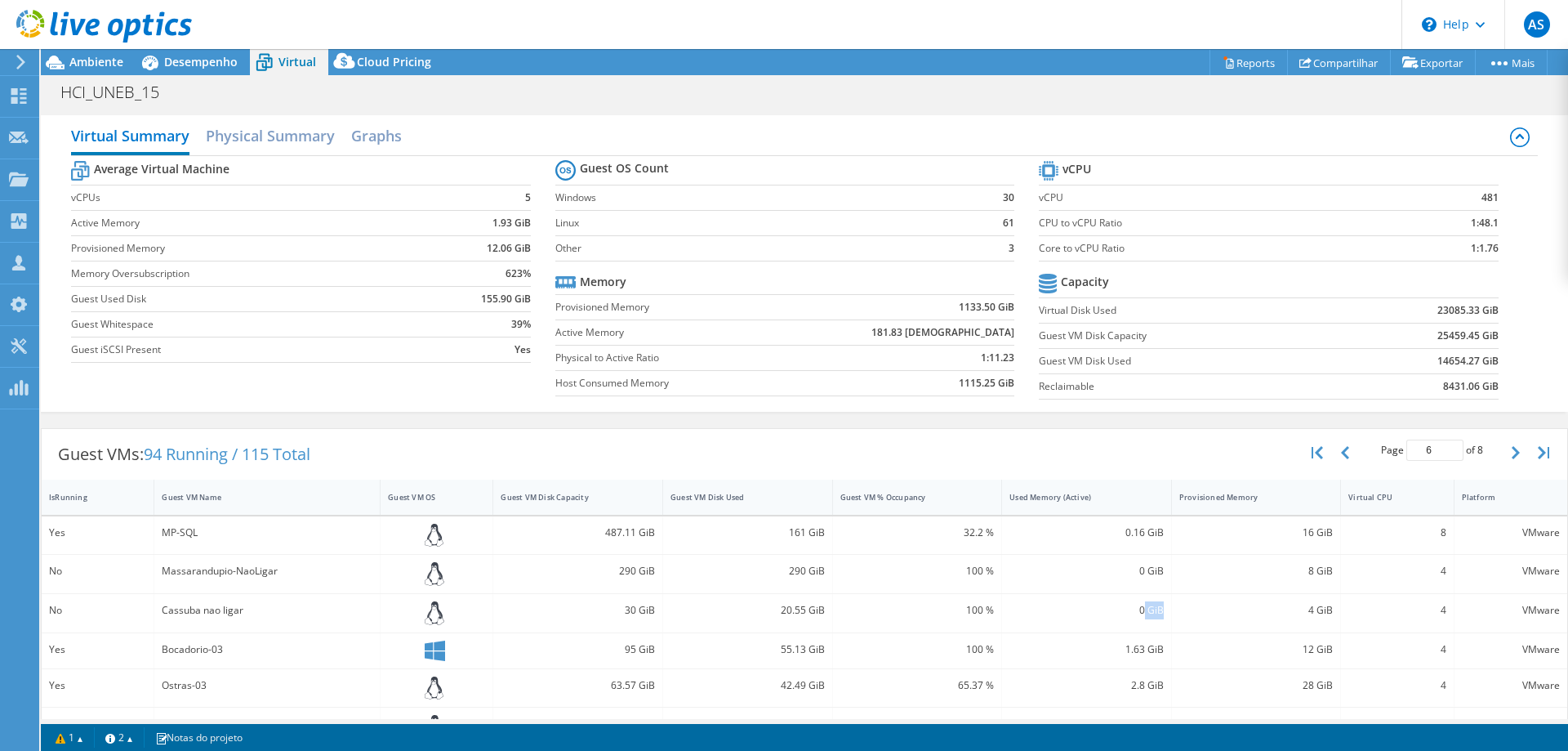
drag, startPoint x: 1144, startPoint y: 619, endPoint x: 1164, endPoint y: 620, distance: 20.0
click at [1164, 620] on div "0 GiB" at bounding box center [1087, 613] width 170 height 38
click at [1093, 507] on div "Used Memory (Active)" at bounding box center [1076, 496] width 149 height 25
type input "1"
click at [1112, 497] on div "Used Memory (Active)" at bounding box center [1077, 496] width 135 height 11
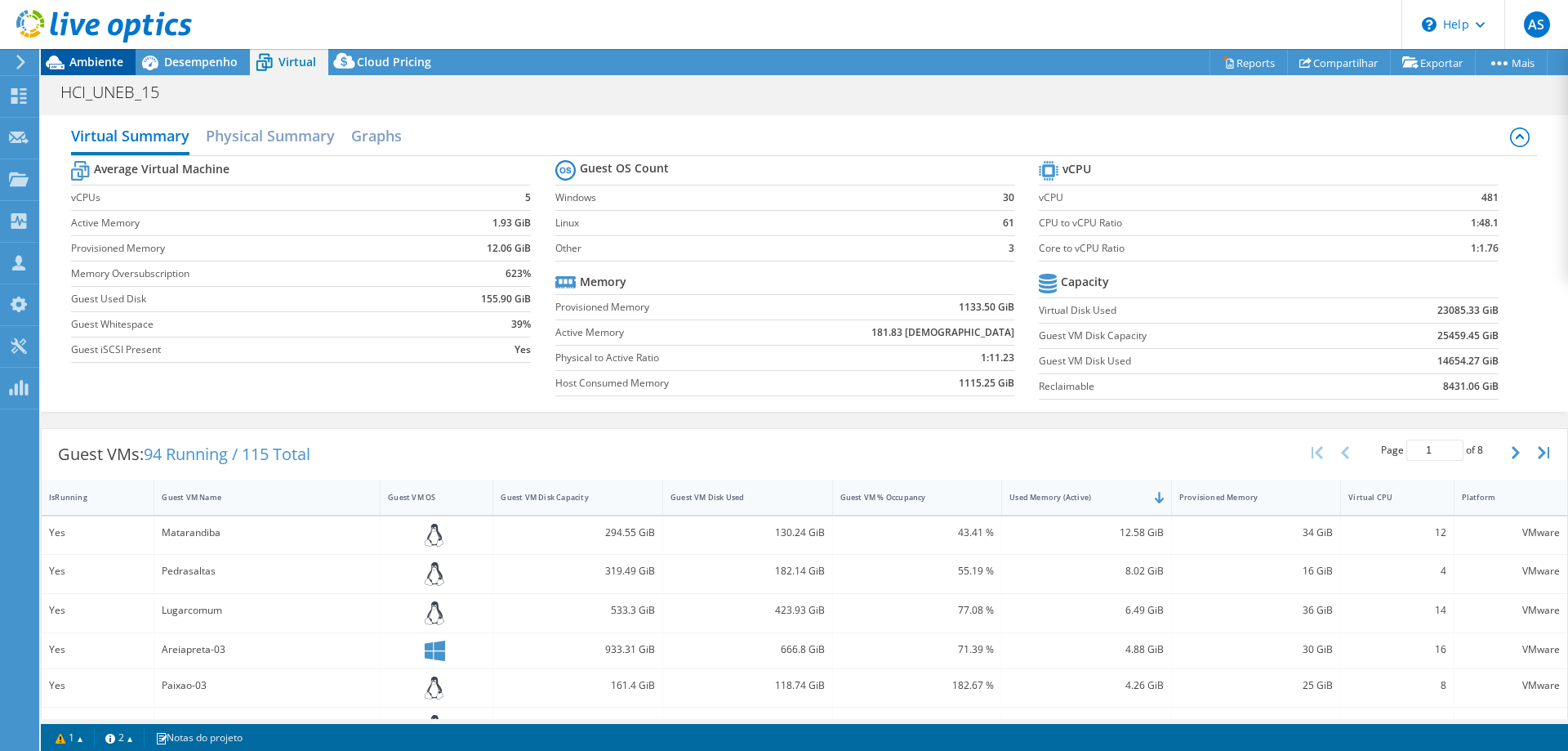
click at [104, 70] on div "Ambiente" at bounding box center [88, 62] width 95 height 26
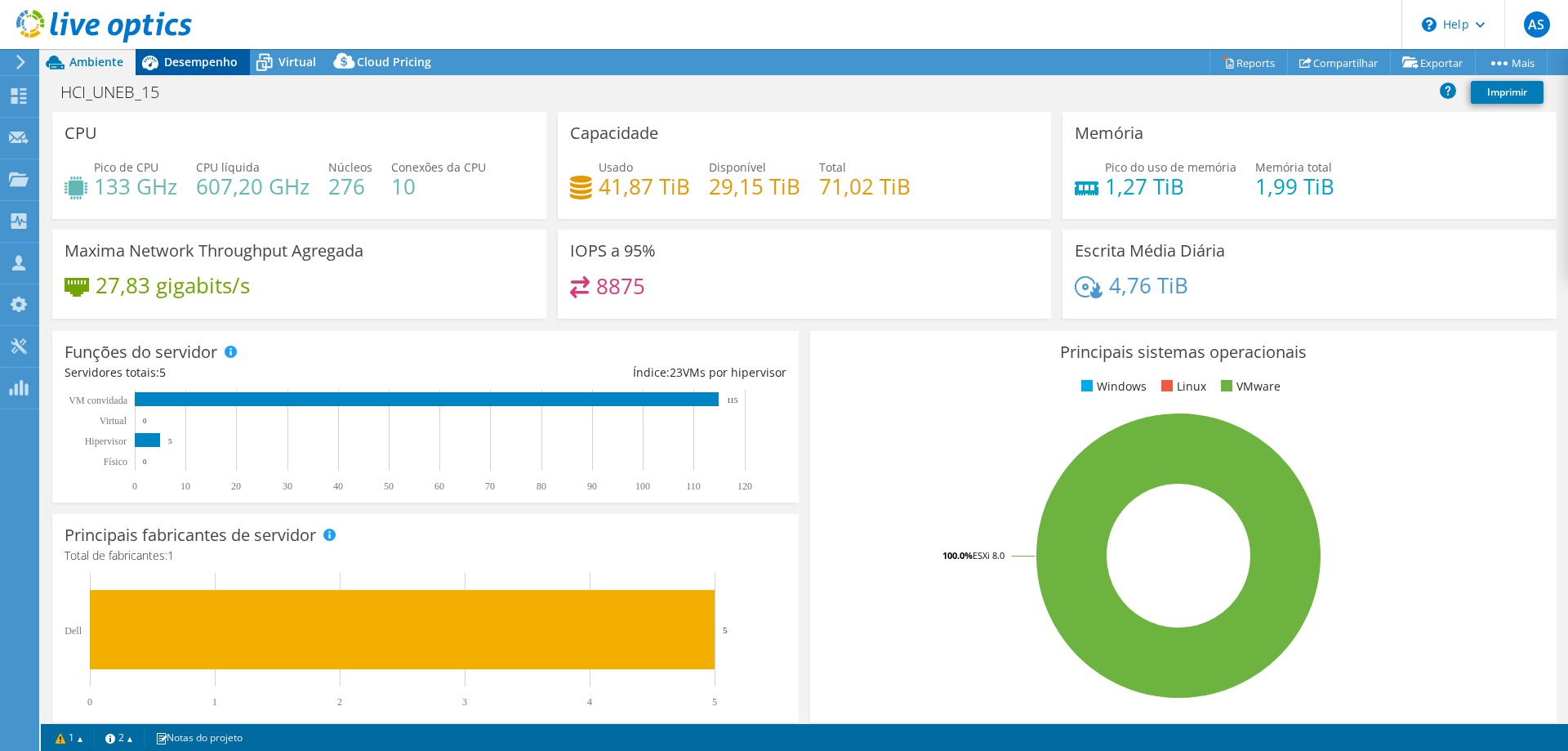
click at [176, 66] on span "Desempenho" at bounding box center [201, 62] width 73 height 16
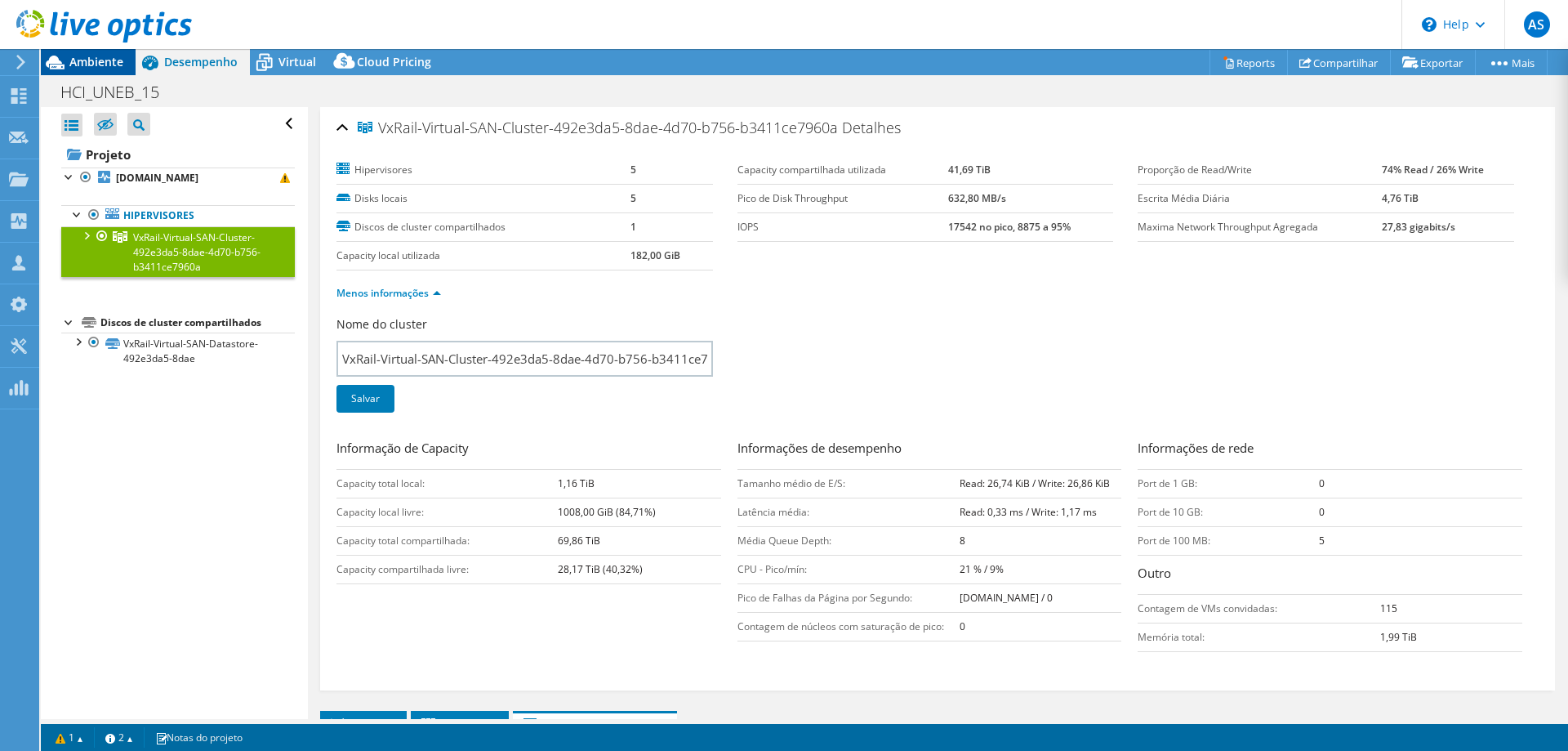
click at [99, 63] on span "Ambiente" at bounding box center [96, 62] width 54 height 16
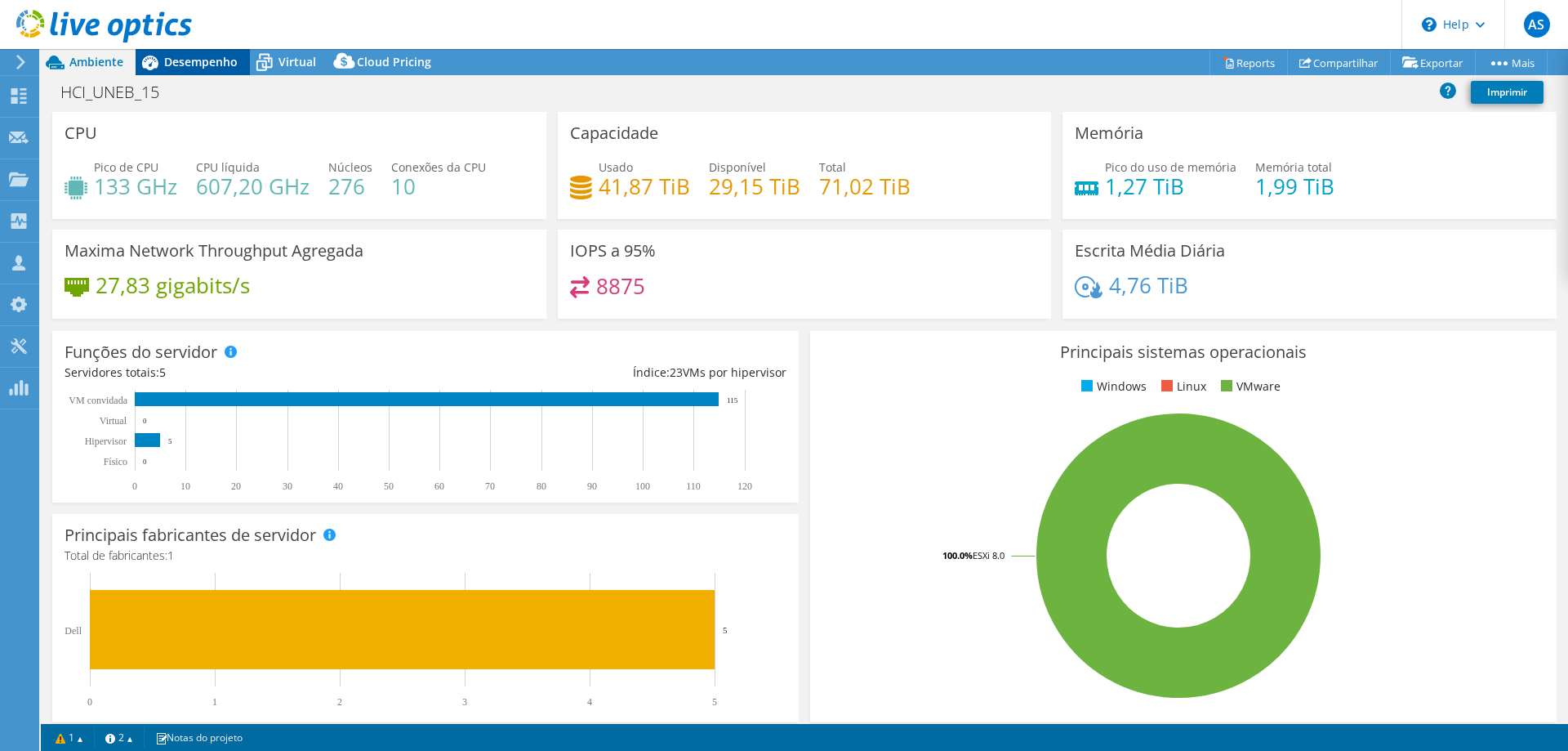
click at [209, 66] on span "Desempenho" at bounding box center [201, 62] width 73 height 16
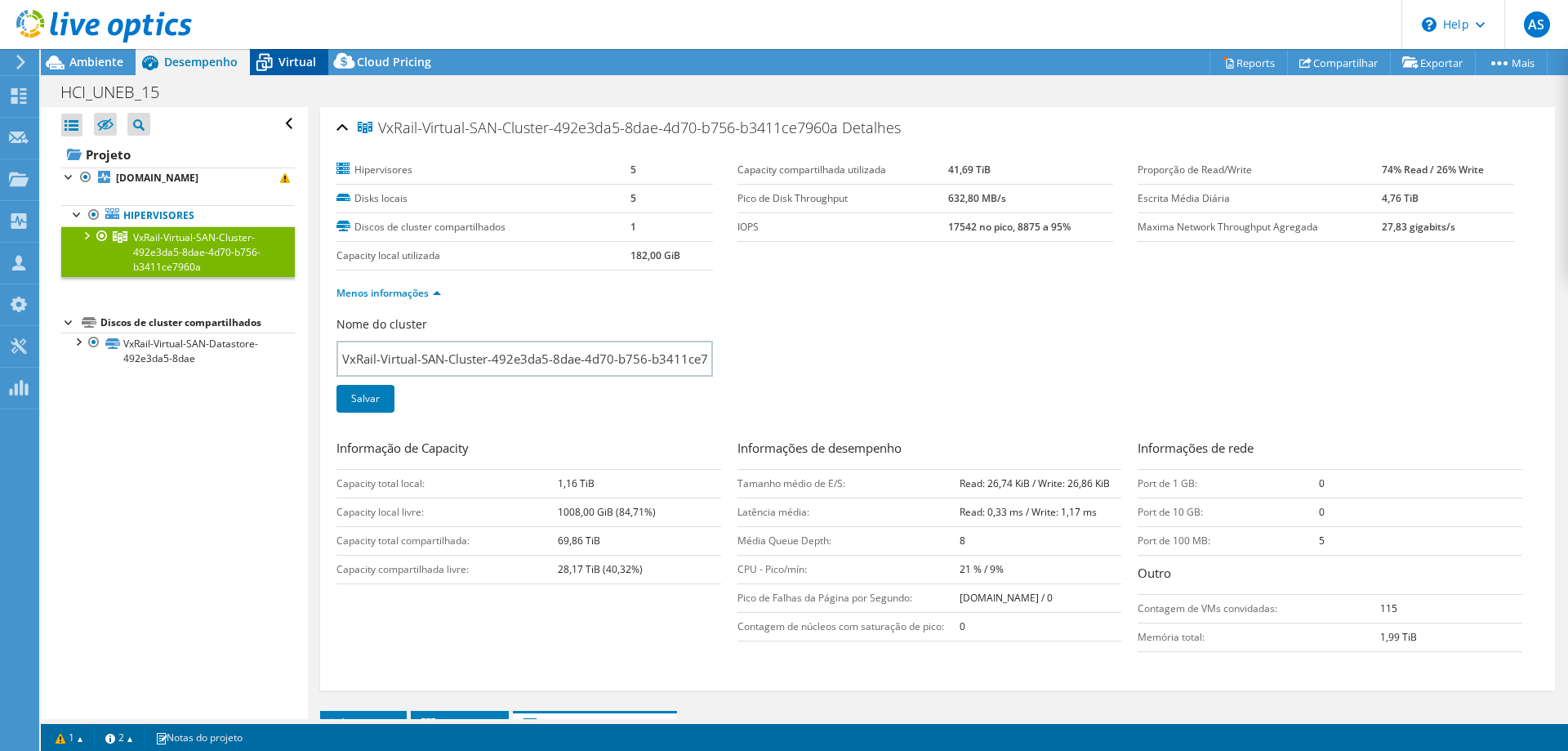
click at [286, 65] on span "Virtual" at bounding box center [297, 62] width 38 height 16
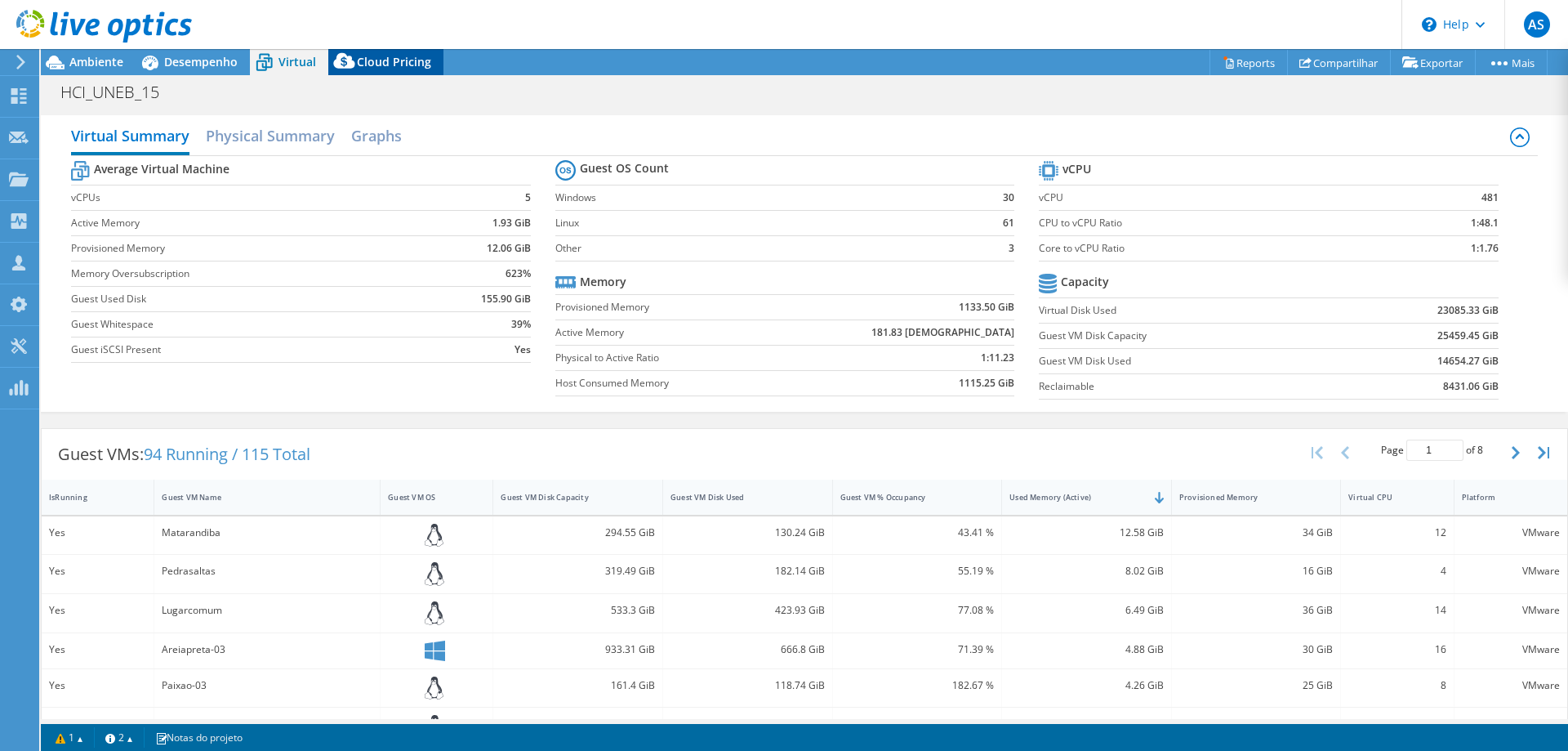
click at [370, 63] on span "Cloud Pricing" at bounding box center [394, 62] width 74 height 16
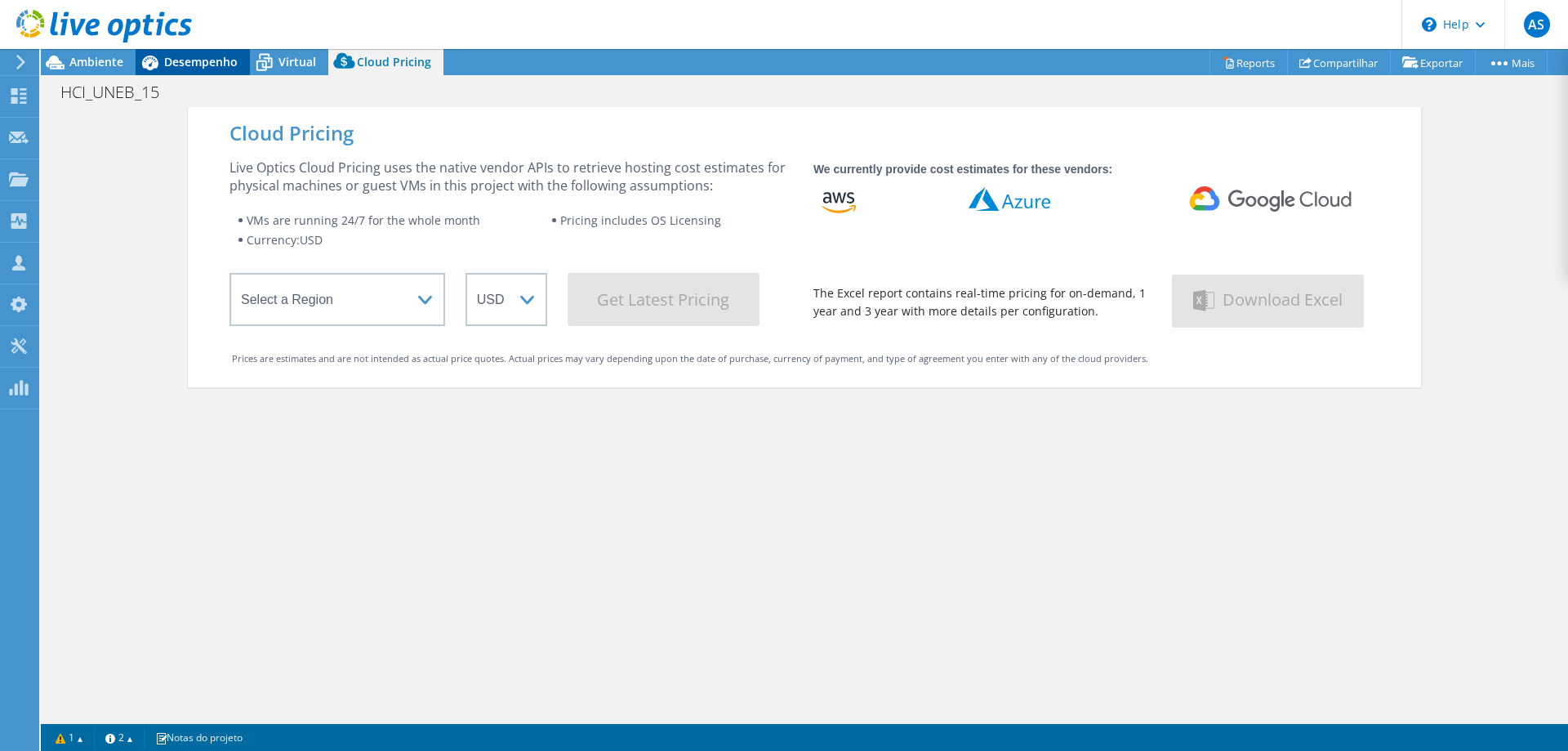
click at [204, 67] on span "Desempenho" at bounding box center [201, 62] width 73 height 16
